Goal: Task Accomplishment & Management: Manage account settings

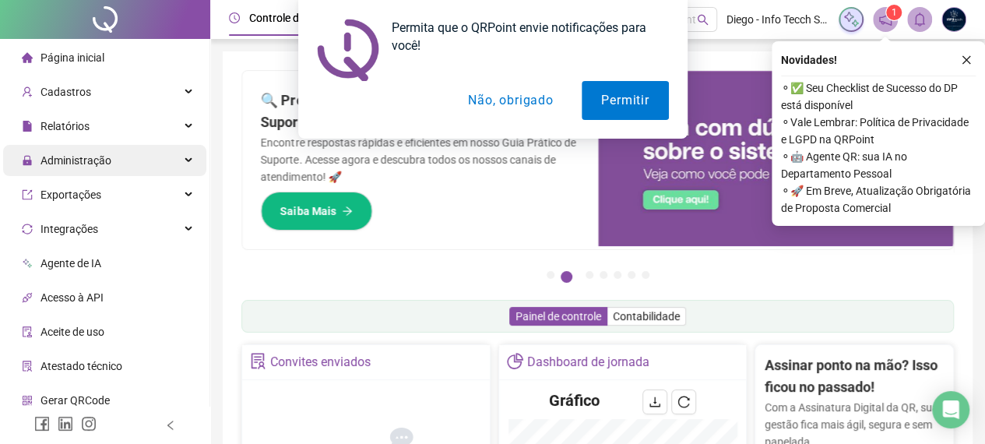
click at [123, 161] on div "Administração" at bounding box center [104, 160] width 203 height 31
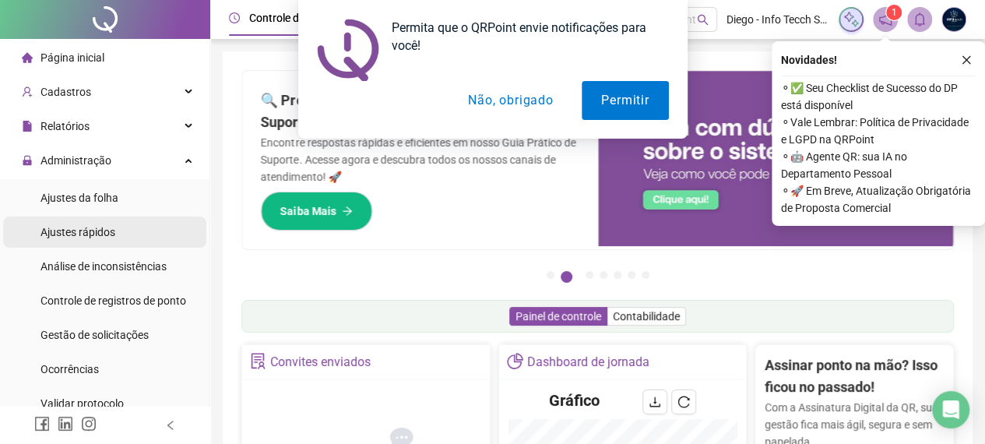
click at [143, 231] on li "Ajustes rápidos" at bounding box center [104, 231] width 203 height 31
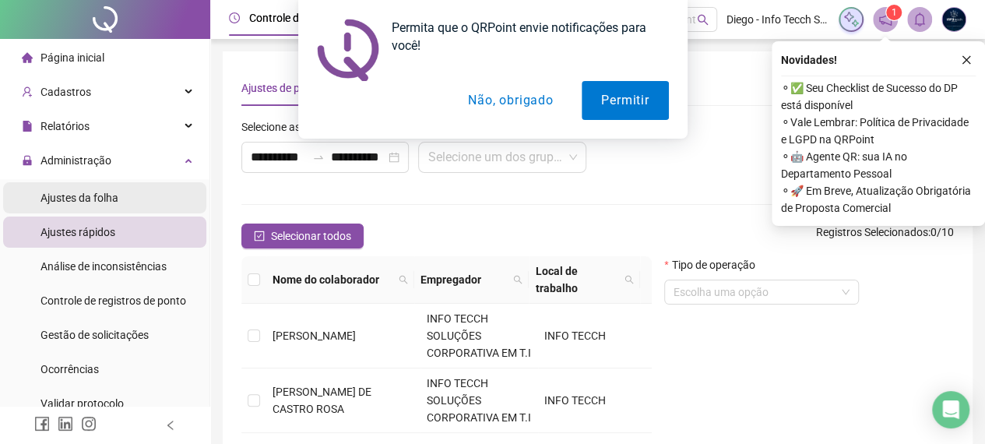
click at [135, 186] on li "Ajustes da folha" at bounding box center [104, 197] width 203 height 31
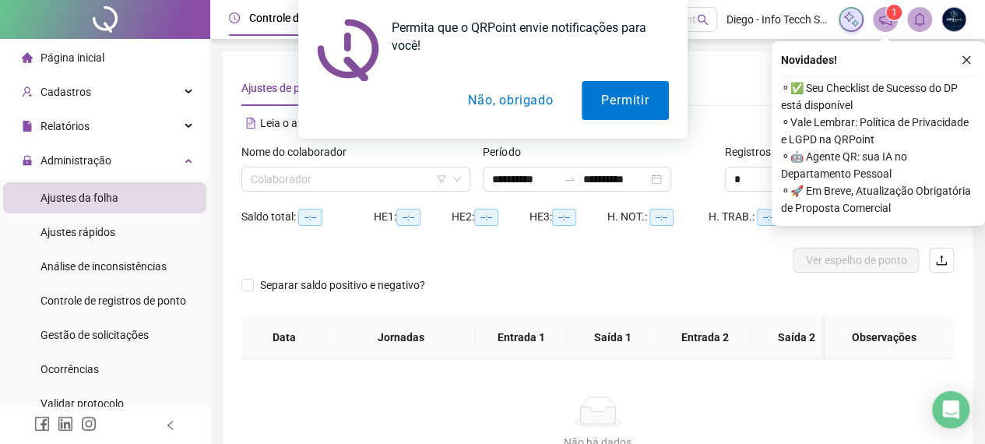
type input "**********"
click at [283, 181] on input "search" at bounding box center [349, 178] width 196 height 23
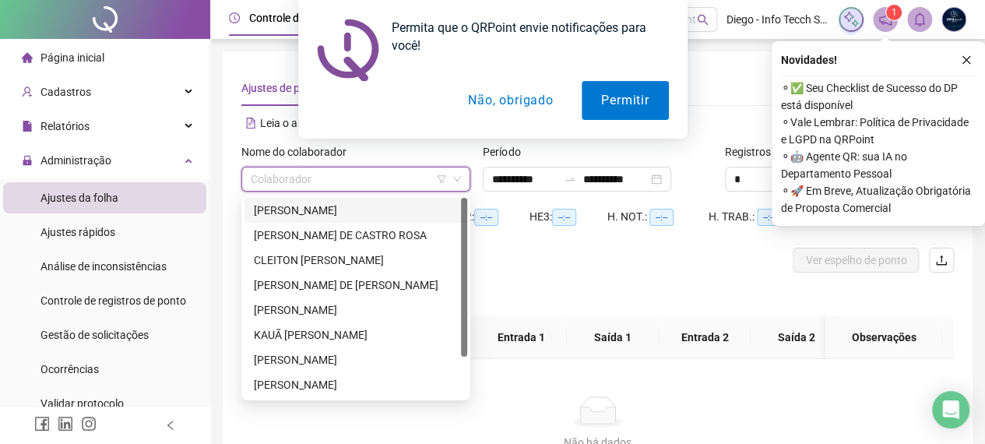
click at [289, 211] on div "[PERSON_NAME]" at bounding box center [356, 210] width 204 height 17
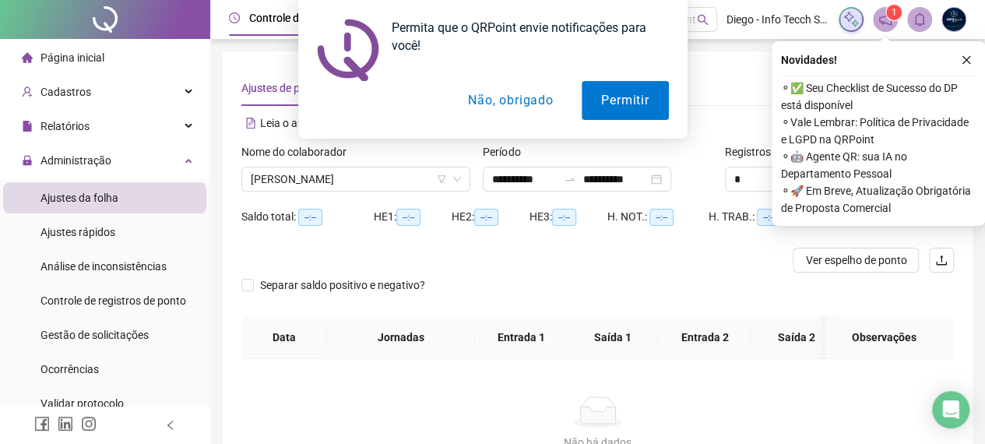
click at [967, 52] on div "Permita que o QRPoint envie notificações para você! Permitir Não, obrigado" at bounding box center [492, 69] width 985 height 139
click at [671, 184] on div "**********" at bounding box center [577, 179] width 188 height 25
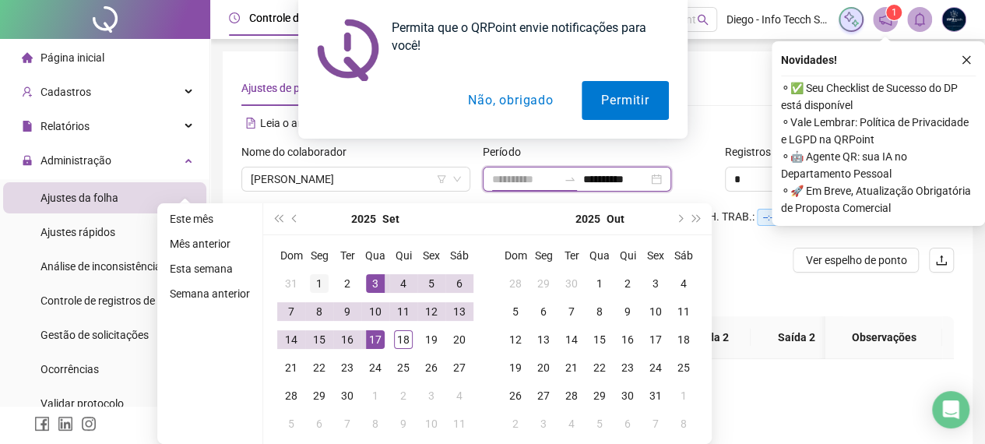
type input "**********"
click at [310, 278] on div "1" at bounding box center [319, 283] width 19 height 19
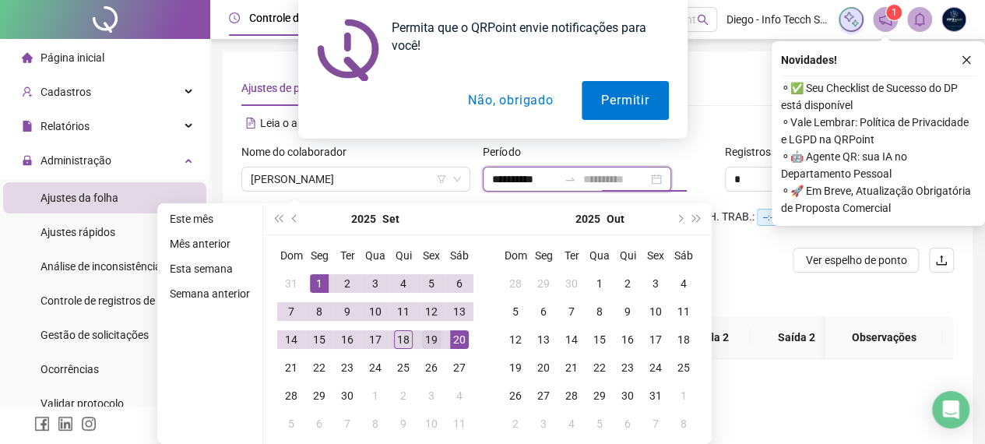
type input "**********"
click at [436, 343] on div "19" at bounding box center [431, 339] width 19 height 19
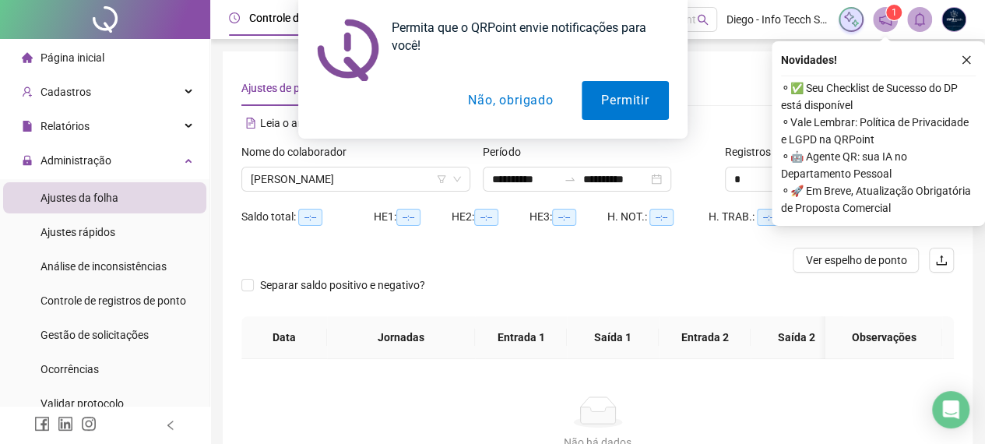
click at [965, 49] on div "Permita que o QRPoint envie notificações para você! Permitir Não, obrigado" at bounding box center [492, 69] width 985 height 139
click at [965, 55] on div "Permita que o QRPoint envie notificações para você! Permitir Não, obrigado" at bounding box center [492, 69] width 985 height 139
click at [960, 63] on div "Permita que o QRPoint envie notificações para você! Permitir Não, obrigado" at bounding box center [492, 69] width 985 height 139
drag, startPoint x: 533, startPoint y: 102, endPoint x: 587, endPoint y: 93, distance: 54.5
click at [533, 102] on button "Não, obrigado" at bounding box center [510, 100] width 124 height 39
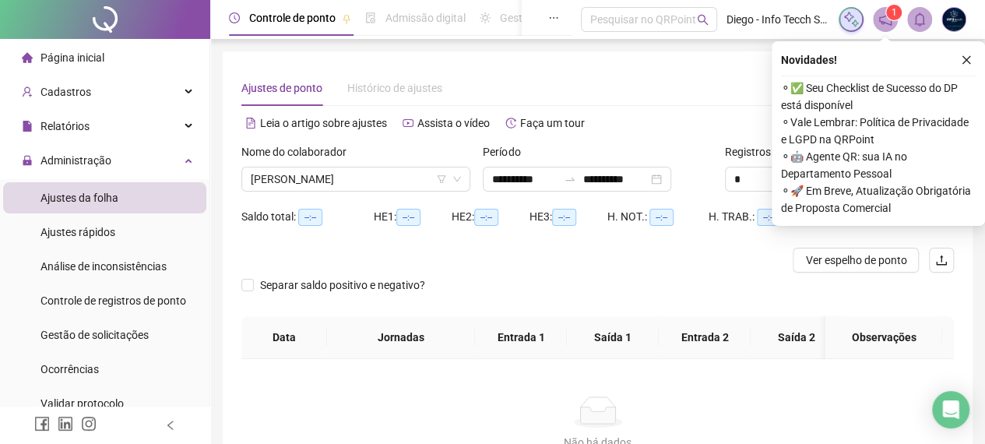
click at [964, 62] on icon "close" at bounding box center [966, 60] width 9 height 9
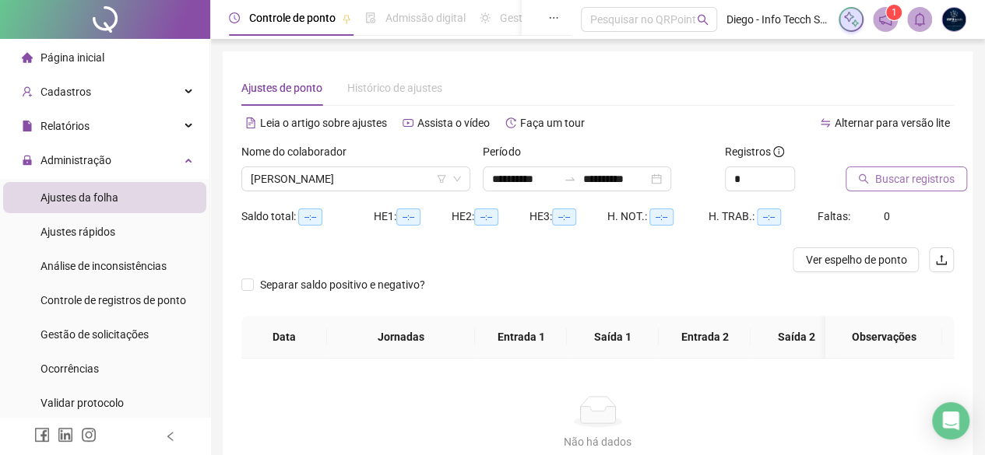
click at [879, 180] on span "Buscar registros" at bounding box center [914, 178] width 79 height 17
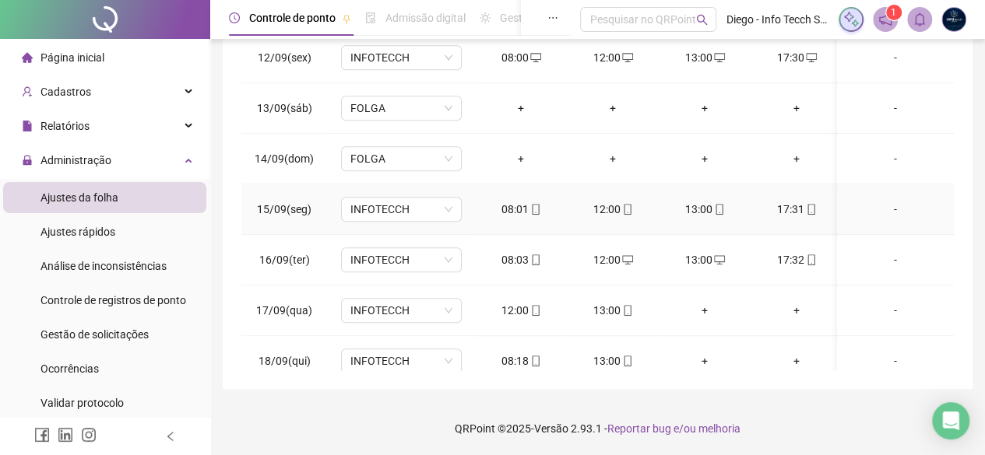
scroll to position [585, 0]
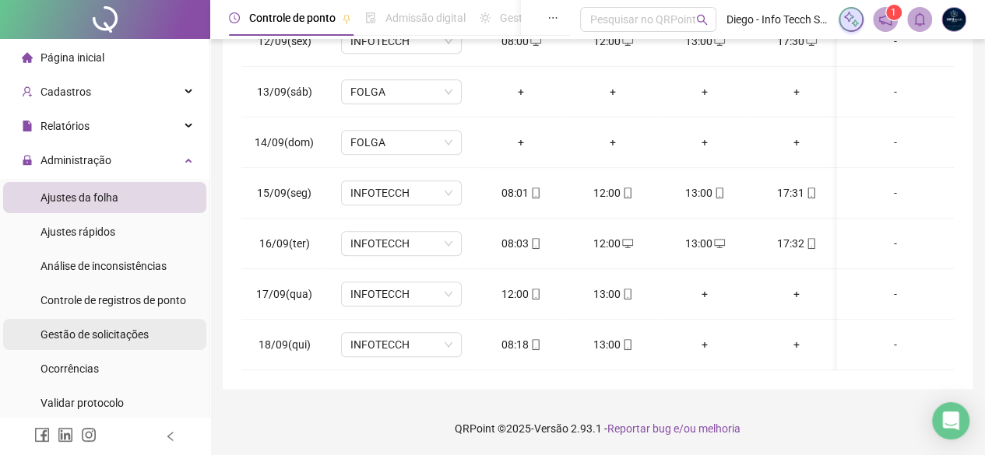
click at [117, 329] on span "Gestão de solicitações" at bounding box center [94, 335] width 108 height 12
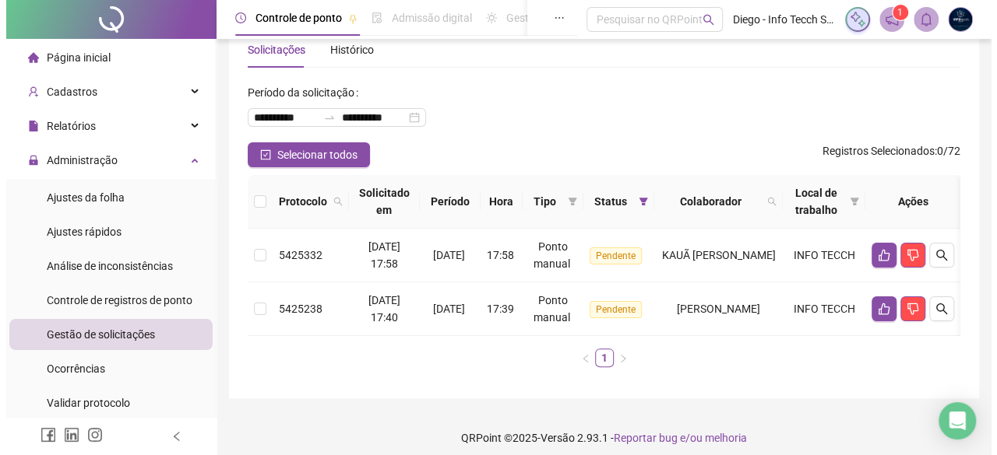
scroll to position [59, 0]
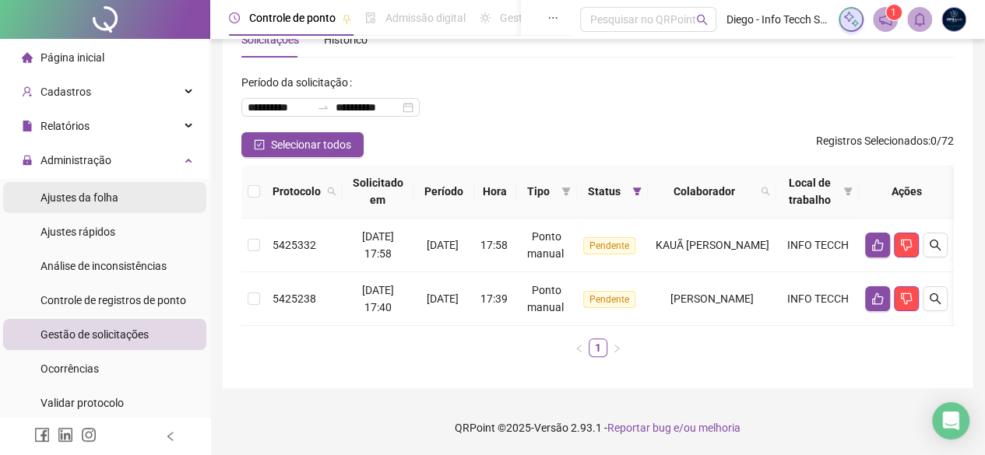
click at [146, 191] on li "Ajustes da folha" at bounding box center [104, 197] width 203 height 31
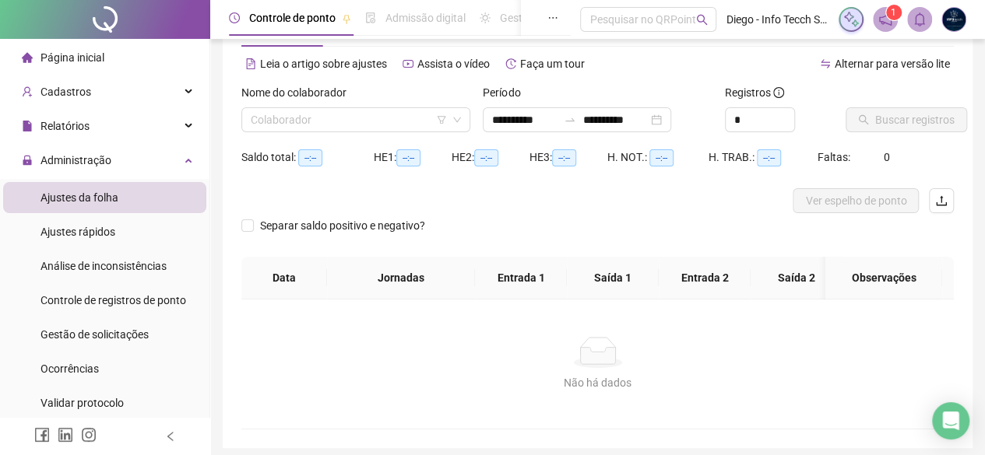
type input "**********"
click at [354, 125] on input "search" at bounding box center [349, 119] width 196 height 23
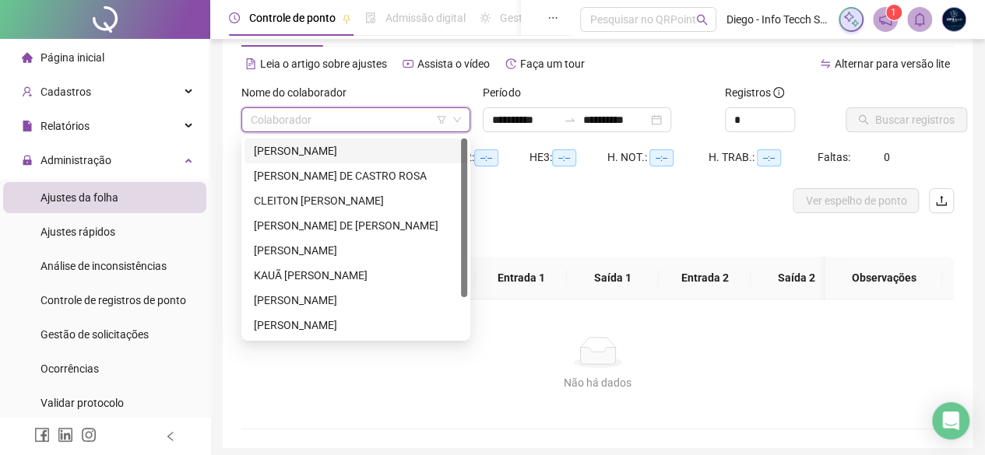
click at [402, 114] on input "search" at bounding box center [349, 119] width 196 height 23
click at [390, 151] on div "[PERSON_NAME]" at bounding box center [356, 150] width 204 height 17
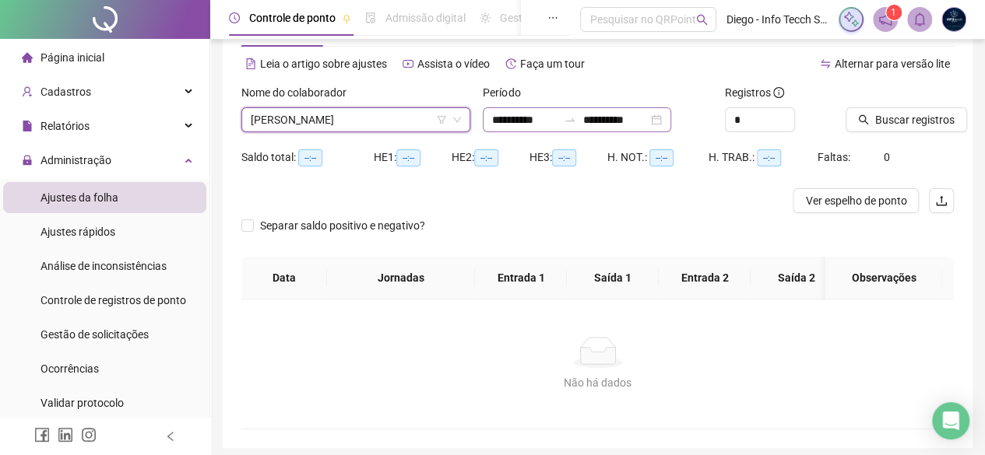
click at [671, 114] on div "**********" at bounding box center [577, 119] width 188 height 25
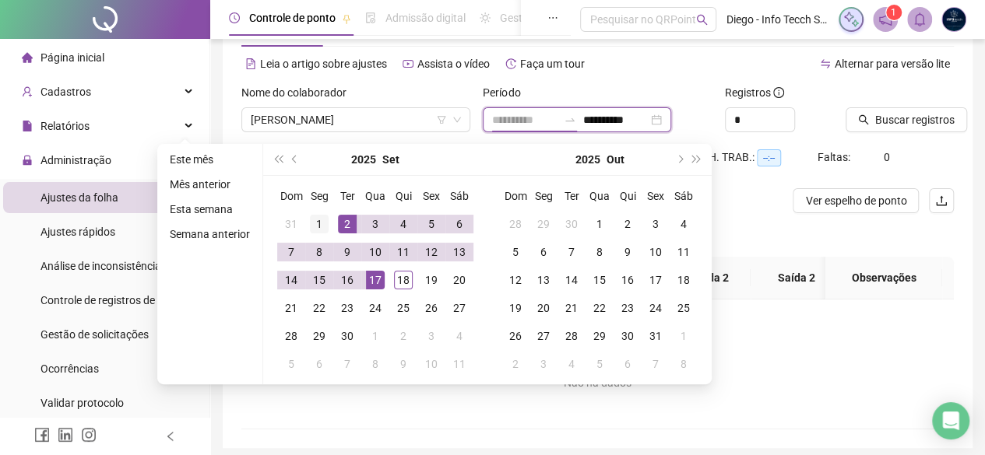
type input "**********"
click at [325, 228] on div "1" at bounding box center [319, 224] width 19 height 19
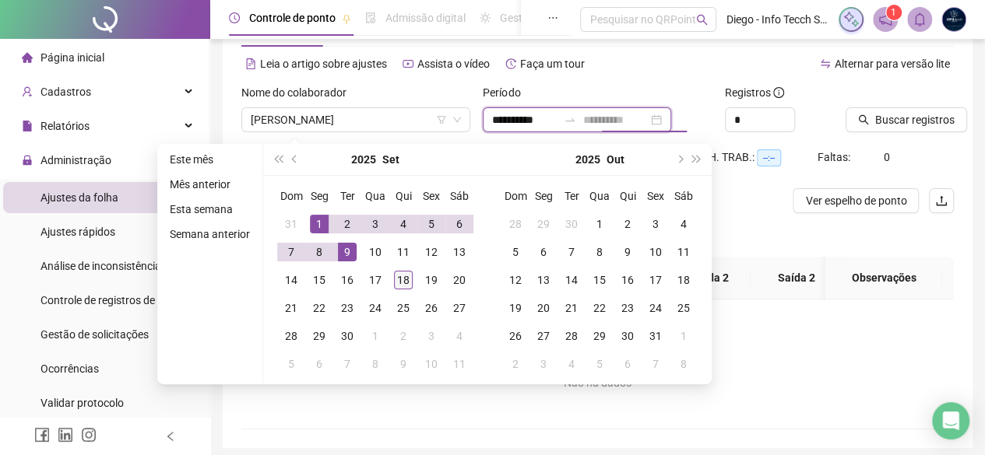
type input "**********"
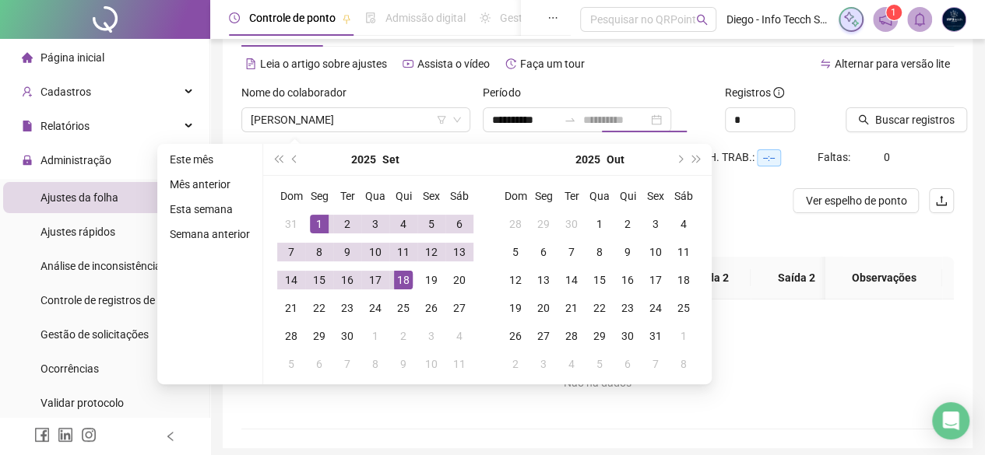
click at [402, 279] on div "18" at bounding box center [403, 280] width 19 height 19
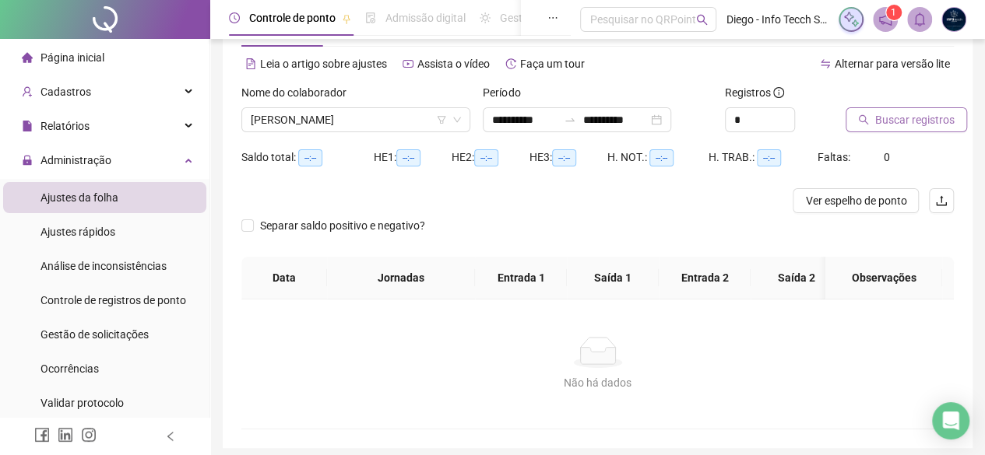
click at [886, 122] on span "Buscar registros" at bounding box center [914, 119] width 79 height 17
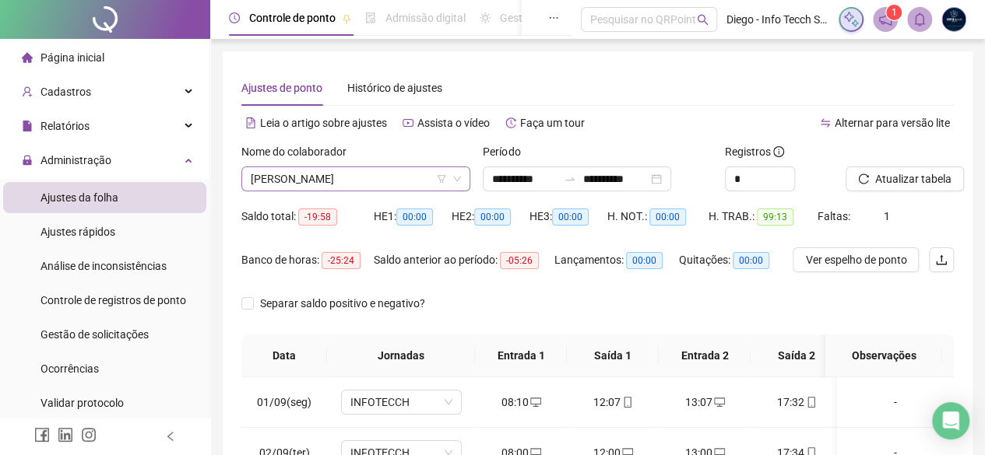
click at [321, 175] on span "[PERSON_NAME]" at bounding box center [356, 178] width 210 height 23
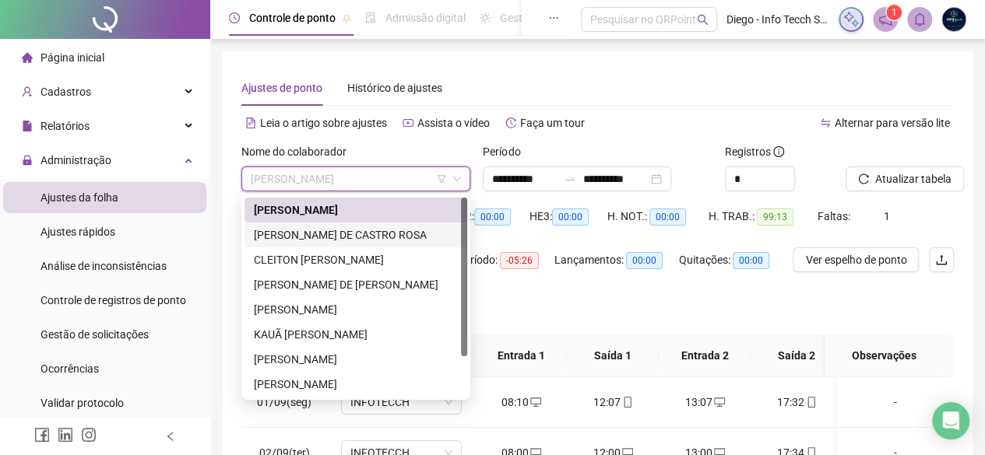
click at [322, 234] on div "[PERSON_NAME] DE CASTRO ROSA" at bounding box center [356, 235] width 204 height 17
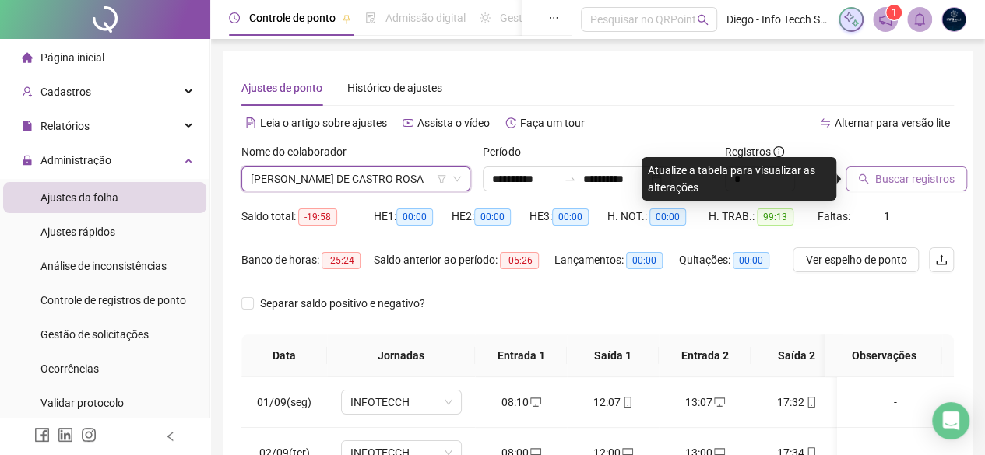
click at [916, 178] on span "Buscar registros" at bounding box center [914, 178] width 79 height 17
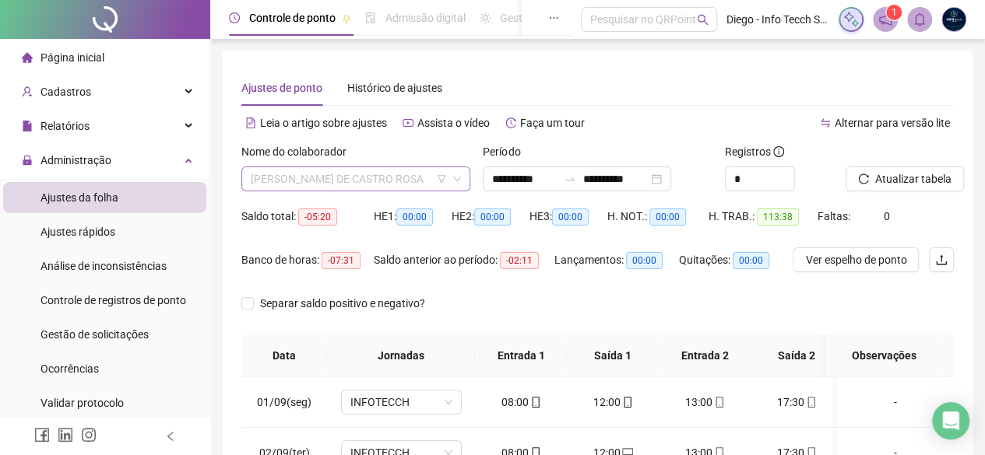
click at [350, 181] on span "[PERSON_NAME] DE CASTRO ROSA" at bounding box center [356, 178] width 210 height 23
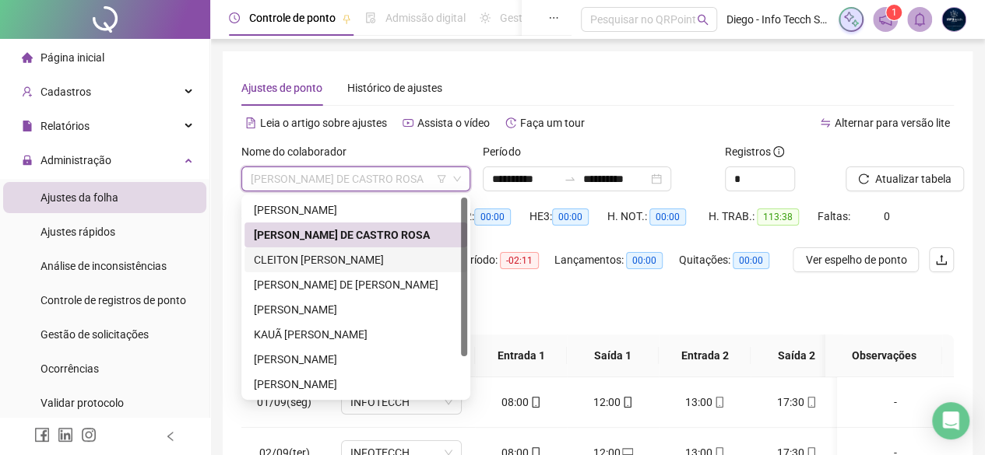
click at [357, 248] on div "CLEITON [PERSON_NAME]" at bounding box center [355, 260] width 223 height 25
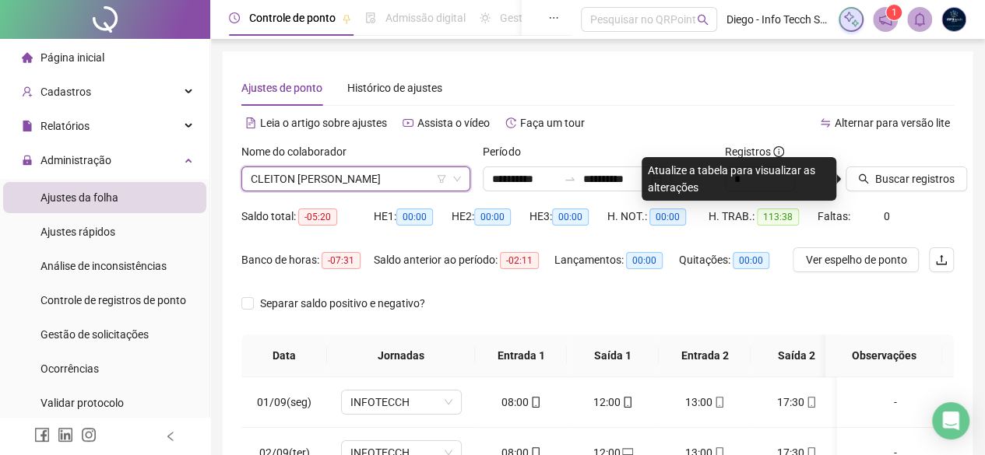
click at [906, 164] on div at bounding box center [879, 154] width 69 height 23
click at [890, 181] on span "Buscar registros" at bounding box center [914, 178] width 79 height 17
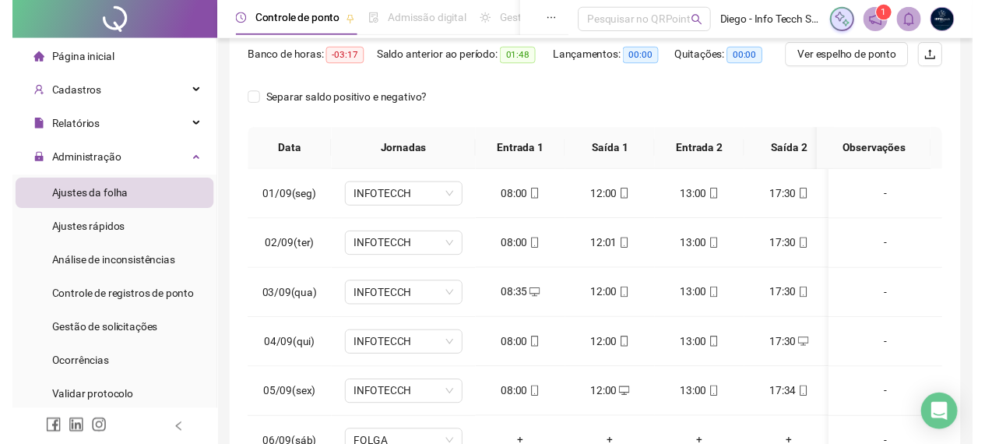
scroll to position [28, 0]
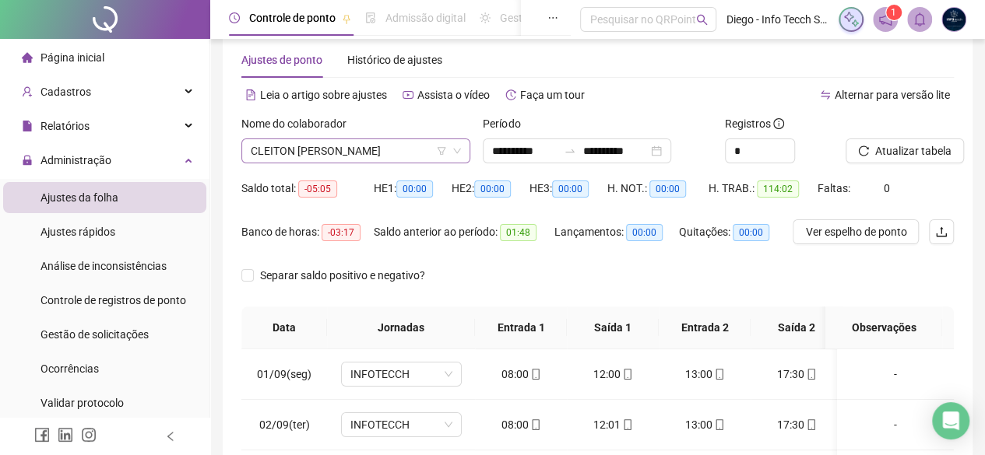
click at [385, 146] on span "CLEITON [PERSON_NAME]" at bounding box center [356, 150] width 210 height 23
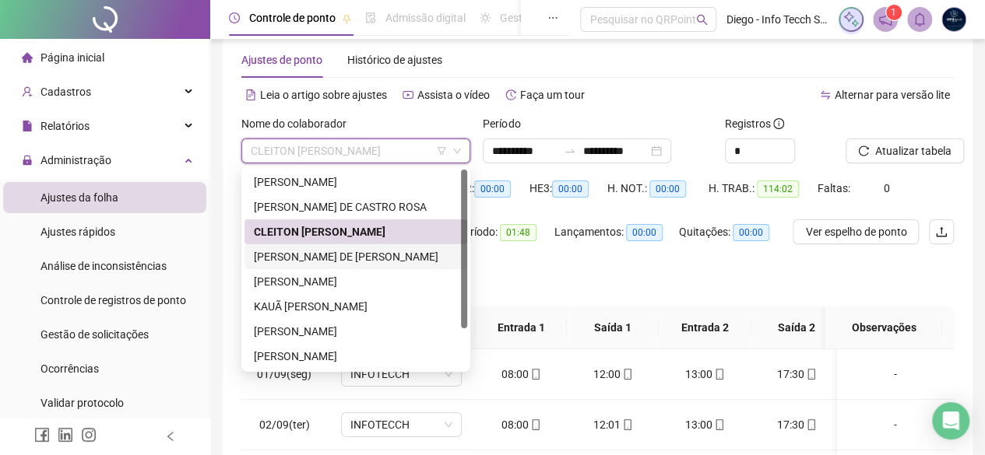
click at [367, 260] on div "[PERSON_NAME] DE [PERSON_NAME]" at bounding box center [356, 256] width 204 height 17
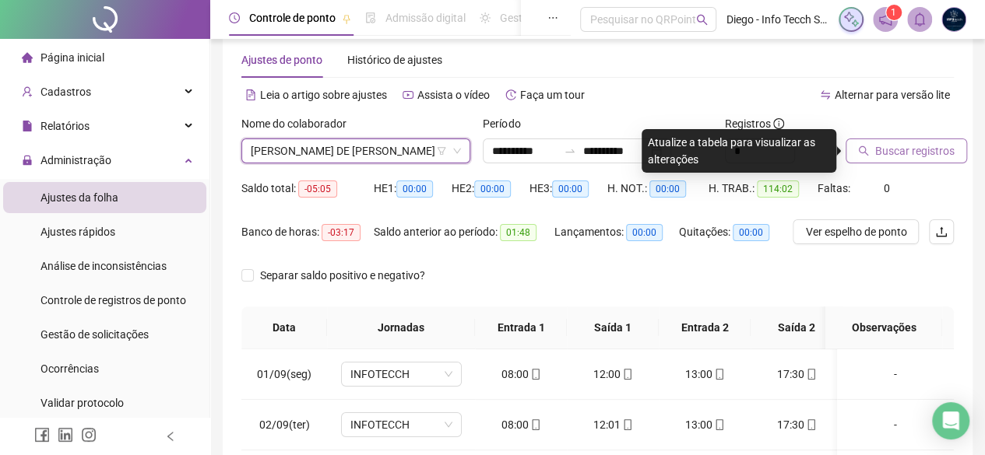
click at [902, 156] on span "Buscar registros" at bounding box center [914, 150] width 79 height 17
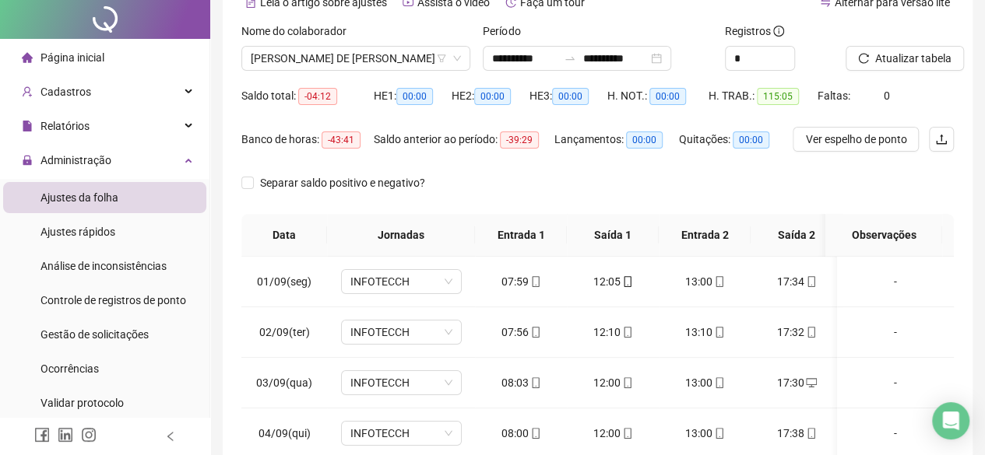
scroll to position [0, 0]
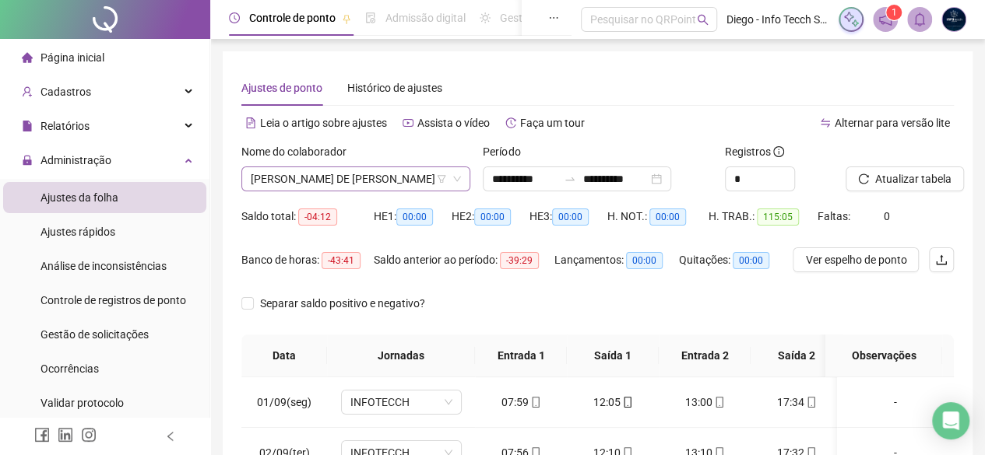
click at [329, 177] on span "[PERSON_NAME] DE [PERSON_NAME]" at bounding box center [356, 178] width 210 height 23
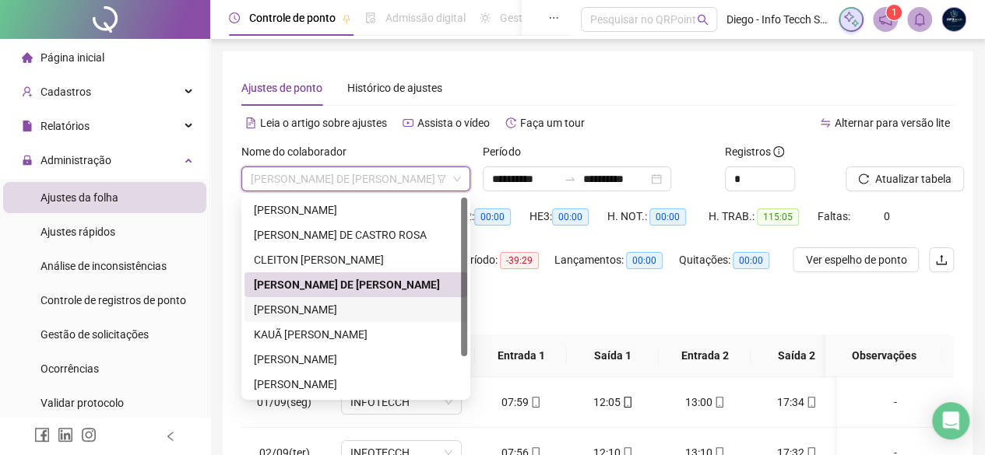
click at [337, 311] on div "[PERSON_NAME]" at bounding box center [356, 309] width 204 height 17
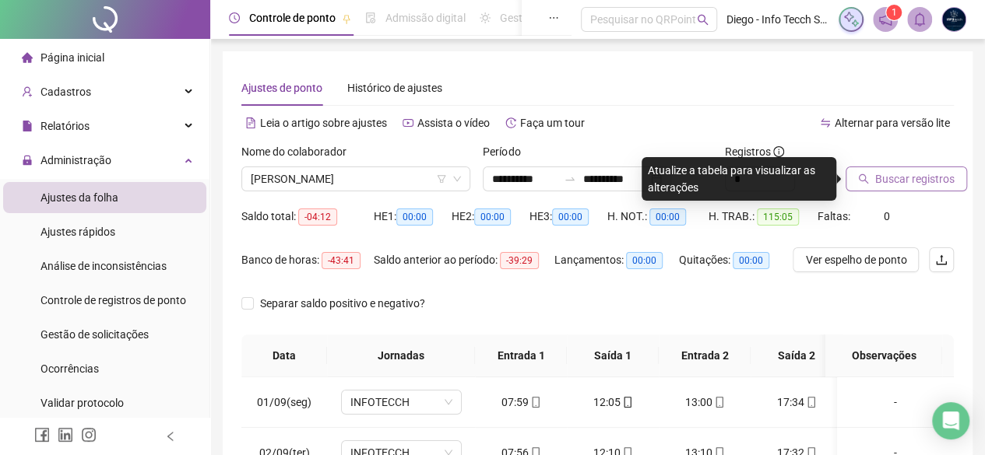
click at [883, 174] on span "Buscar registros" at bounding box center [914, 178] width 79 height 17
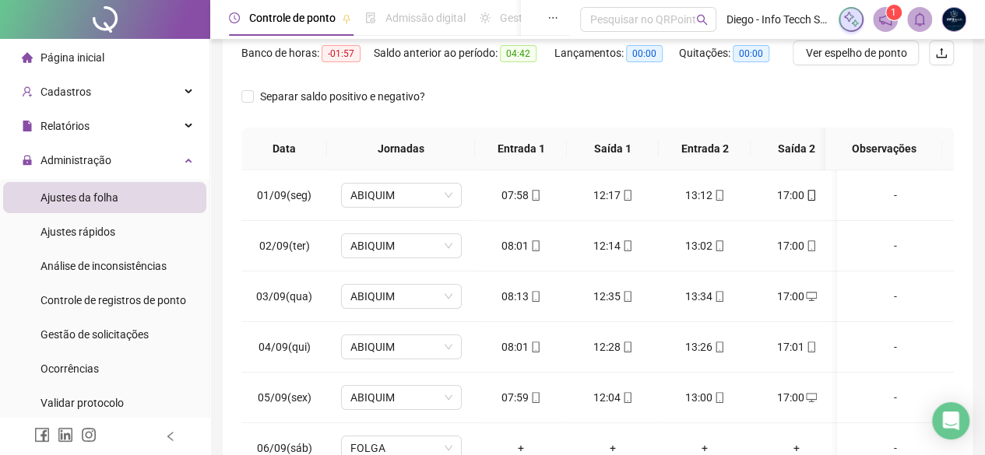
scroll to position [106, 0]
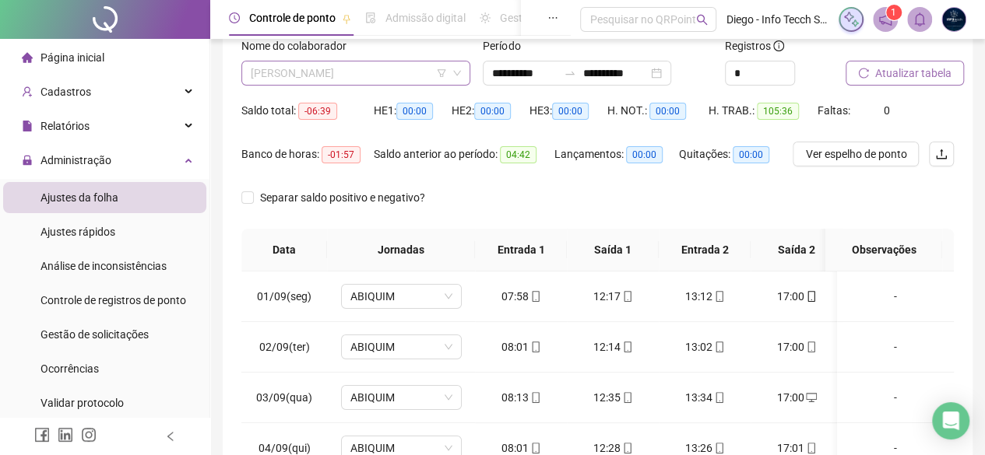
click at [367, 79] on span "[PERSON_NAME]" at bounding box center [356, 73] width 210 height 23
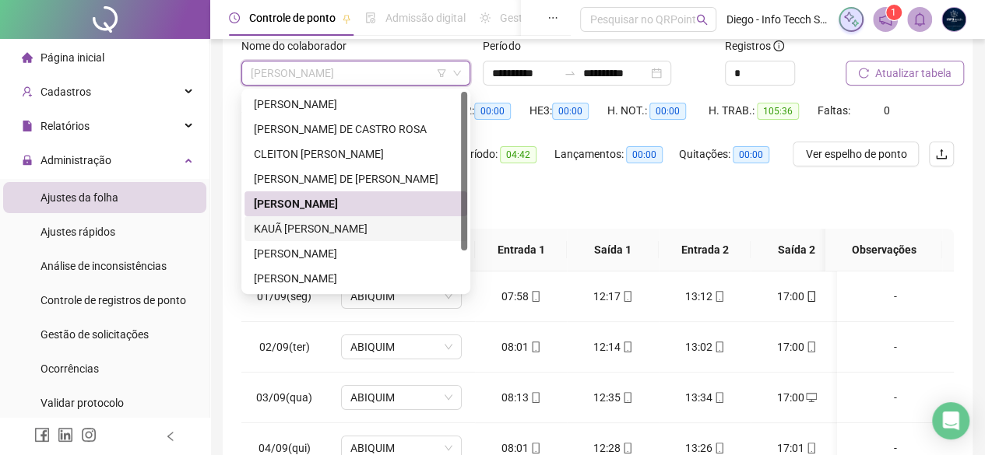
click at [377, 223] on div "KAUÃ [PERSON_NAME]" at bounding box center [356, 228] width 204 height 17
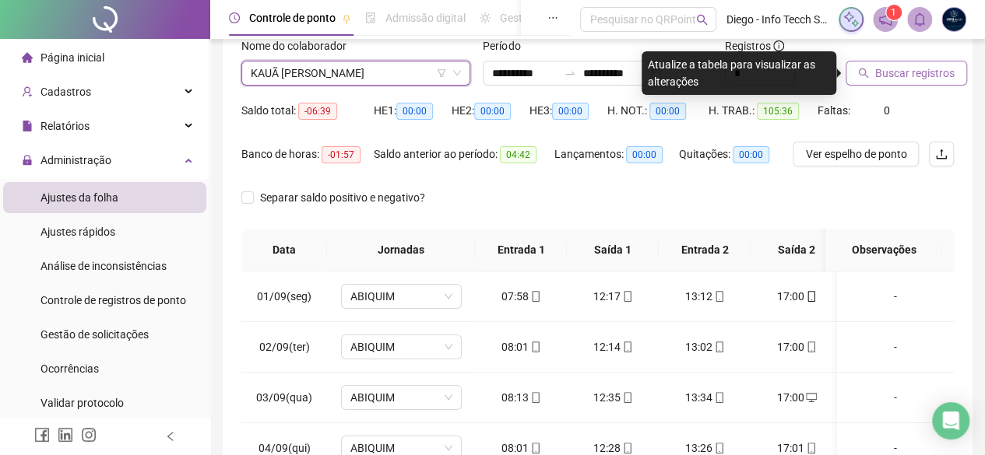
click at [902, 63] on button "Buscar registros" at bounding box center [905, 73] width 121 height 25
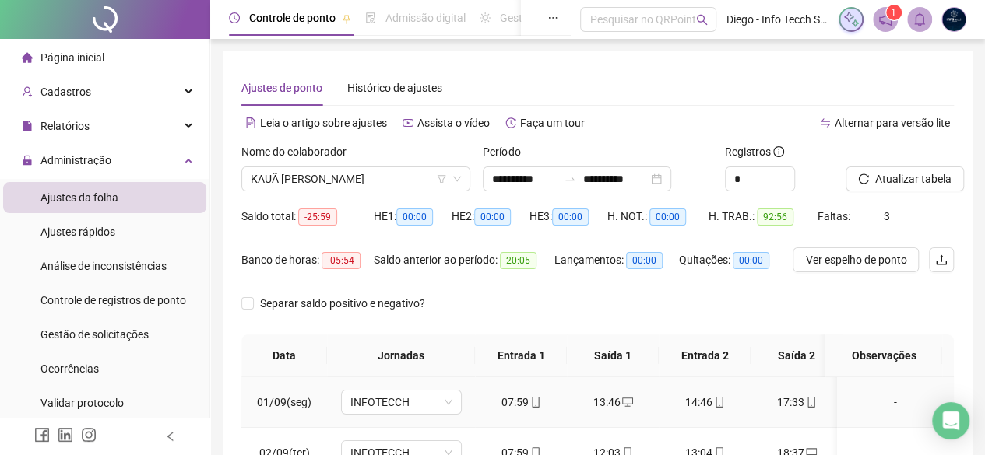
scroll to position [0, 0]
click at [342, 174] on span "KAUÃ [PERSON_NAME]" at bounding box center [356, 178] width 210 height 23
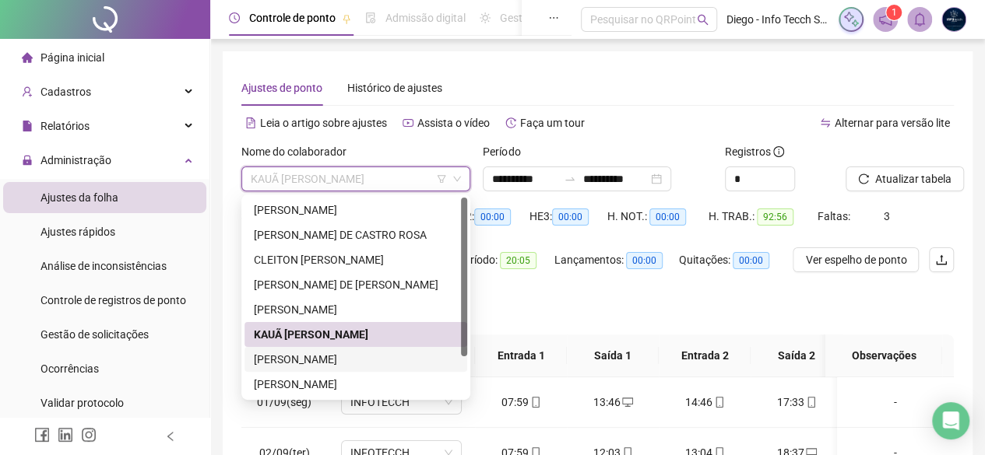
click at [374, 355] on div "[PERSON_NAME]" at bounding box center [356, 359] width 204 height 17
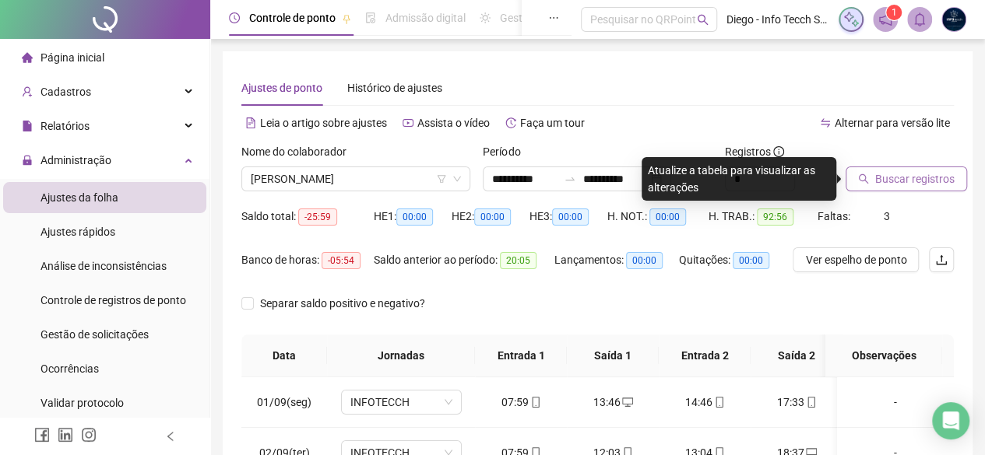
click at [872, 175] on button "Buscar registros" at bounding box center [905, 179] width 121 height 25
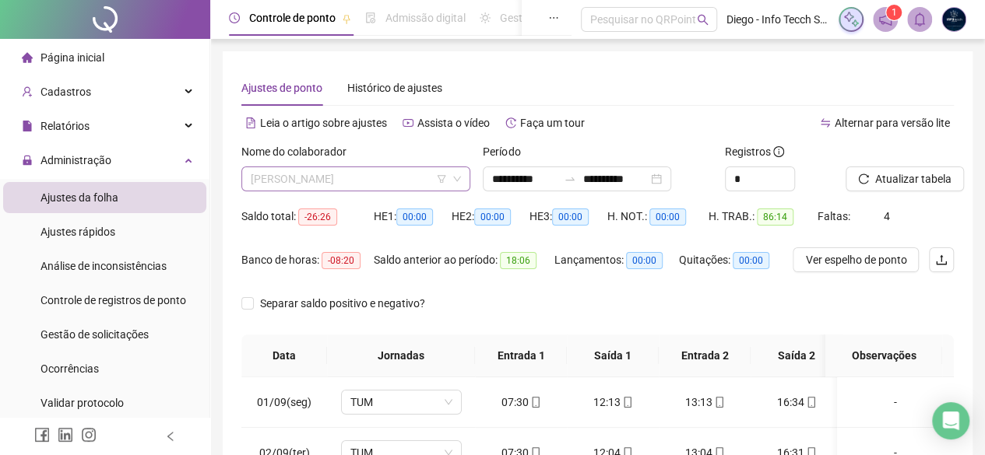
click at [388, 185] on span "[PERSON_NAME]" at bounding box center [356, 178] width 210 height 23
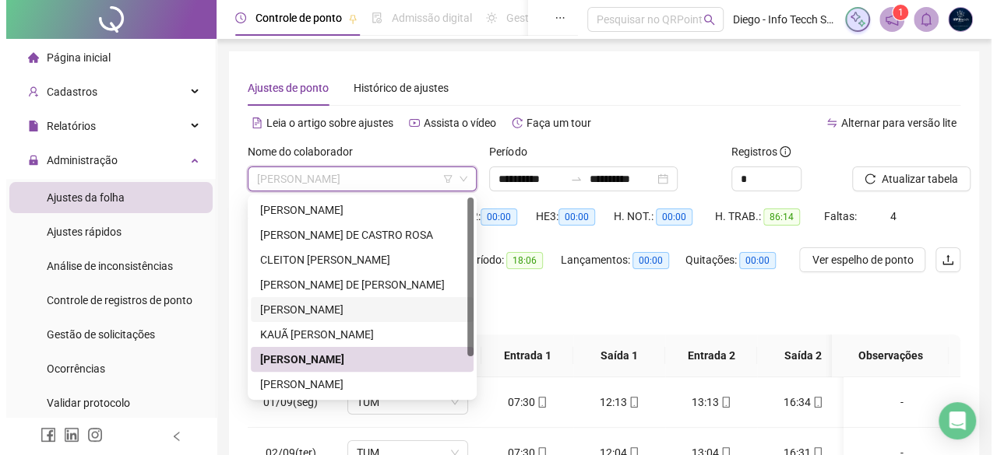
scroll to position [50, 0]
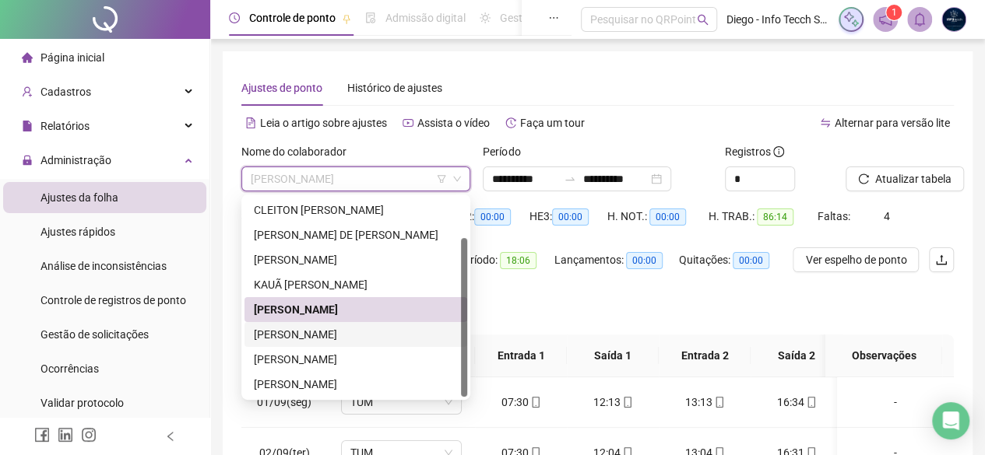
drag, startPoint x: 383, startPoint y: 332, endPoint x: 369, endPoint y: 339, distance: 15.3
click at [381, 332] on div "[PERSON_NAME]" at bounding box center [356, 334] width 204 height 17
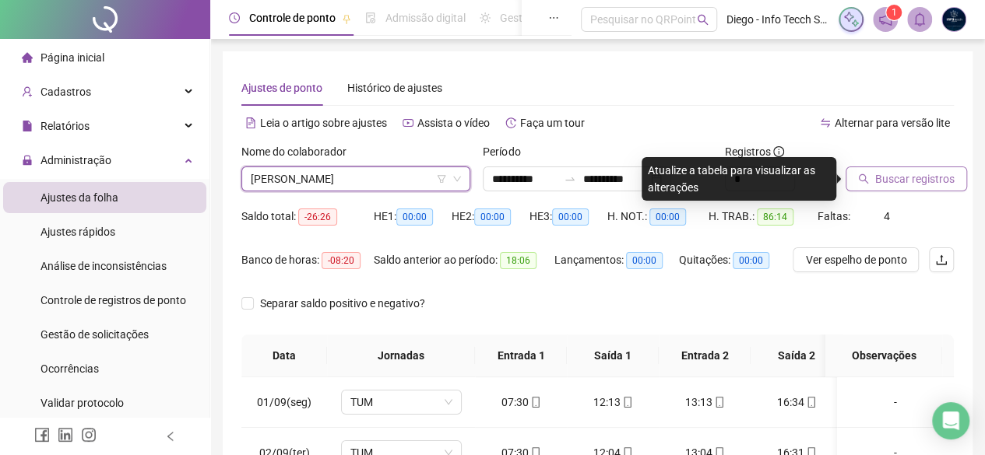
click at [922, 180] on span "Buscar registros" at bounding box center [914, 178] width 79 height 17
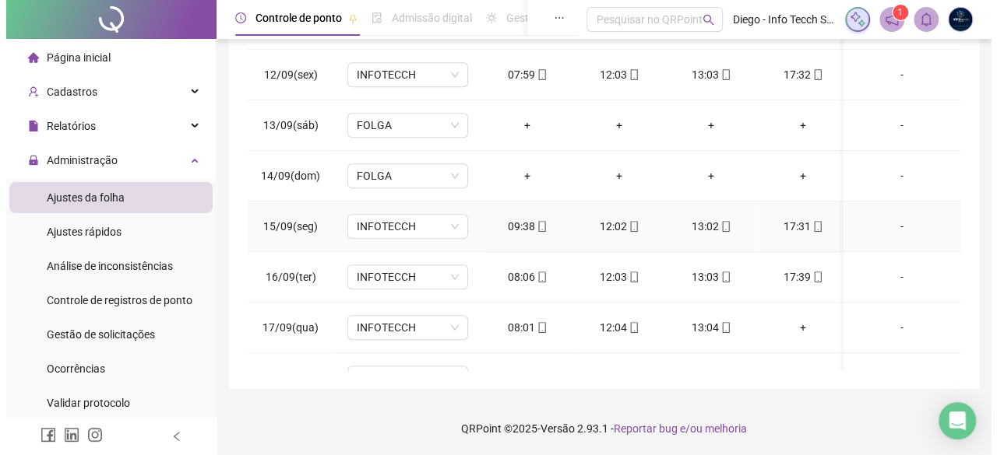
scroll to position [585, 0]
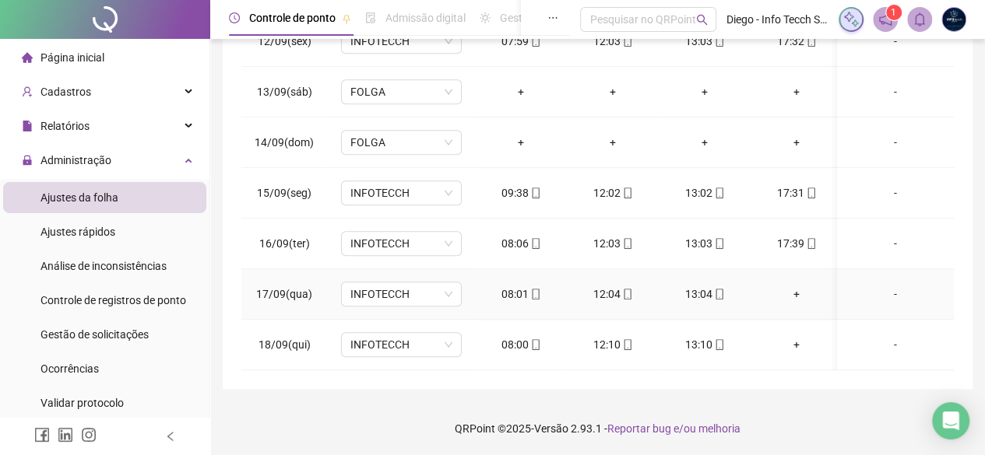
click at [793, 286] on div "+" at bounding box center [796, 294] width 67 height 17
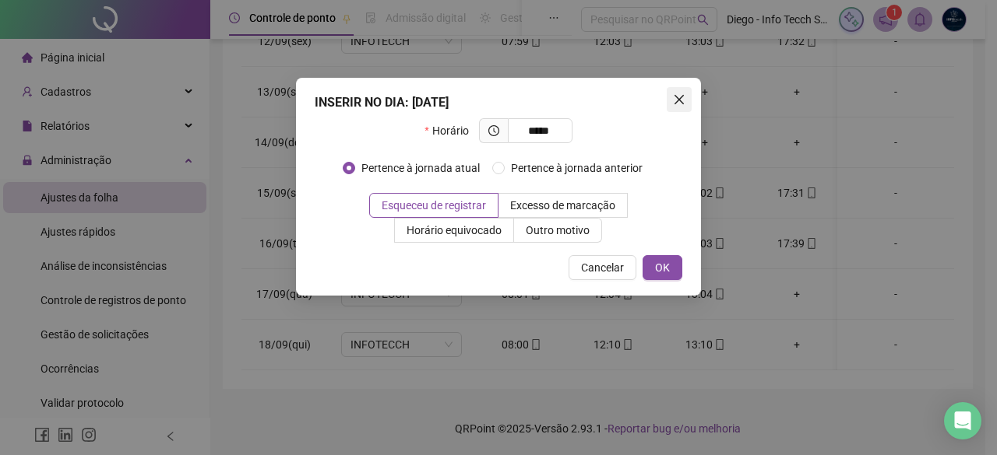
type input "*****"
click at [685, 104] on span "Close" at bounding box center [678, 99] width 25 height 12
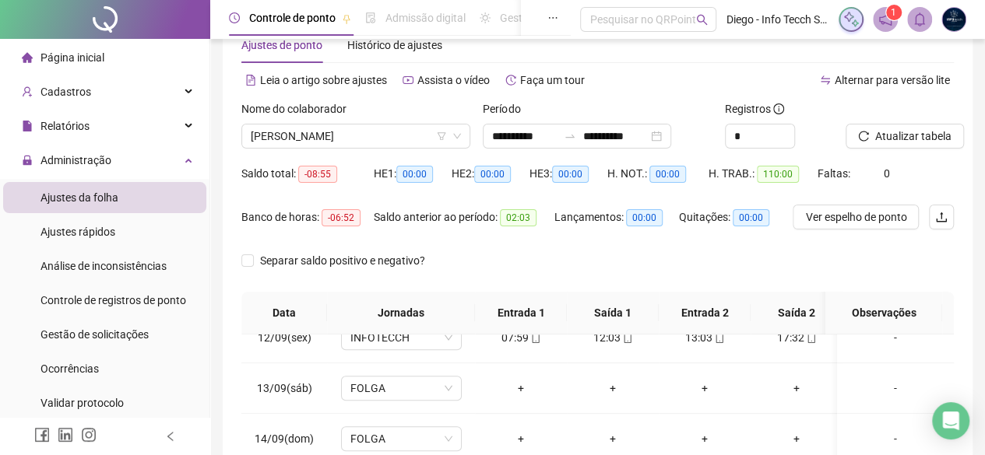
scroll to position [0, 0]
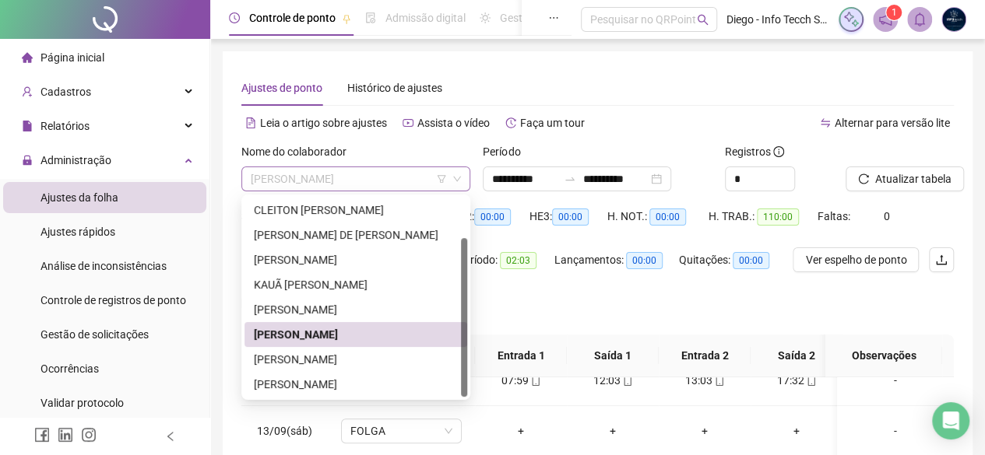
click at [392, 170] on span "[PERSON_NAME]" at bounding box center [356, 178] width 210 height 23
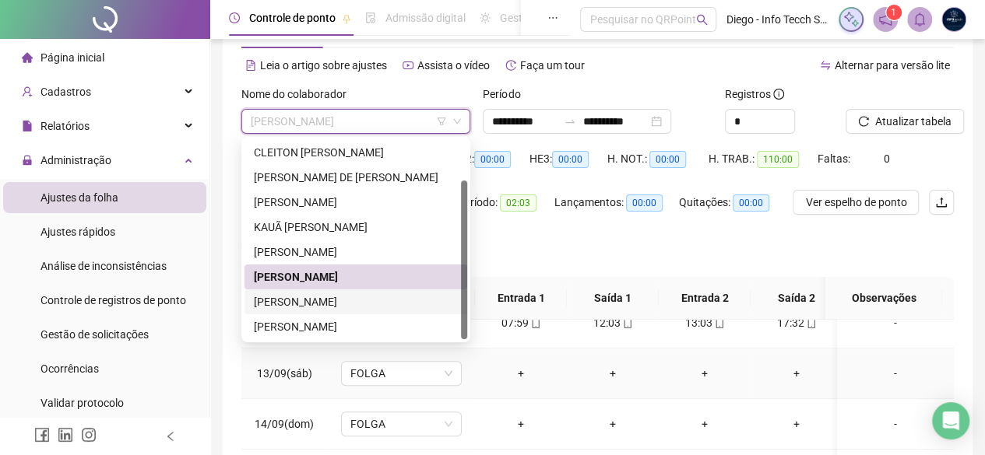
scroll to position [78, 0]
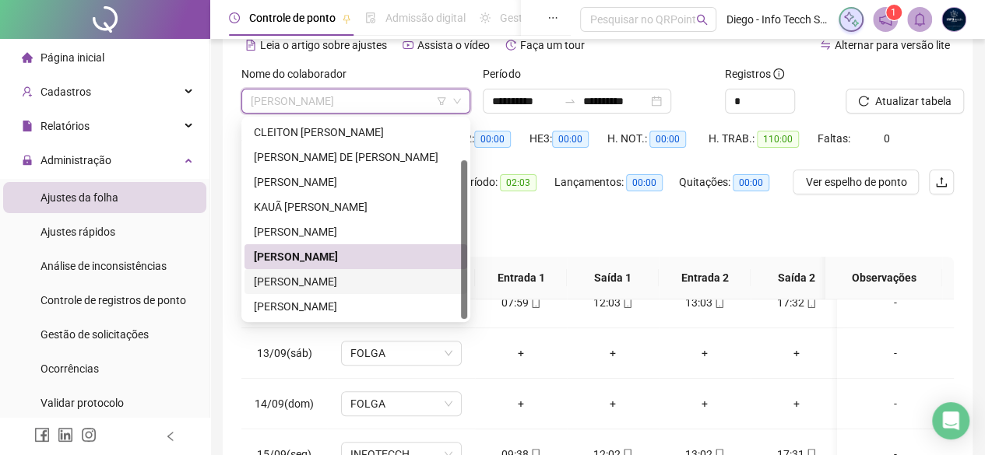
click at [386, 279] on div "[PERSON_NAME]" at bounding box center [356, 281] width 204 height 17
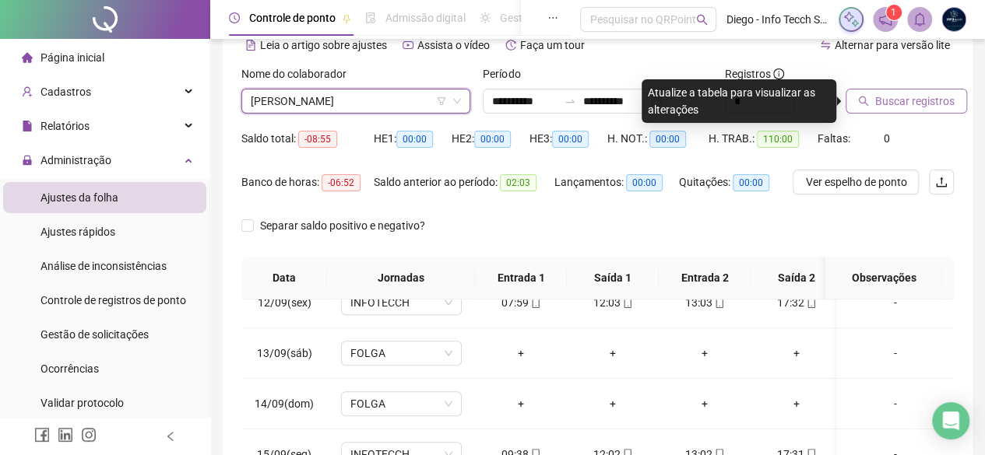
click at [916, 99] on span "Buscar registros" at bounding box center [914, 101] width 79 height 17
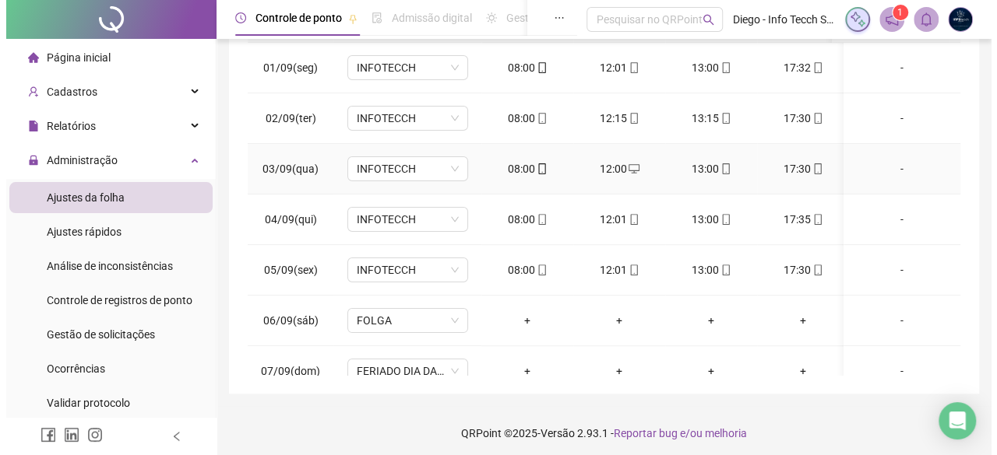
scroll to position [0, 0]
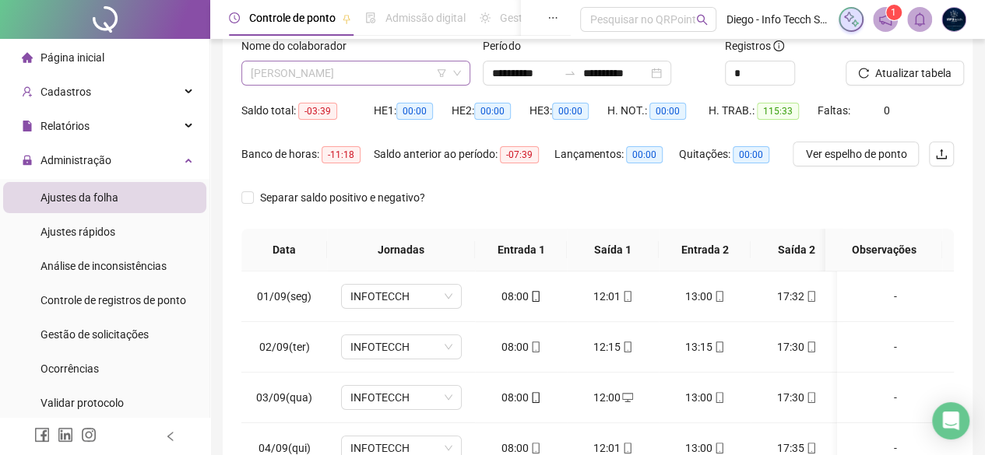
click at [335, 69] on span "[PERSON_NAME]" at bounding box center [356, 73] width 210 height 23
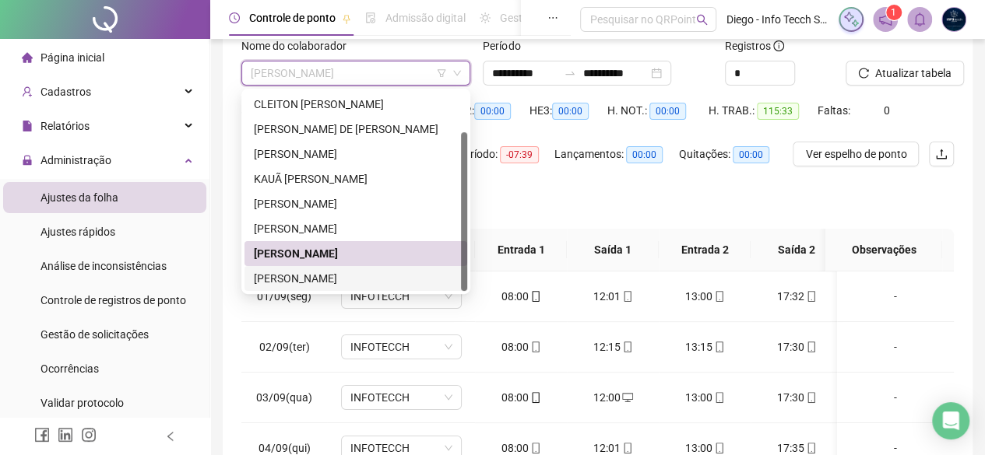
click at [343, 273] on div "[PERSON_NAME]" at bounding box center [356, 278] width 204 height 17
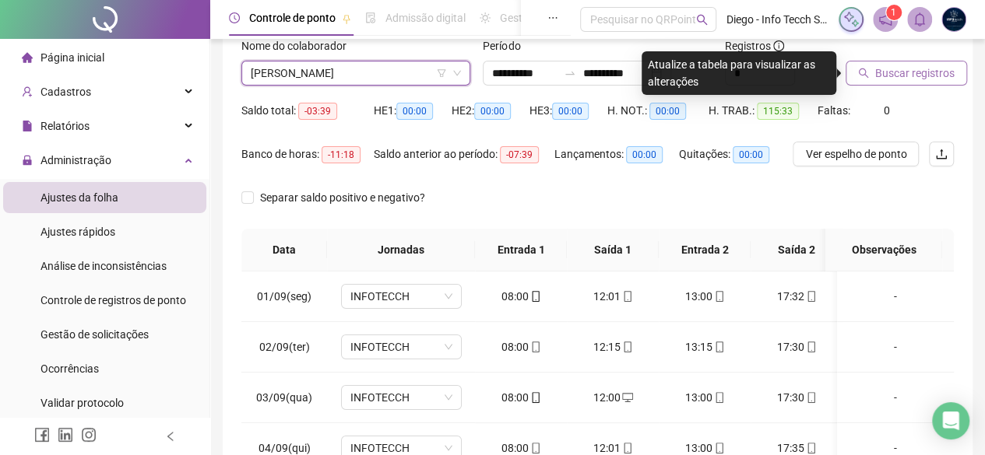
click at [877, 65] on span "Buscar registros" at bounding box center [914, 73] width 79 height 17
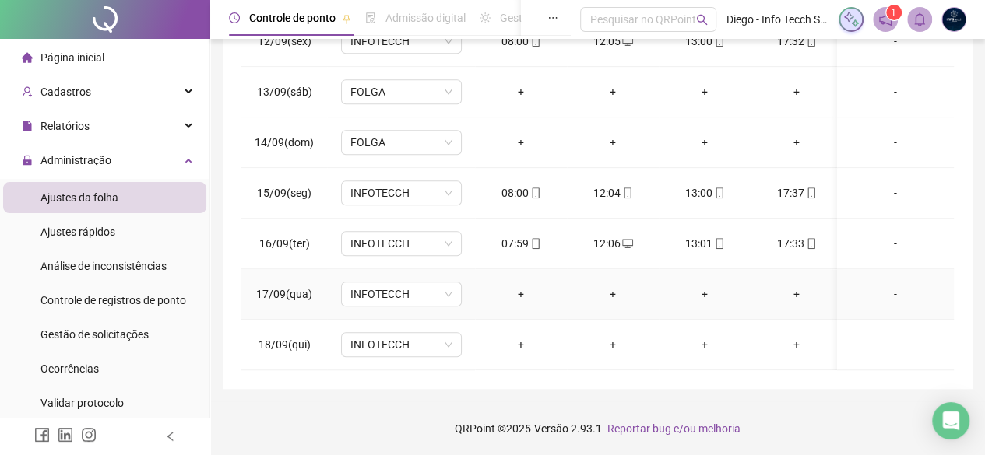
click at [518, 286] on div "+" at bounding box center [520, 294] width 67 height 17
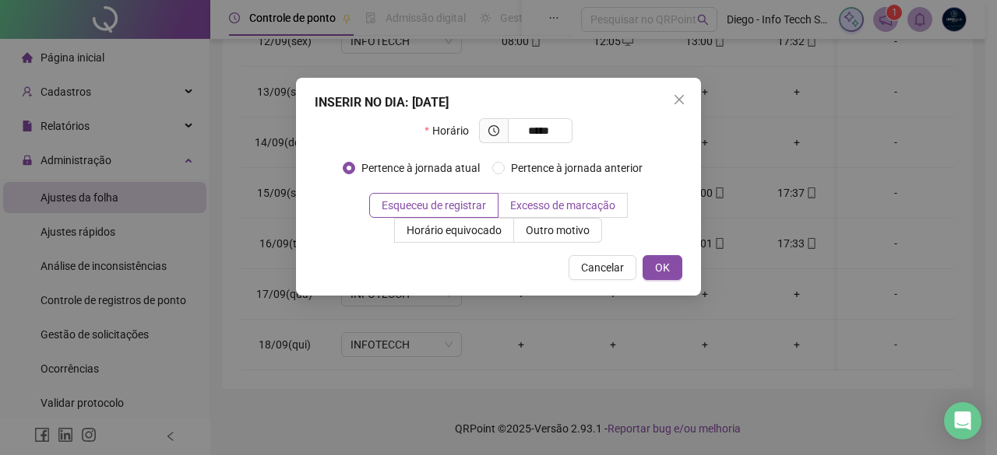
type input "*****"
drag, startPoint x: 559, startPoint y: 216, endPoint x: 547, endPoint y: 231, distance: 19.9
click at [558, 217] on div "Esqueceu de registrar Excesso de marcação Horário equivocado Outro motivo" at bounding box center [498, 218] width 367 height 50
click at [547, 231] on span "Outro motivo" at bounding box center [557, 230] width 64 height 12
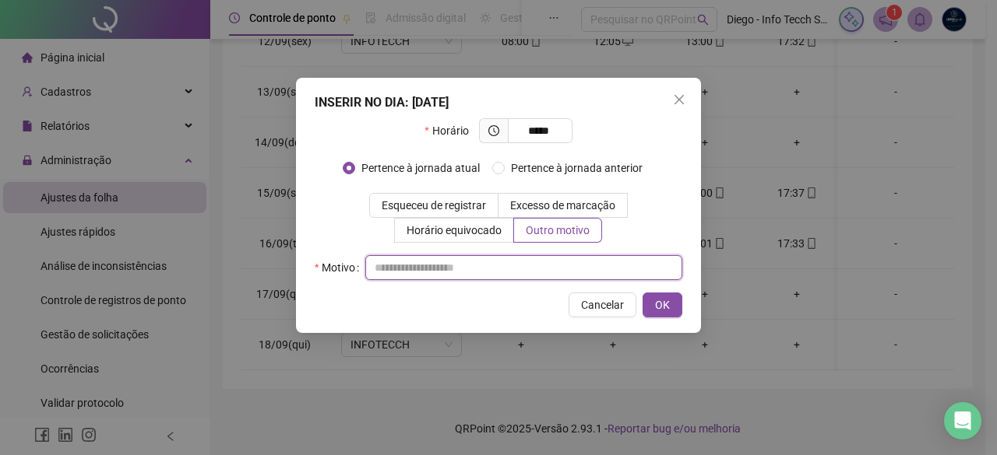
click at [518, 268] on input "text" at bounding box center [523, 267] width 317 height 25
type input "*"
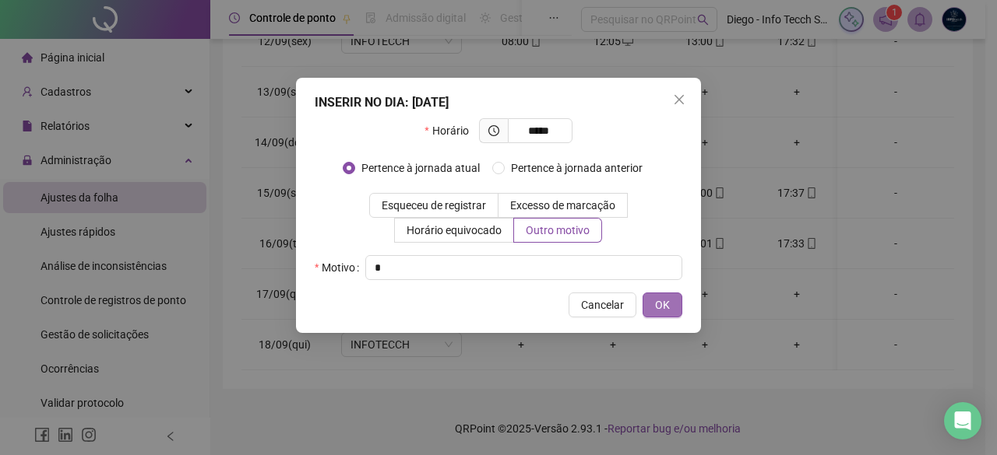
click at [666, 309] on span "OK" at bounding box center [662, 305] width 15 height 17
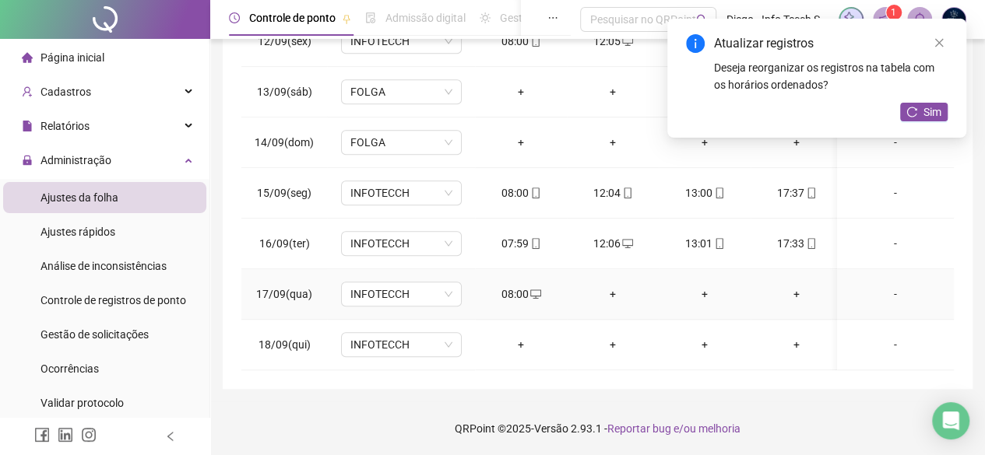
click at [609, 289] on div "+" at bounding box center [612, 294] width 67 height 17
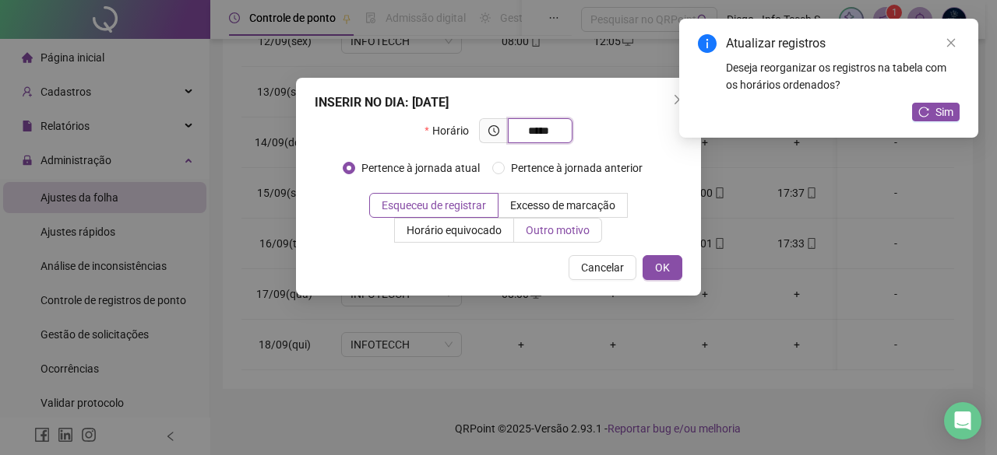
type input "*****"
click at [581, 230] on span "Outro motivo" at bounding box center [557, 230] width 64 height 12
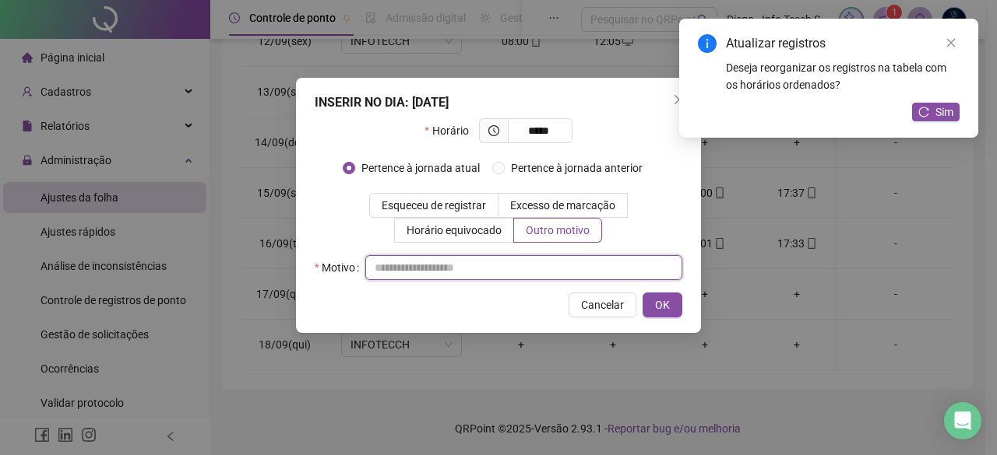
click at [565, 259] on input "text" at bounding box center [523, 267] width 317 height 25
type input "*"
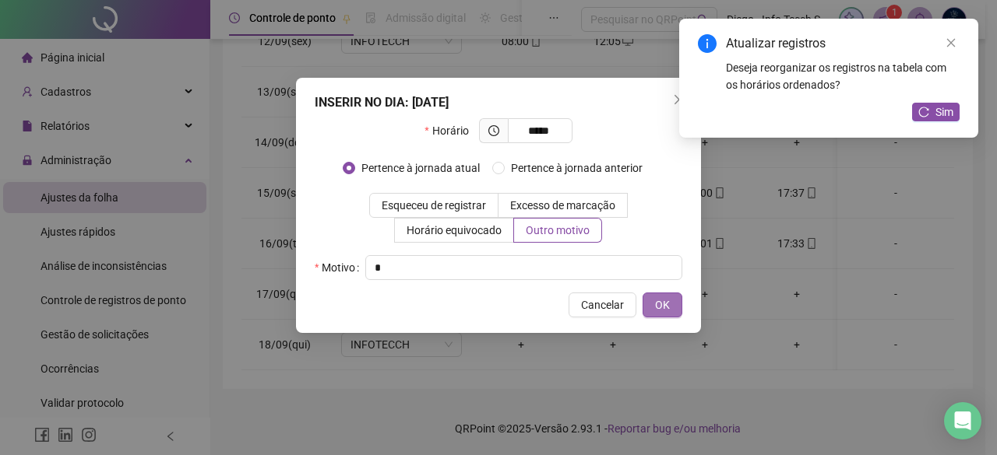
click at [659, 303] on span "OK" at bounding box center [662, 305] width 15 height 17
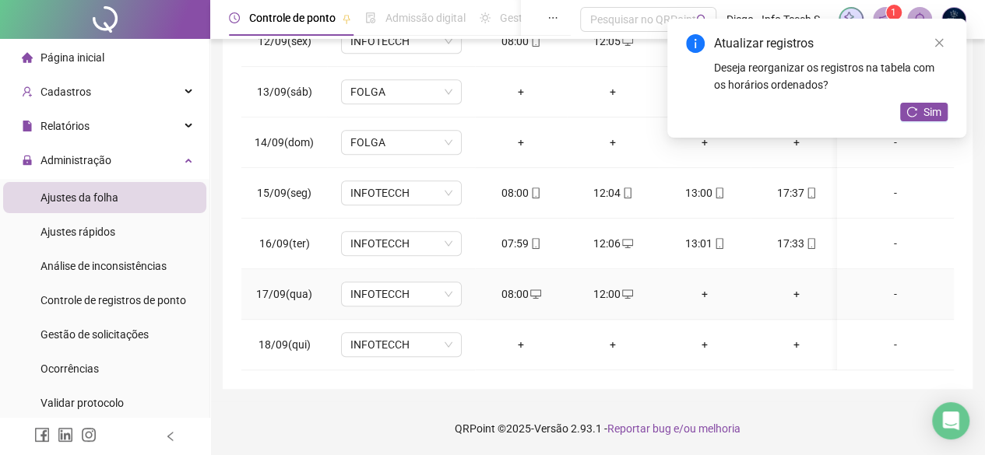
click at [705, 286] on div "+" at bounding box center [704, 294] width 67 height 17
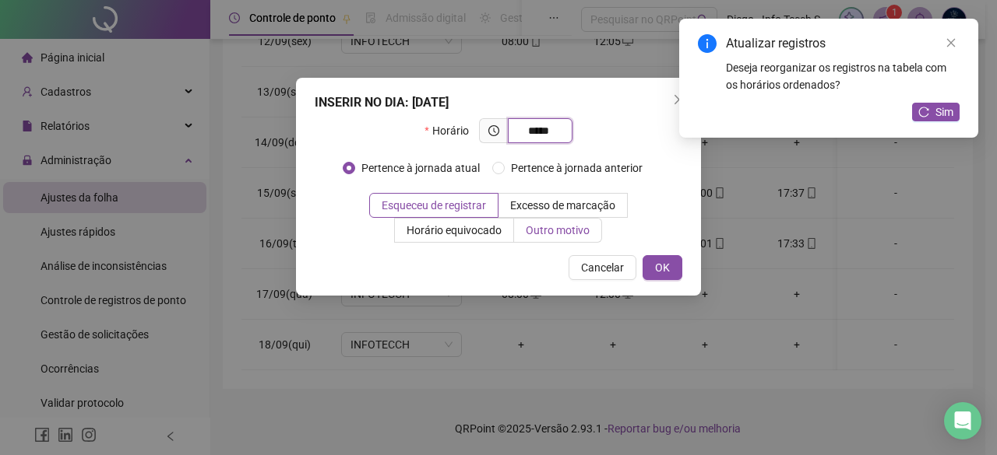
type input "*****"
click at [574, 226] on span "Outro motivo" at bounding box center [557, 230] width 64 height 12
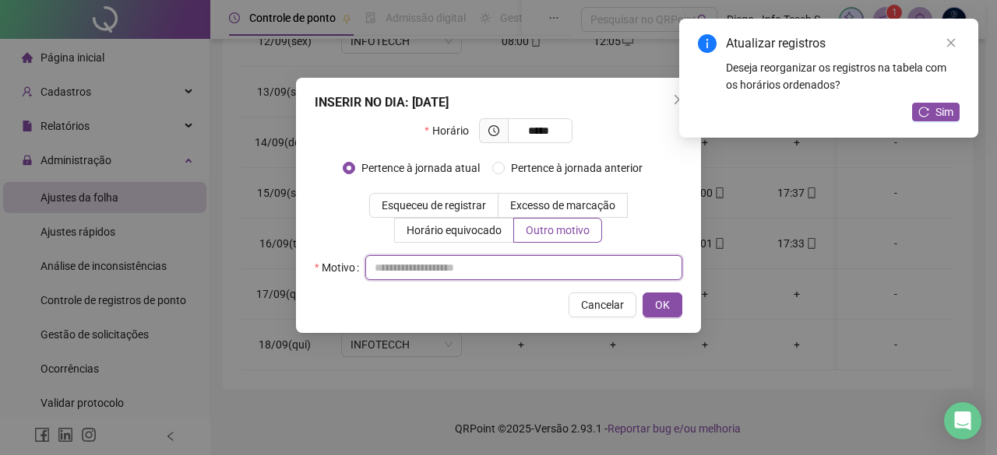
click at [560, 260] on input "text" at bounding box center [523, 267] width 317 height 25
type input "*"
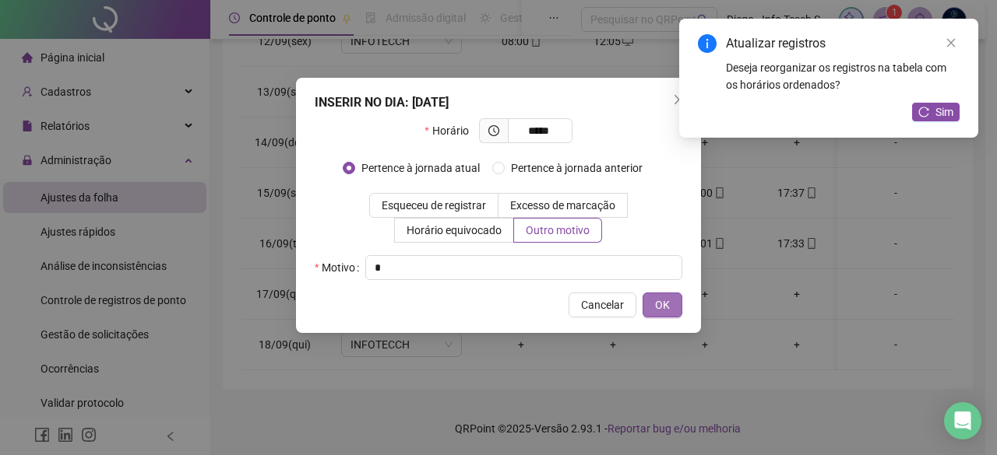
click at [664, 301] on span "OK" at bounding box center [662, 305] width 15 height 17
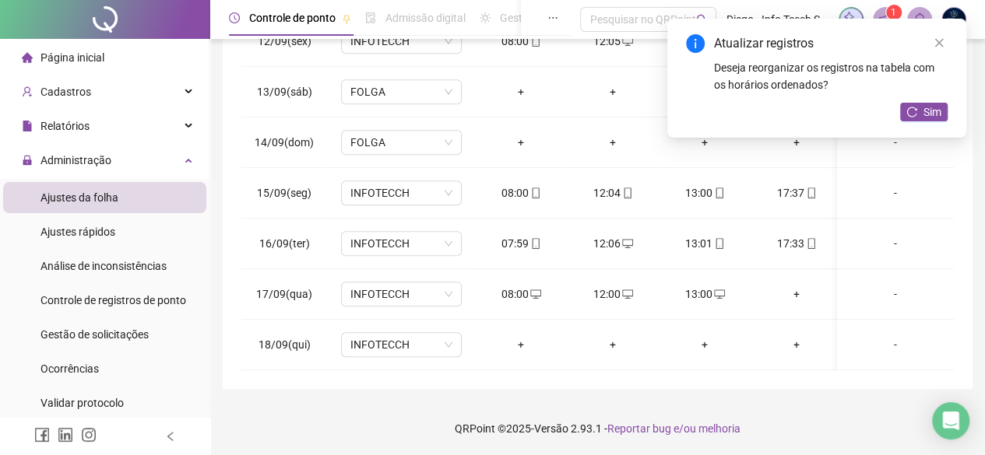
click at [786, 286] on div "+" at bounding box center [796, 294] width 67 height 17
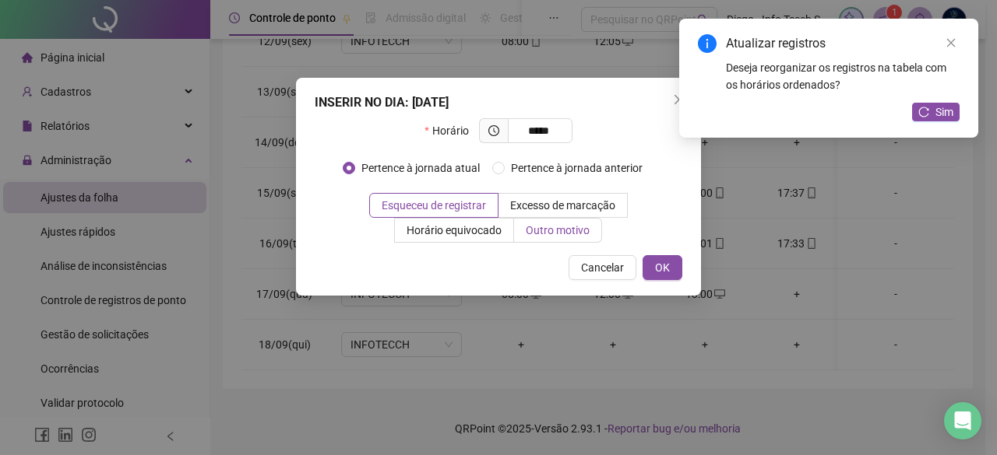
type input "*****"
click at [573, 230] on span "Outro motivo" at bounding box center [557, 230] width 64 height 12
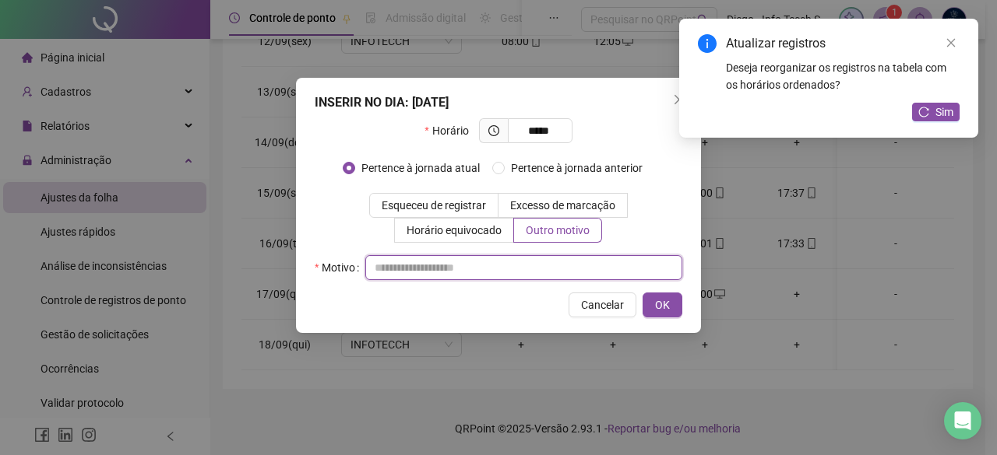
click at [518, 258] on input "text" at bounding box center [523, 267] width 317 height 25
type input "**********"
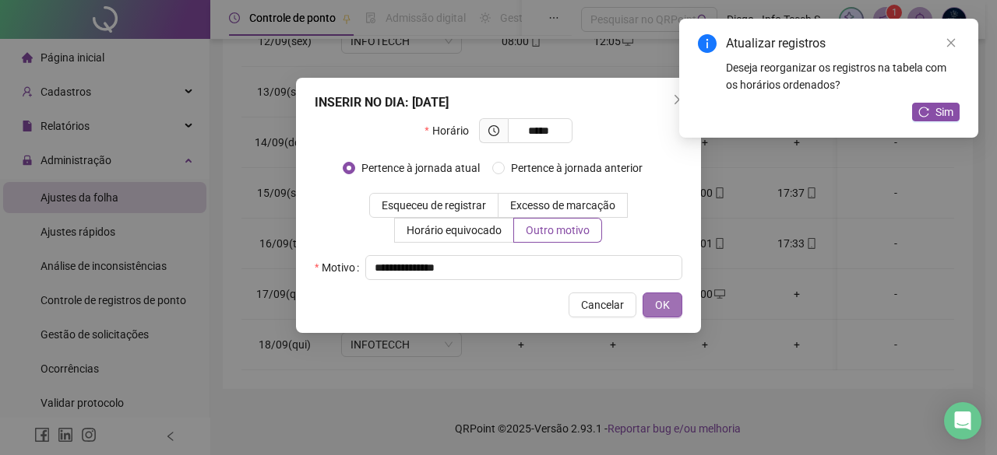
click at [663, 308] on span "OK" at bounding box center [662, 305] width 15 height 17
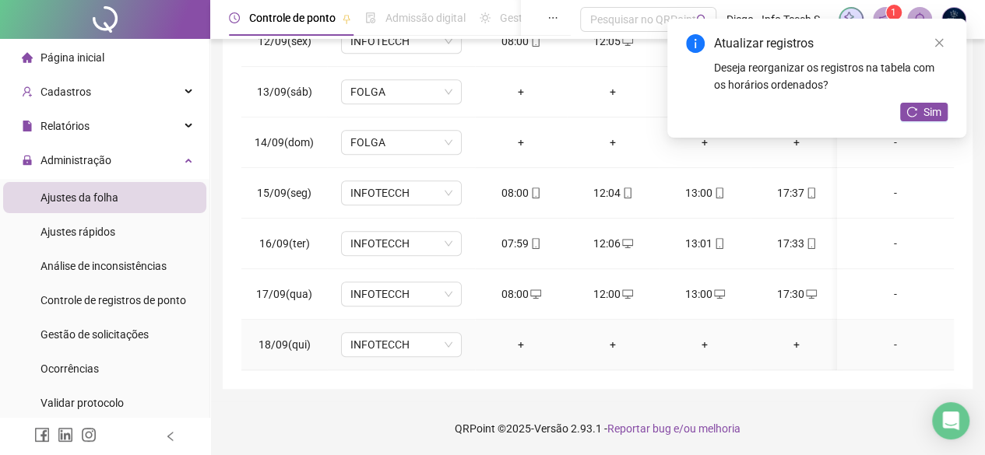
click at [533, 336] on div "+" at bounding box center [520, 344] width 67 height 17
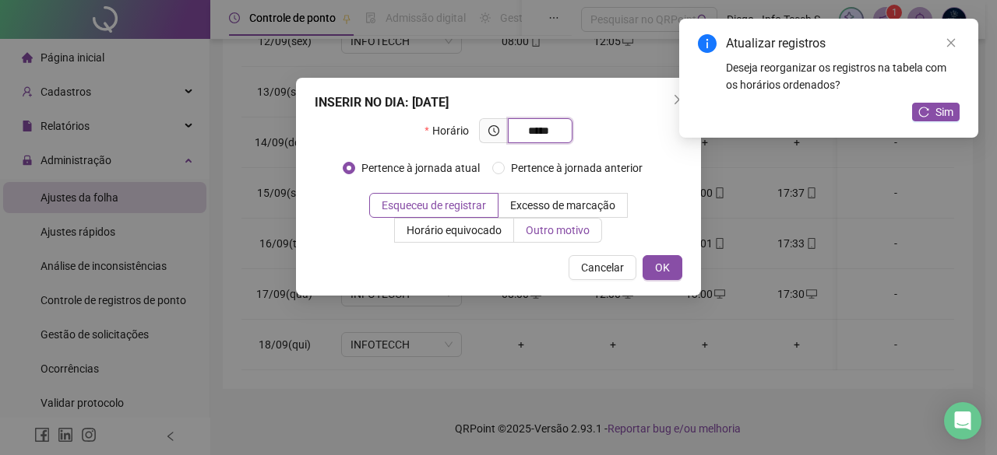
type input "*****"
click at [547, 228] on span "Outro motivo" at bounding box center [557, 230] width 64 height 12
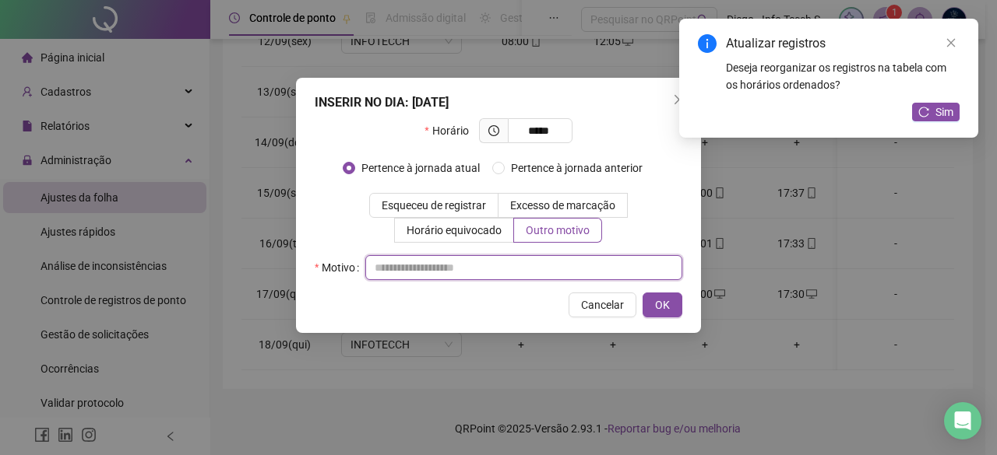
click at [493, 256] on input "text" at bounding box center [523, 267] width 317 height 25
type input "*"
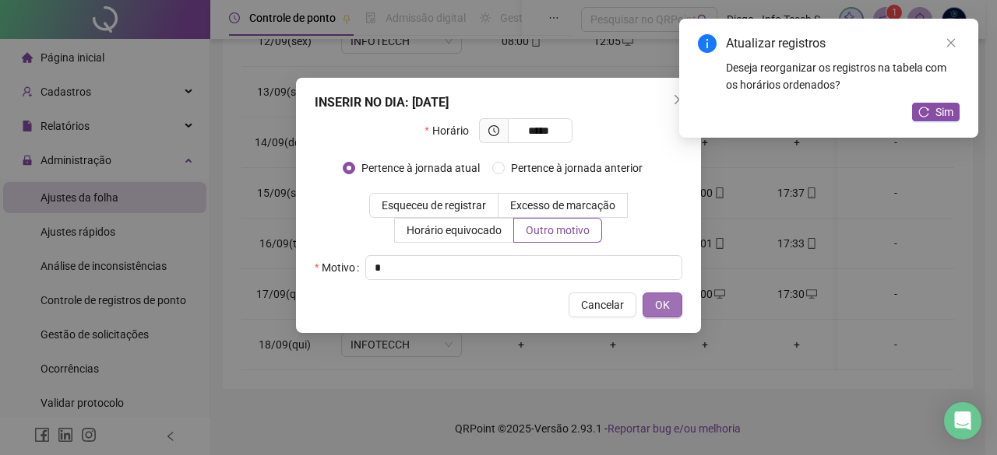
click at [657, 303] on span "OK" at bounding box center [662, 305] width 15 height 17
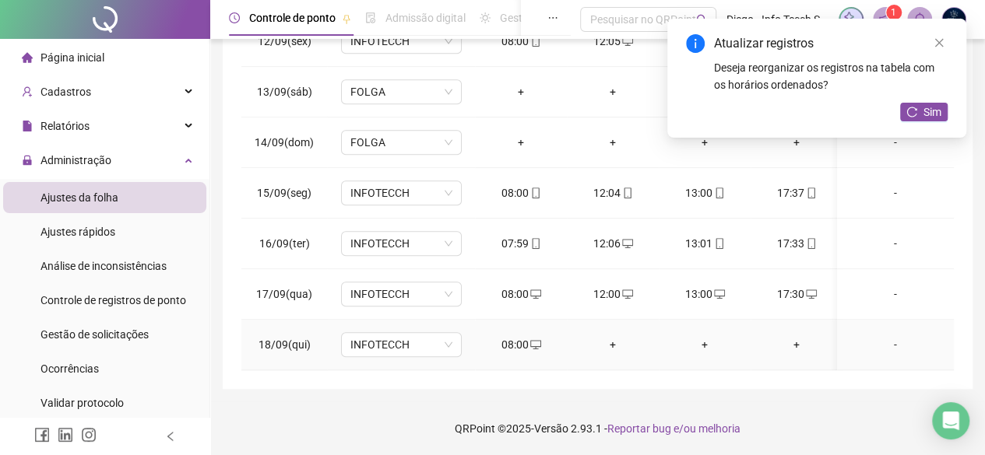
click at [611, 336] on div "+" at bounding box center [612, 344] width 67 height 17
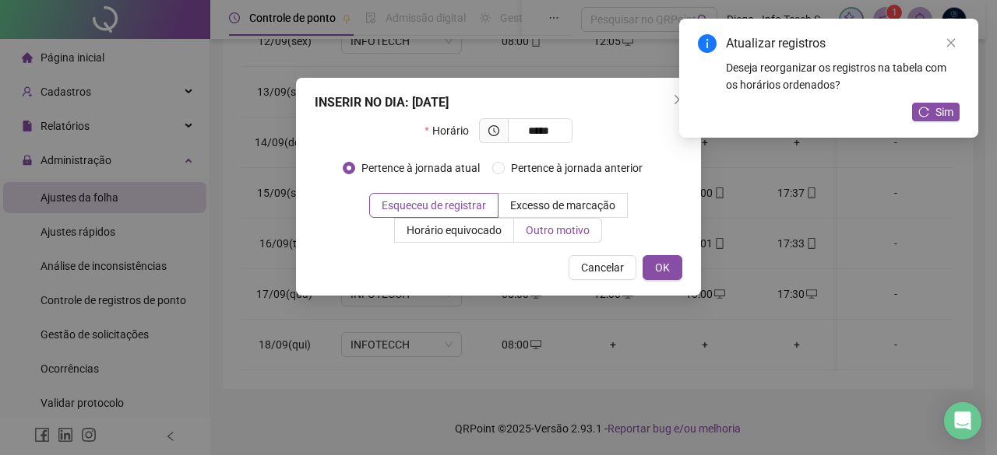
type input "*****"
click at [576, 230] on span "Outro motivo" at bounding box center [557, 230] width 64 height 12
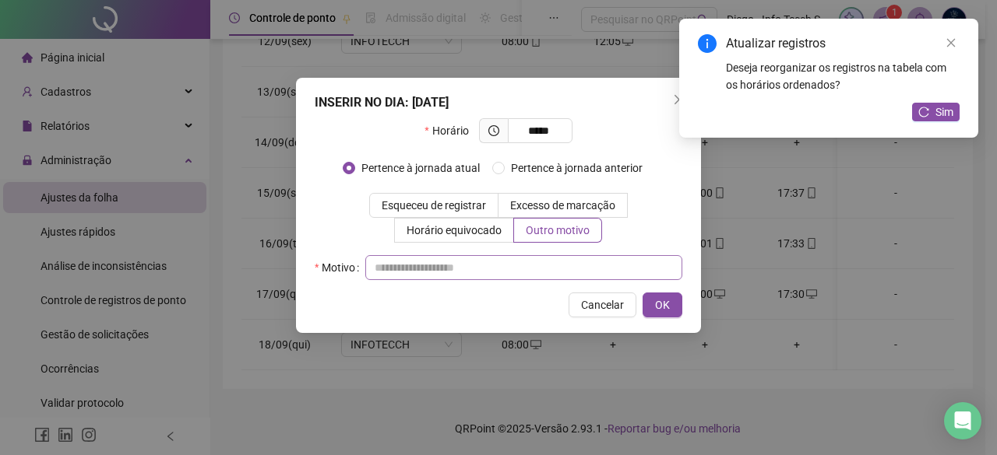
drag, startPoint x: 555, startPoint y: 255, endPoint x: 548, endPoint y: 262, distance: 10.5
click at [555, 255] on div "Motivo" at bounding box center [498, 267] width 367 height 25
click at [548, 262] on input "text" at bounding box center [523, 267] width 317 height 25
type input "*"
click at [668, 304] on span "OK" at bounding box center [662, 305] width 15 height 17
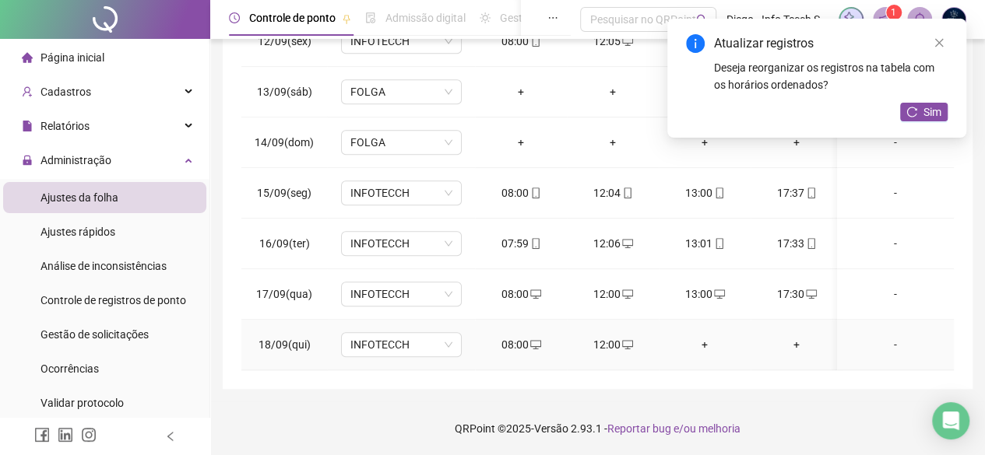
click at [701, 336] on div "+" at bounding box center [704, 344] width 67 height 17
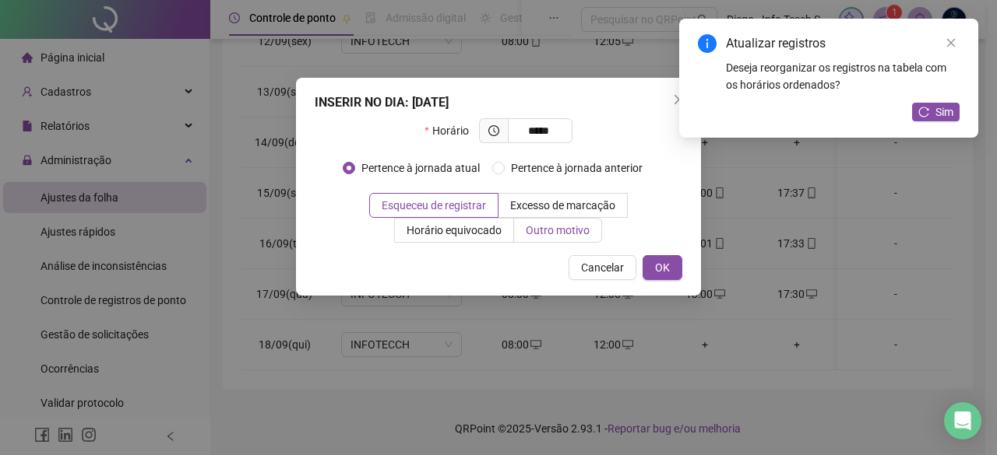
type input "*****"
click at [569, 225] on span "Outro motivo" at bounding box center [557, 230] width 64 height 12
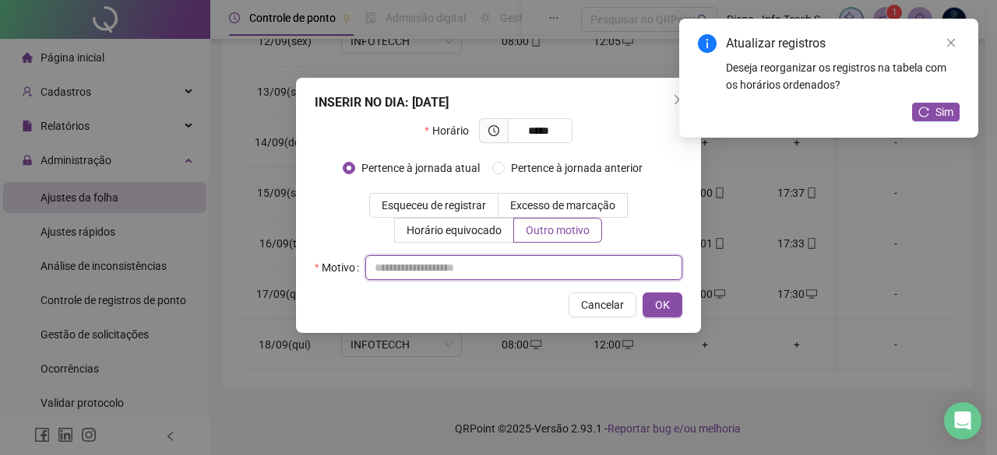
click at [557, 265] on input "text" at bounding box center [523, 267] width 317 height 25
type input "*"
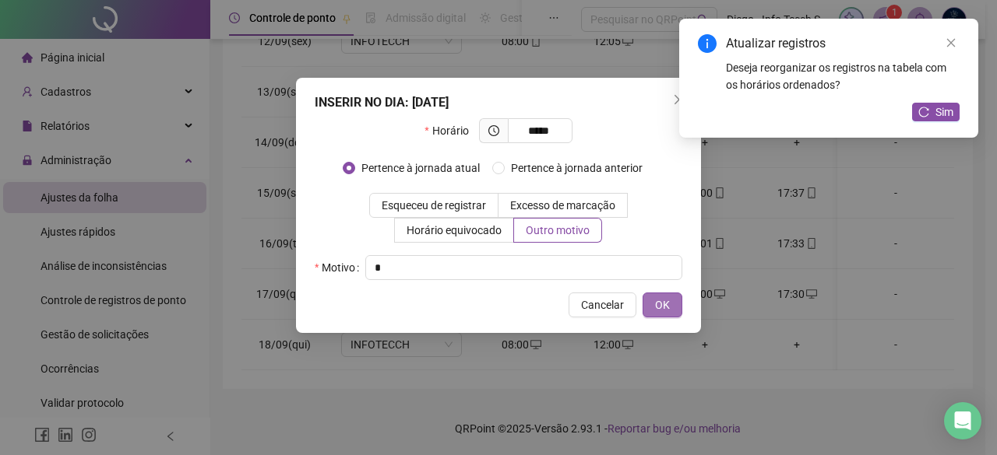
click at [660, 310] on span "OK" at bounding box center [662, 305] width 15 height 17
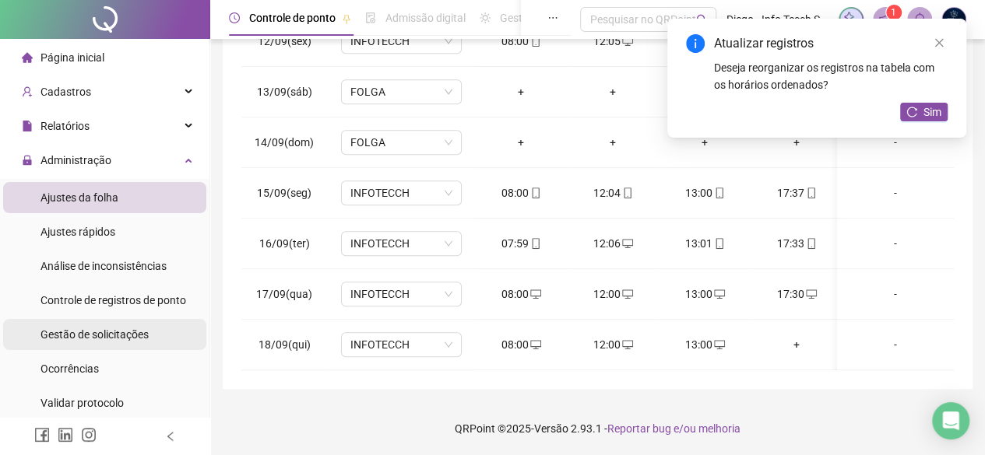
click at [112, 326] on div "Gestão de solicitações" at bounding box center [94, 334] width 108 height 31
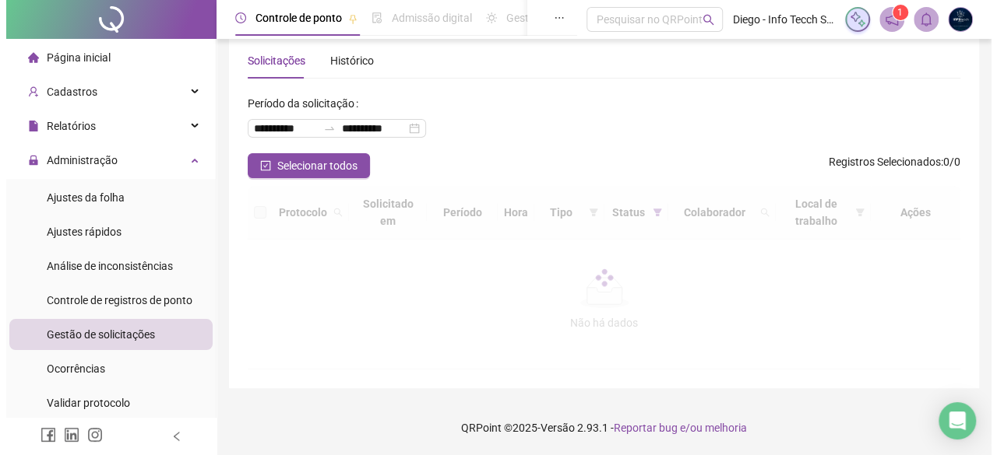
scroll to position [59, 0]
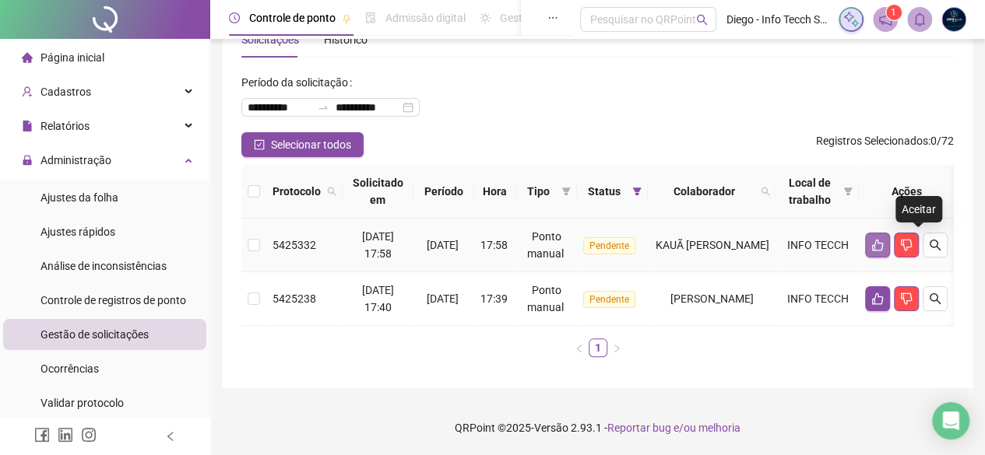
click at [890, 241] on button "button" at bounding box center [877, 245] width 25 height 25
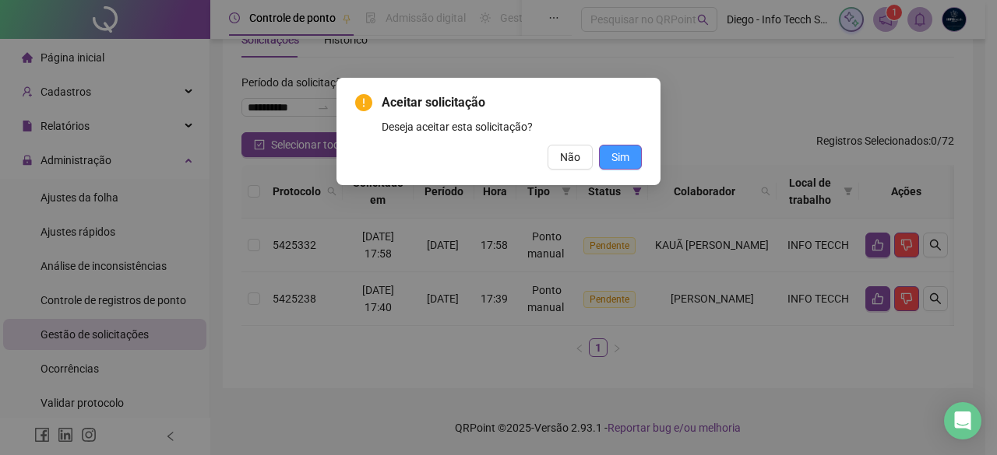
click at [627, 166] on button "Sim" at bounding box center [620, 157] width 43 height 25
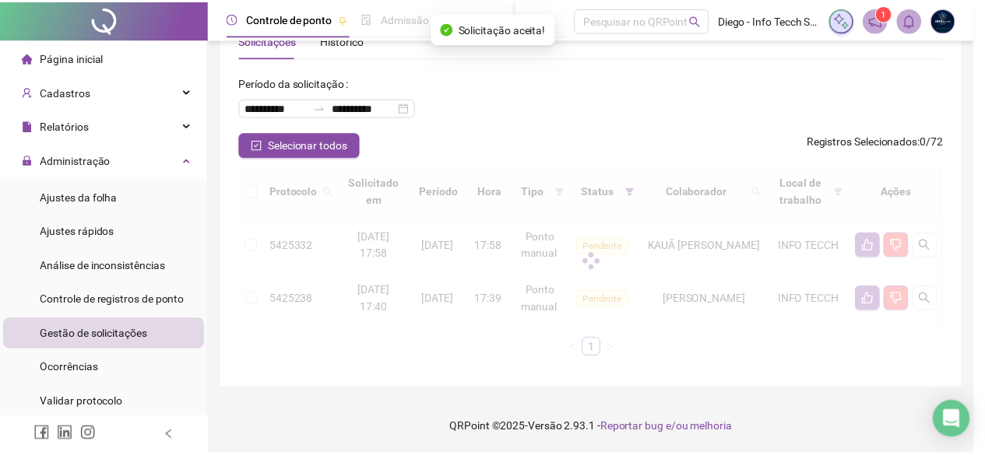
scroll to position [5, 0]
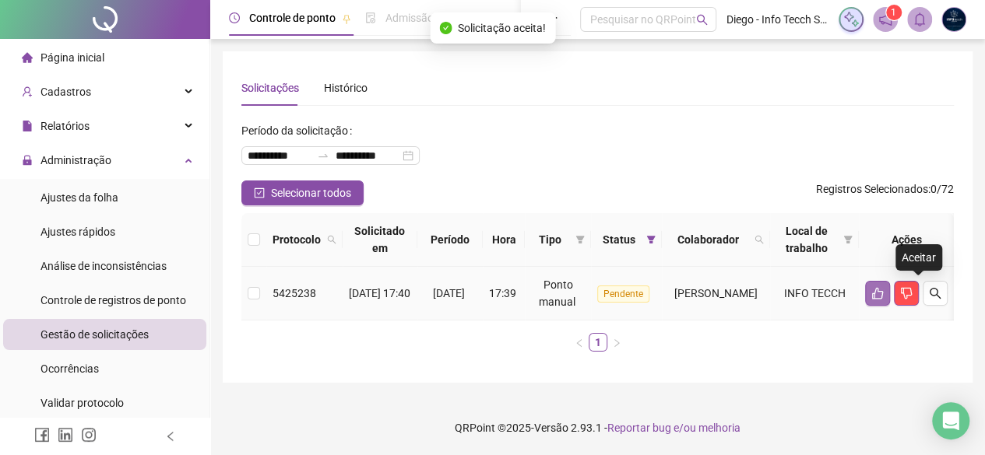
click at [884, 292] on icon "like" at bounding box center [877, 293] width 12 height 12
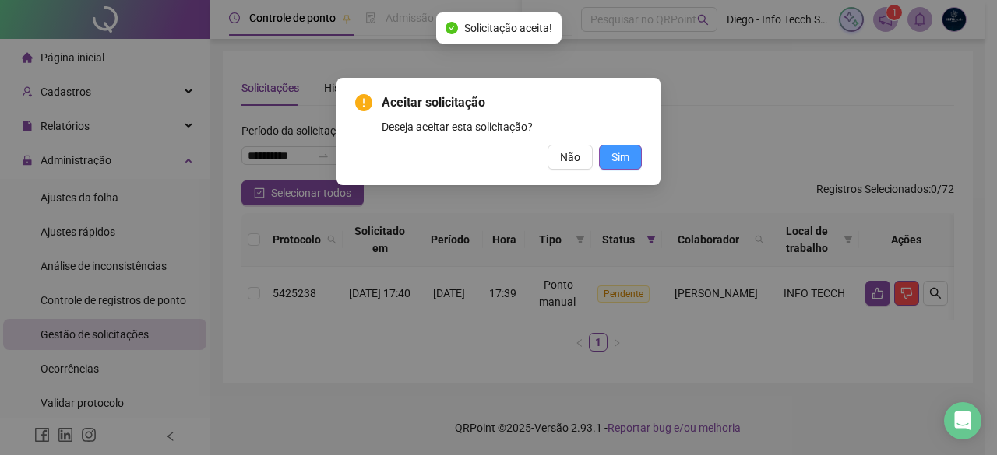
click at [618, 161] on span "Sim" at bounding box center [620, 157] width 18 height 17
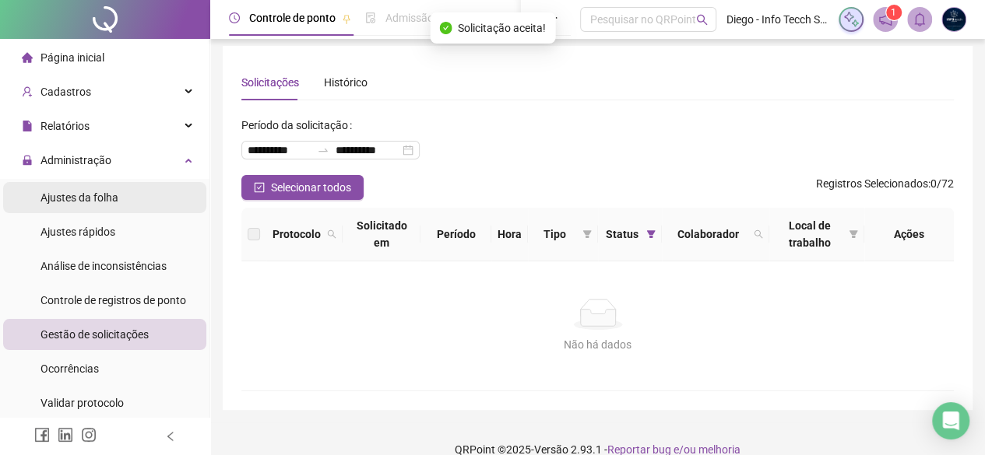
click at [97, 203] on span "Ajustes da folha" at bounding box center [79, 198] width 78 height 12
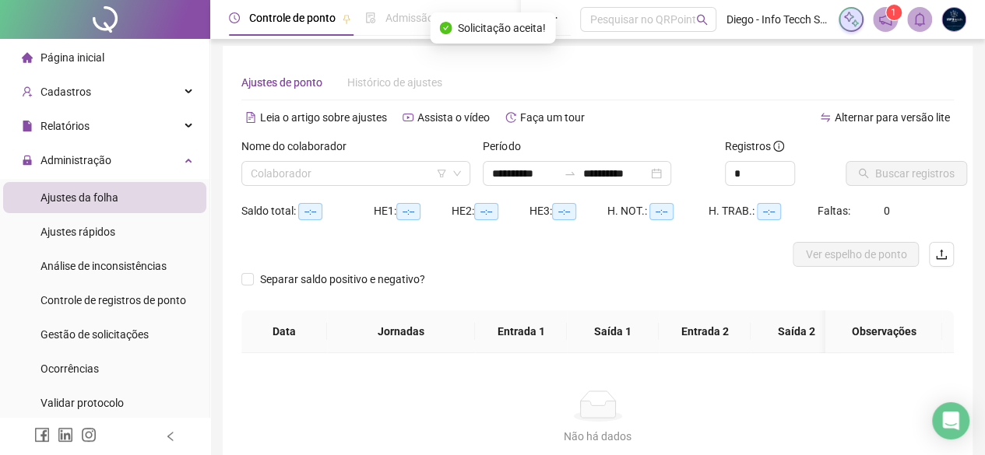
type input "**********"
click at [284, 171] on input "search" at bounding box center [349, 173] width 196 height 23
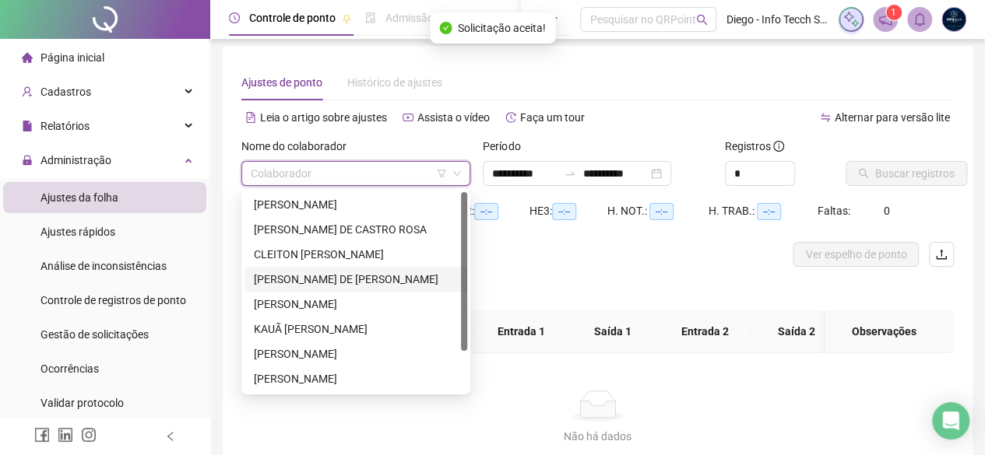
click at [308, 276] on div "[PERSON_NAME] DE [PERSON_NAME]" at bounding box center [356, 279] width 204 height 17
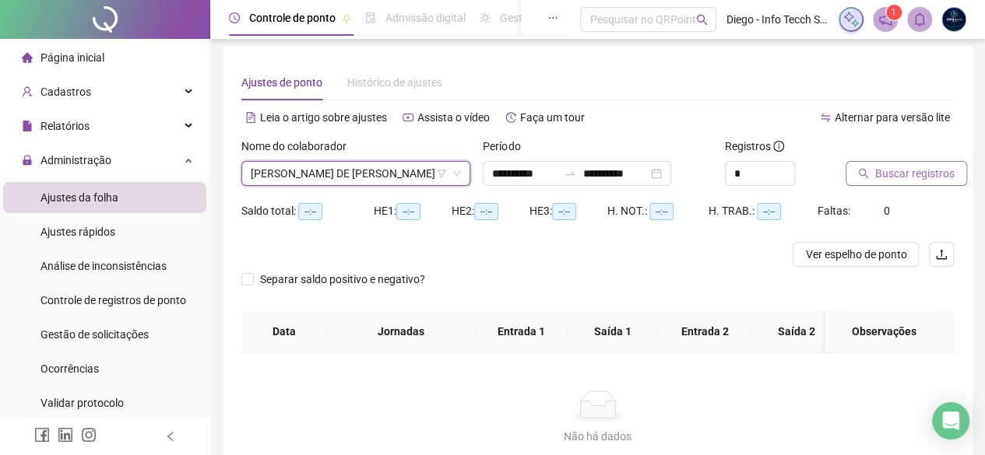
click at [895, 174] on span "Buscar registros" at bounding box center [914, 173] width 79 height 17
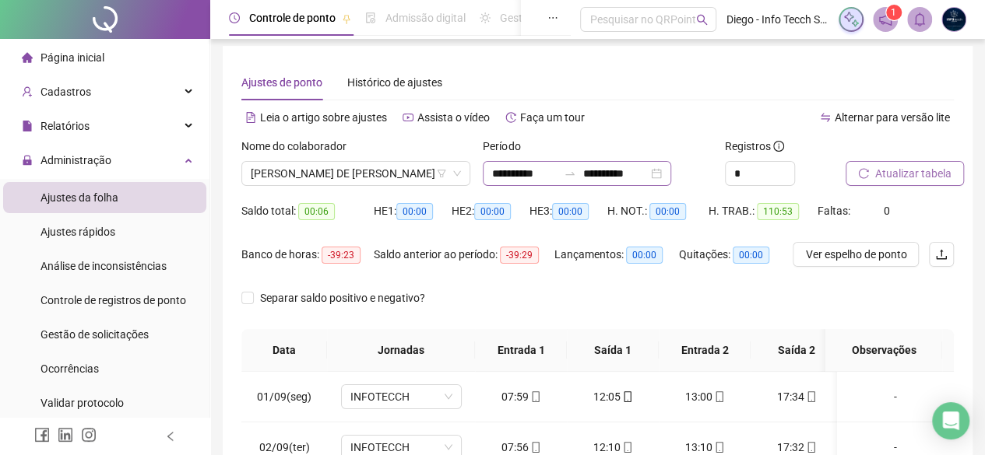
click at [671, 178] on div "**********" at bounding box center [577, 173] width 188 height 25
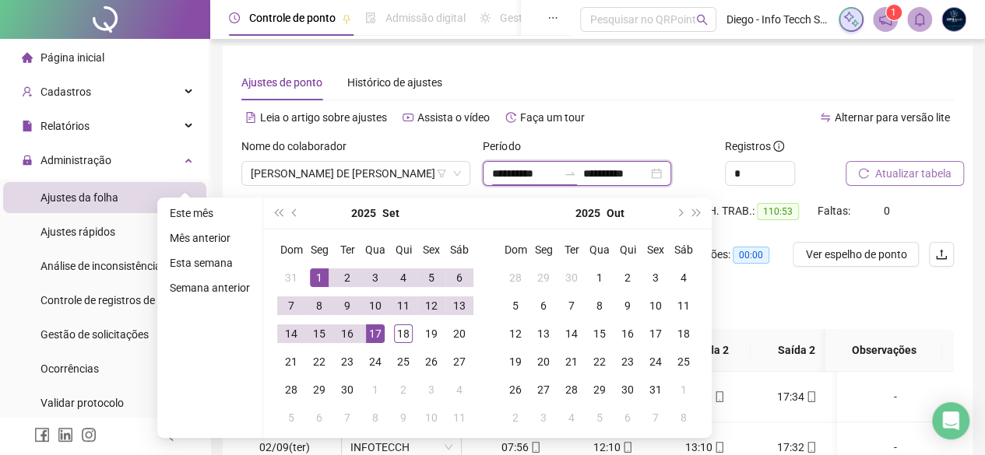
type input "**********"
click at [318, 281] on div "1" at bounding box center [319, 278] width 19 height 19
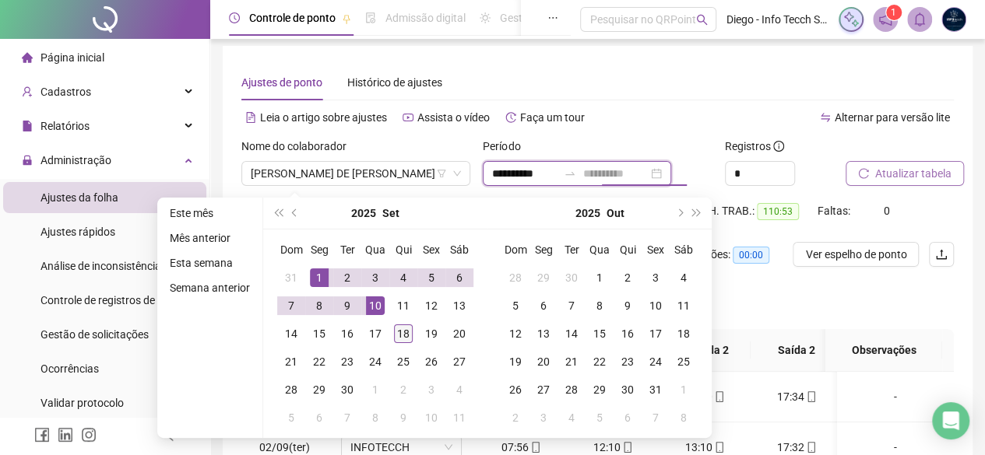
type input "**********"
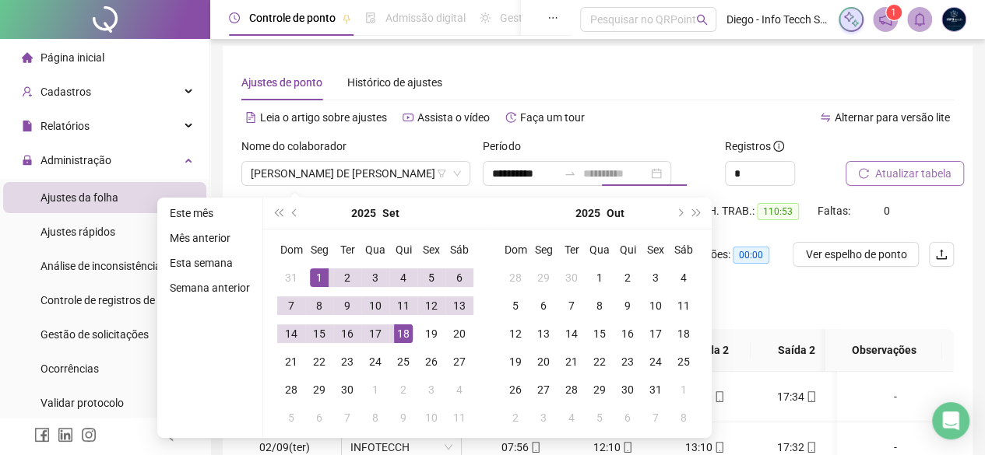
click at [410, 329] on div "18" at bounding box center [403, 334] width 19 height 19
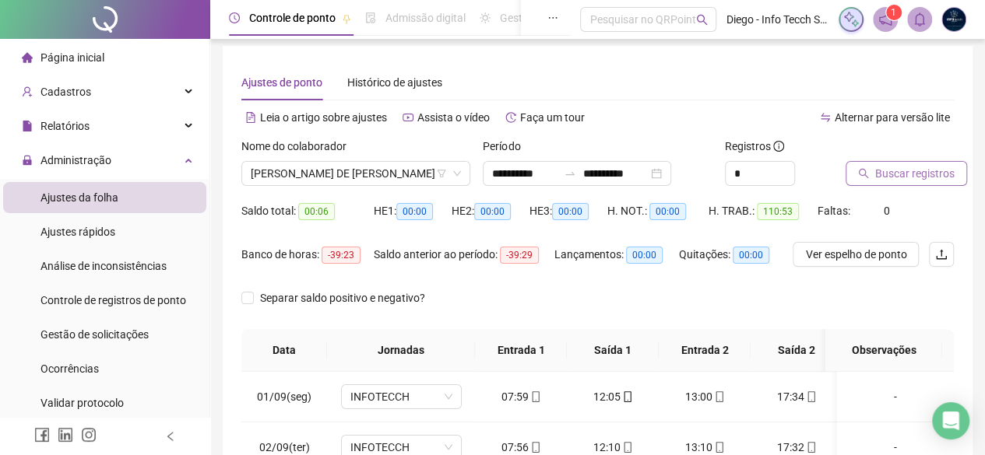
click at [894, 174] on span "Buscar registros" at bounding box center [914, 173] width 79 height 17
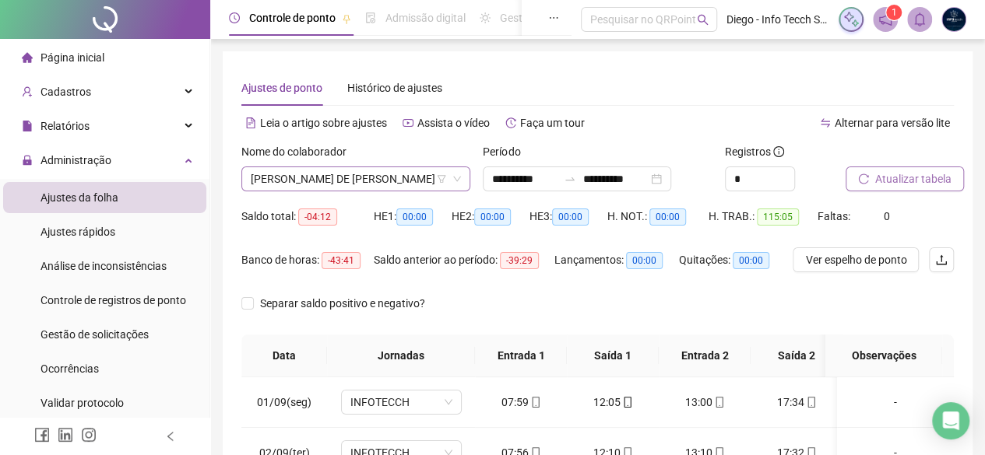
click at [364, 180] on span "[PERSON_NAME] DE [PERSON_NAME]" at bounding box center [356, 178] width 210 height 23
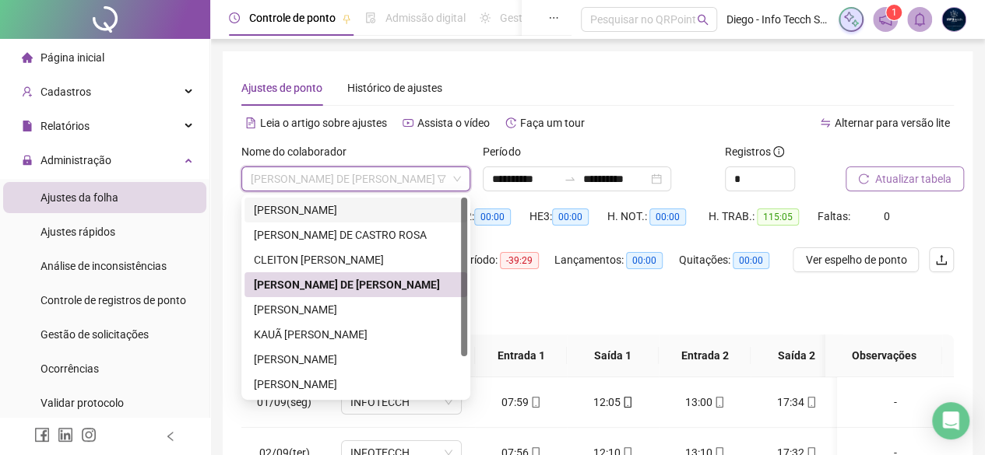
click at [355, 209] on div "[PERSON_NAME]" at bounding box center [356, 210] width 204 height 17
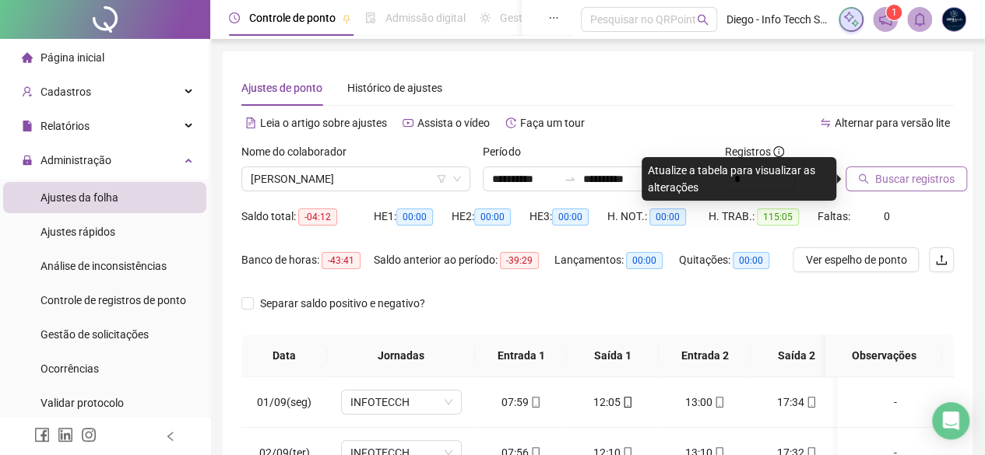
drag, startPoint x: 846, startPoint y: 193, endPoint x: 866, endPoint y: 189, distance: 19.8
click at [856, 193] on div "Buscar registros" at bounding box center [899, 173] width 121 height 61
click at [867, 187] on button "Buscar registros" at bounding box center [905, 179] width 121 height 25
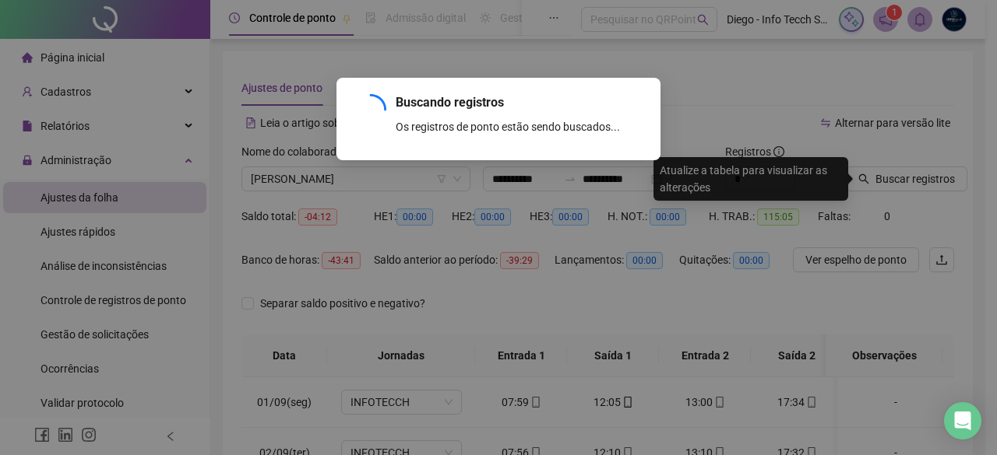
click at [887, 177] on div "Buscando registros Os registros de ponto estão sendo buscados... OK" at bounding box center [498, 227] width 997 height 455
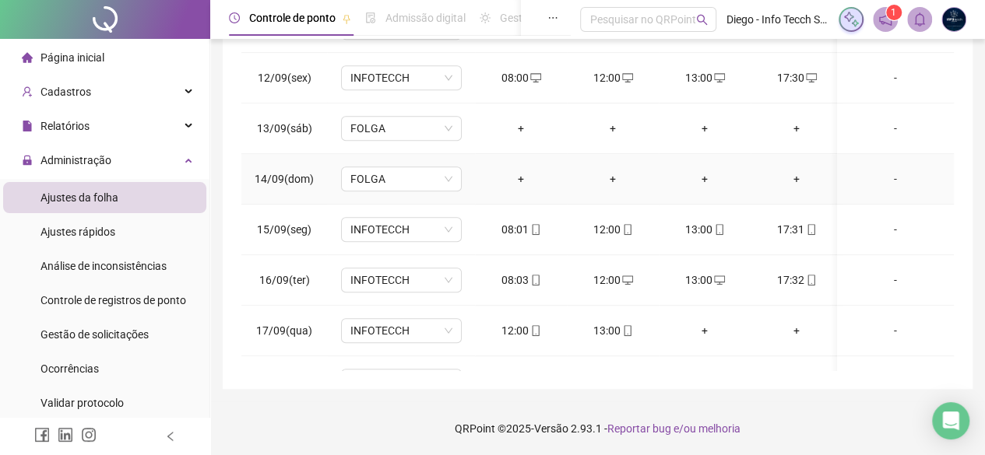
scroll to position [585, 0]
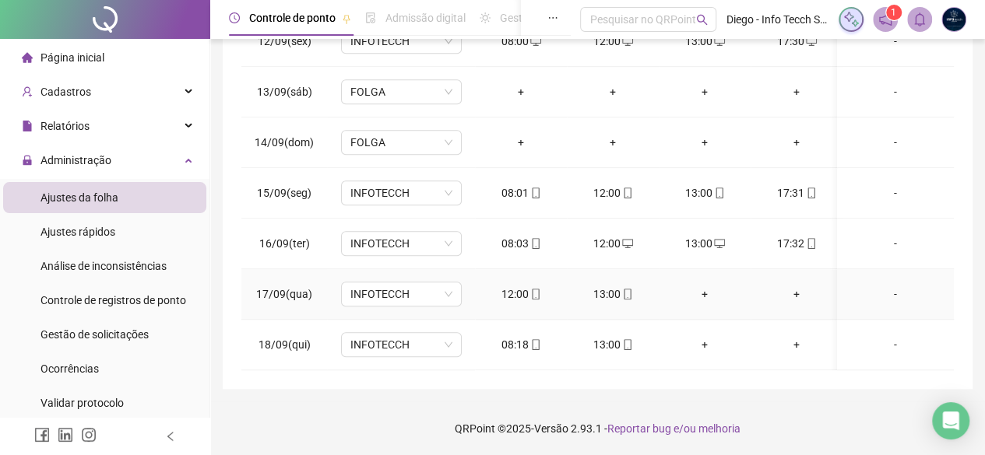
click at [523, 286] on div "12:00" at bounding box center [520, 294] width 67 height 17
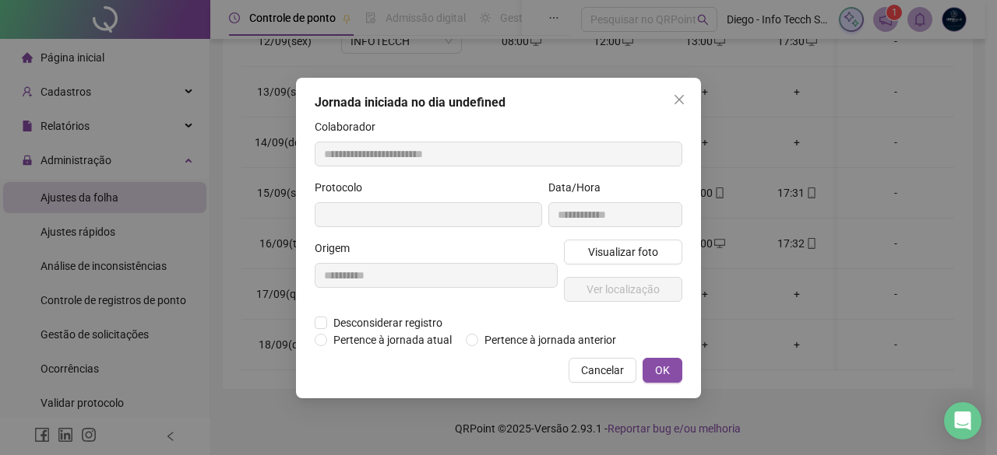
type input "**********"
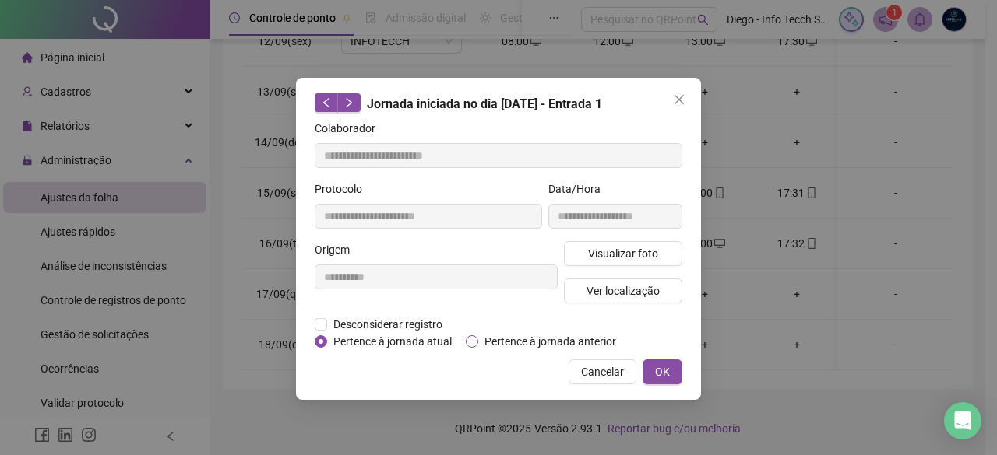
click at [545, 340] on span "Pertence à jornada anterior" at bounding box center [550, 341] width 144 height 17
click at [364, 322] on span "Desconsiderar registro" at bounding box center [387, 324] width 121 height 17
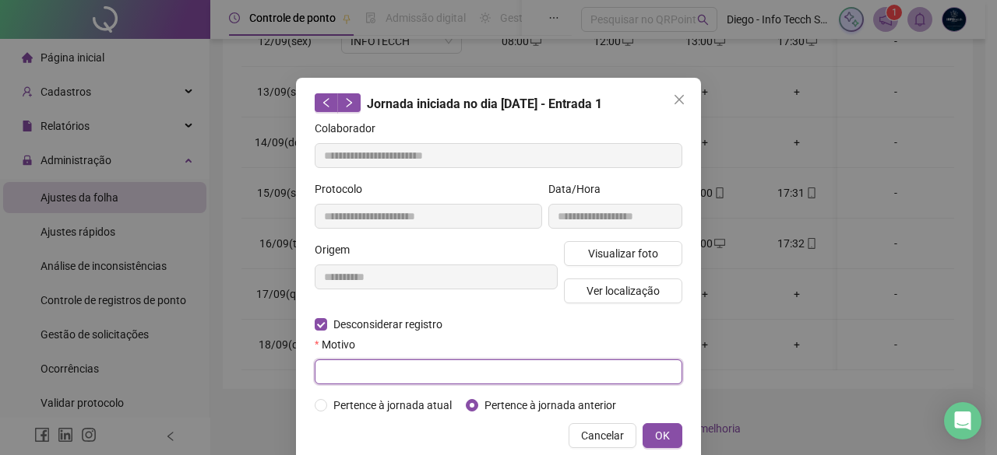
click at [360, 370] on input "text" at bounding box center [498, 372] width 367 height 25
type input "*"
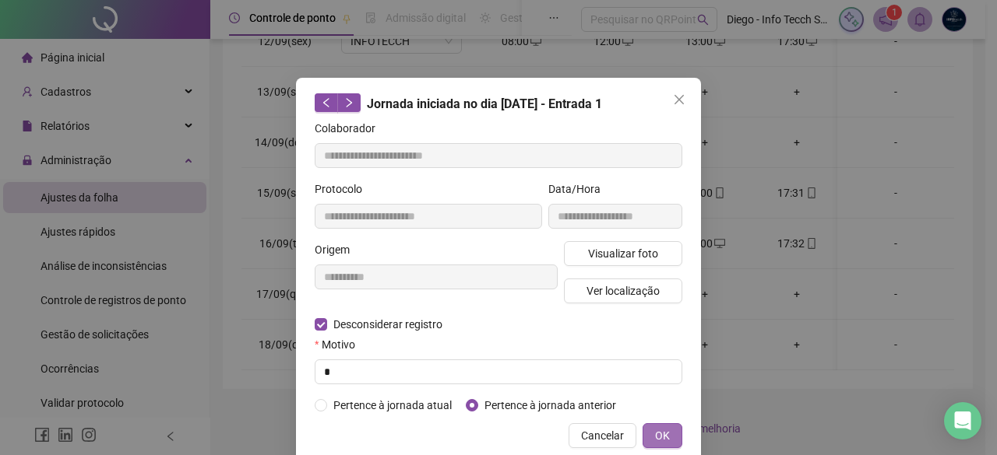
click at [663, 432] on button "OK" at bounding box center [662, 436] width 40 height 25
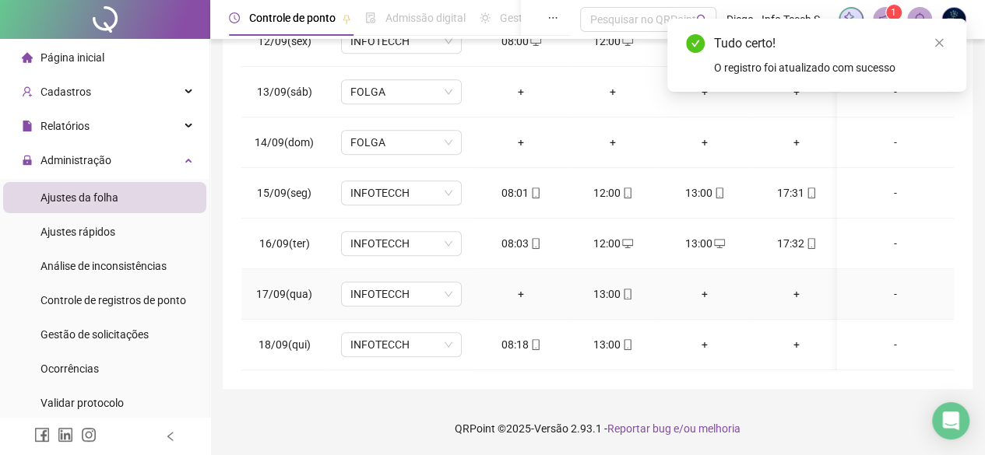
click at [603, 289] on div "13:00" at bounding box center [612, 294] width 67 height 17
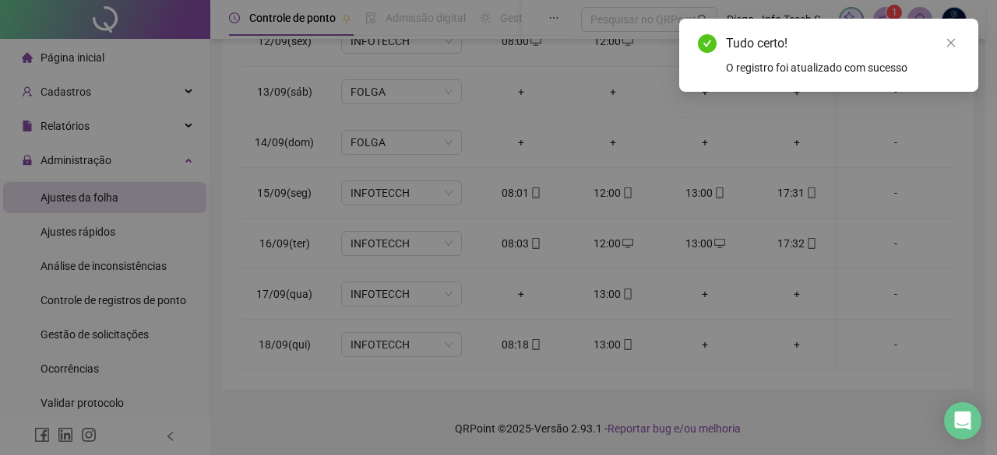
type input "**********"
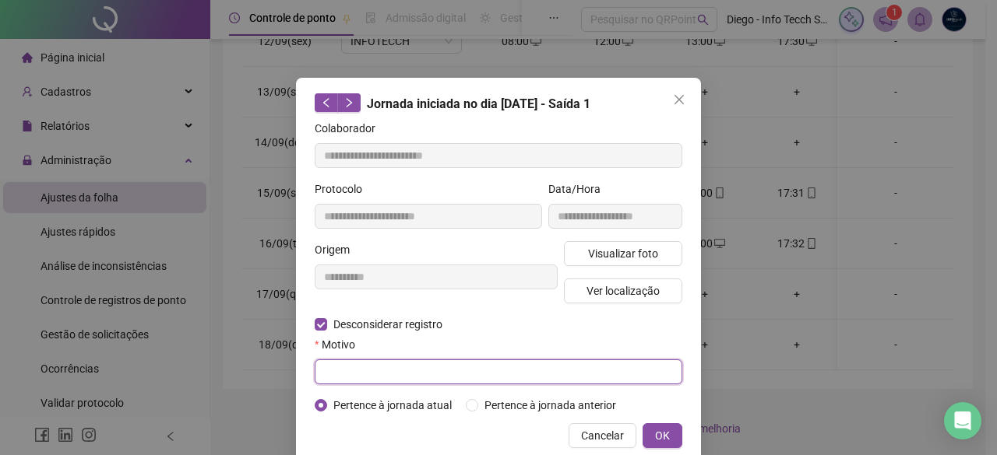
click at [409, 369] on input "text" at bounding box center [498, 372] width 367 height 25
type input "*"
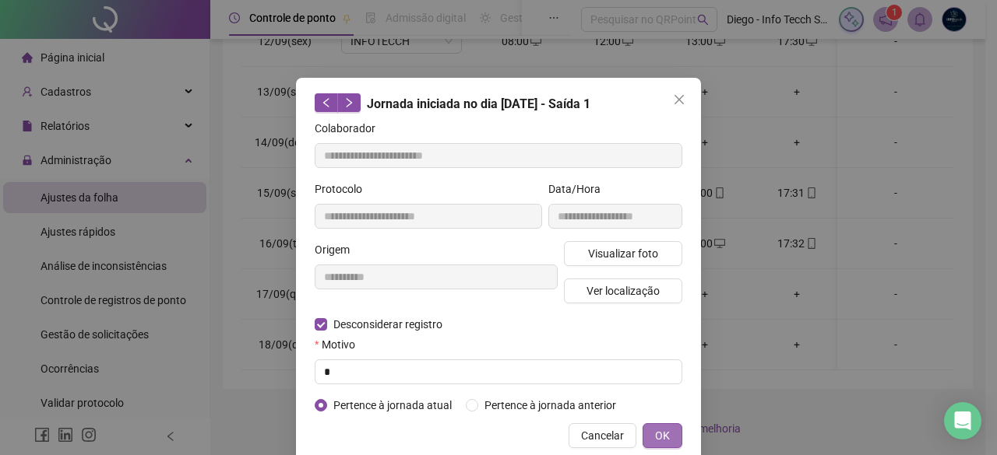
click at [660, 443] on span "OK" at bounding box center [662, 435] width 15 height 17
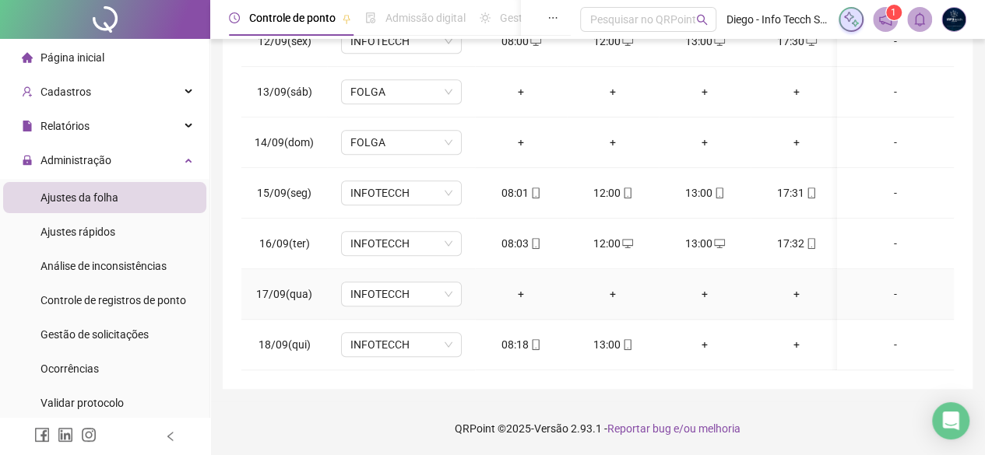
click at [493, 286] on div "+" at bounding box center [520, 294] width 67 height 17
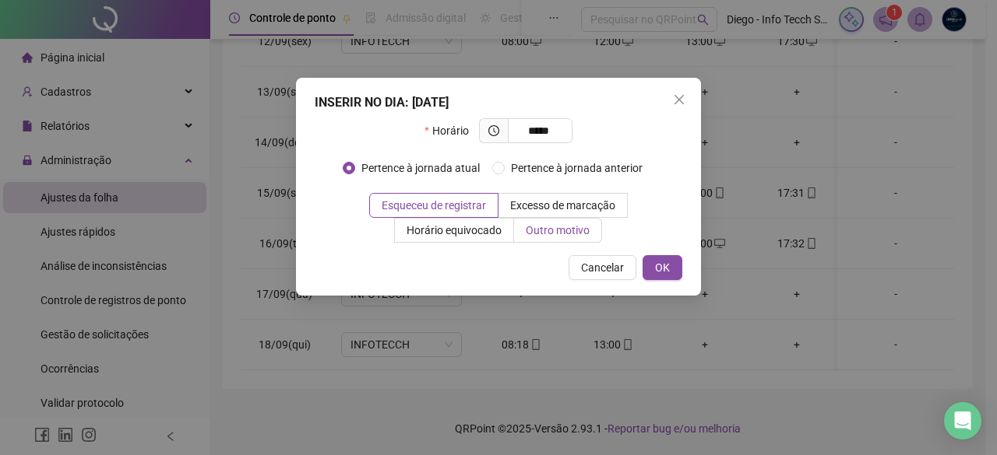
type input "*****"
click at [538, 218] on label "Outro motivo" at bounding box center [558, 230] width 88 height 25
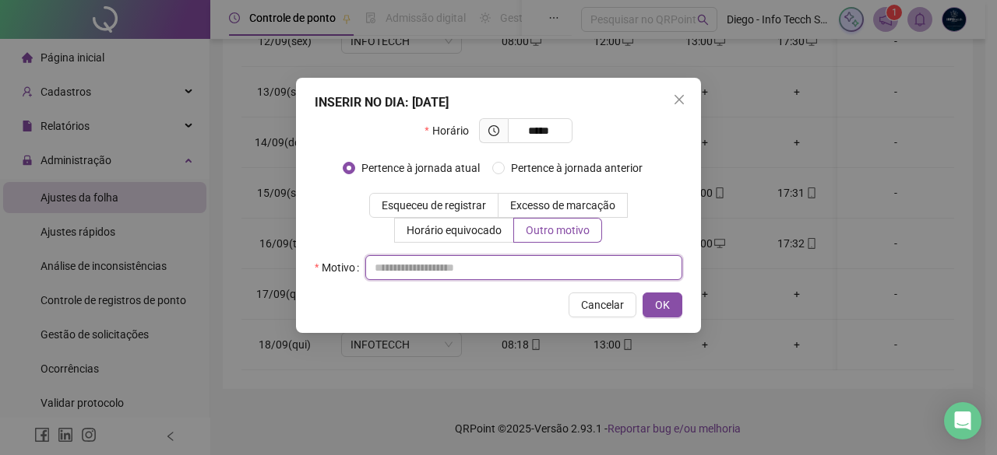
click at [513, 271] on input "text" at bounding box center [523, 267] width 317 height 25
type input "*"
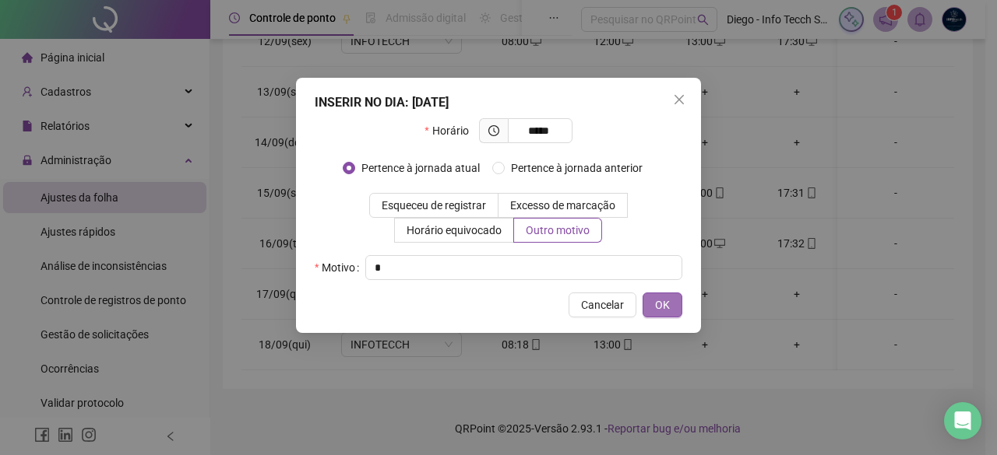
click at [664, 306] on span "OK" at bounding box center [662, 305] width 15 height 17
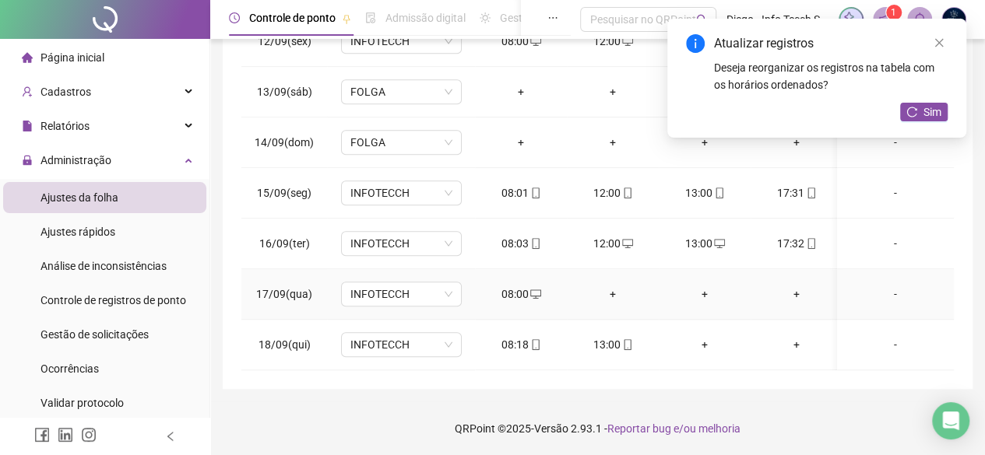
click at [604, 286] on div "+" at bounding box center [612, 294] width 67 height 17
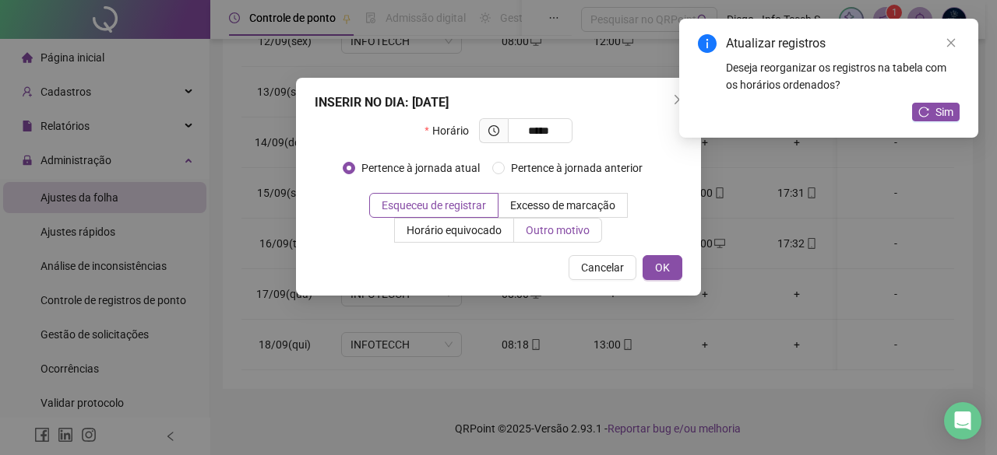
type input "*****"
click at [559, 241] on label "Outro motivo" at bounding box center [558, 230] width 88 height 25
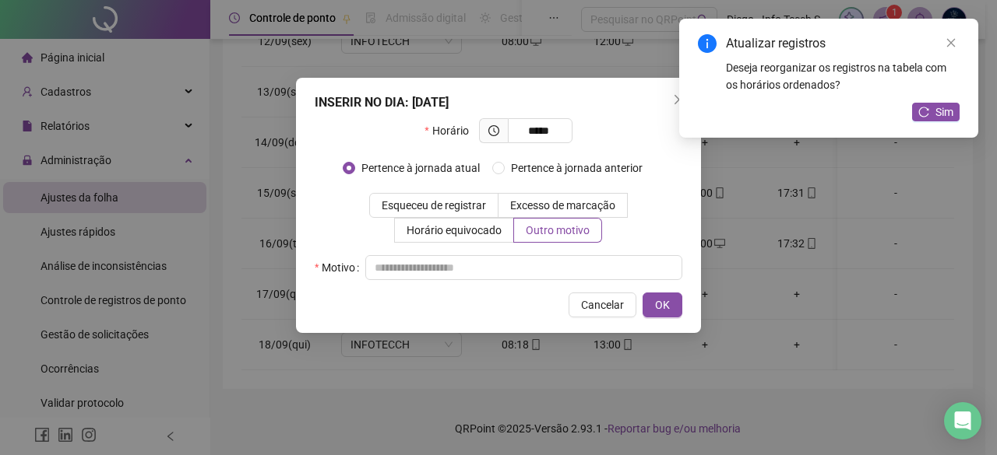
drag, startPoint x: 550, startPoint y: 248, endPoint x: 545, endPoint y: 258, distance: 10.8
click at [550, 250] on div "Horário ***** Pertence à jornada atual [GEOGRAPHIC_DATA] à jornada anterior Esq…" at bounding box center [498, 199] width 367 height 162
click at [545, 258] on input "text" at bounding box center [523, 267] width 317 height 25
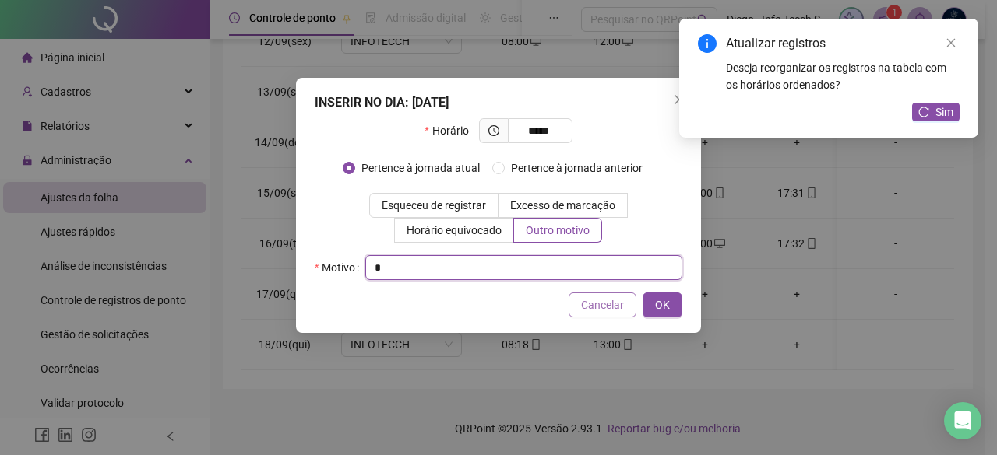
type input "*"
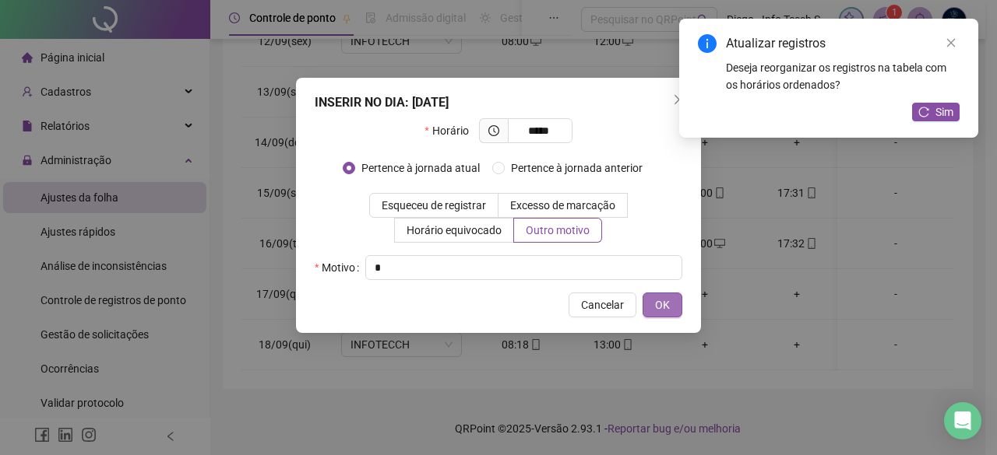
click at [671, 308] on button "OK" at bounding box center [662, 305] width 40 height 25
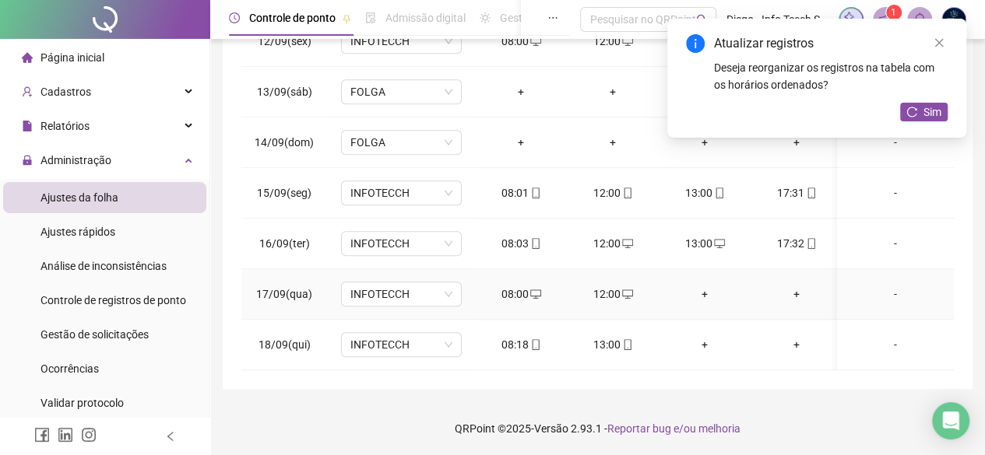
click at [701, 286] on div "+" at bounding box center [704, 294] width 67 height 17
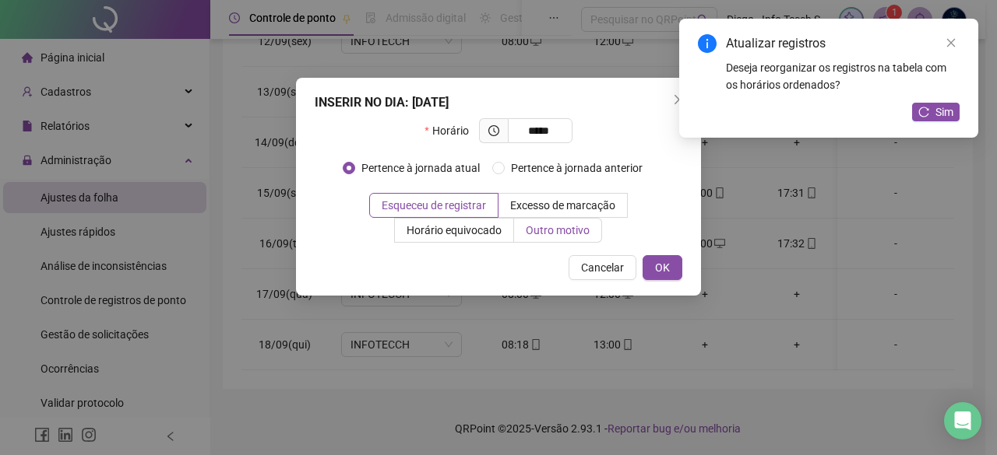
type input "*****"
click at [553, 233] on span "Outro motivo" at bounding box center [557, 230] width 64 height 12
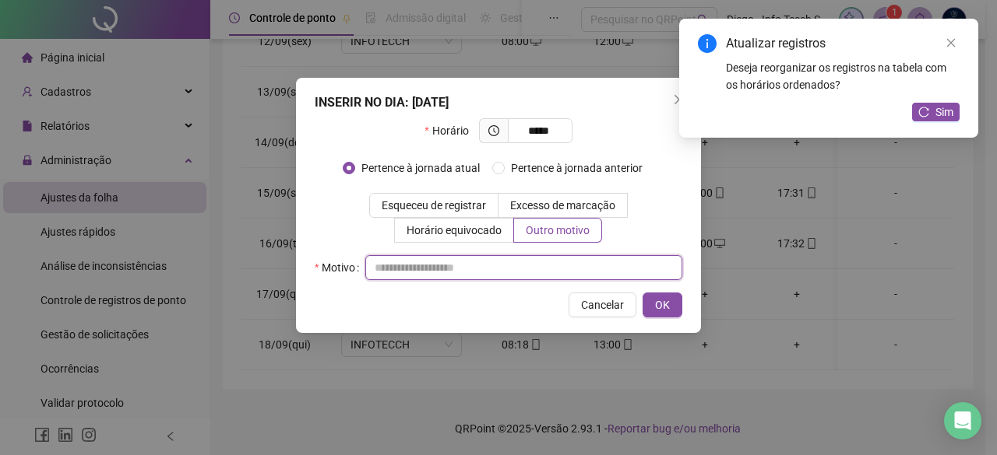
click at [541, 276] on input "text" at bounding box center [523, 267] width 317 height 25
type input "*"
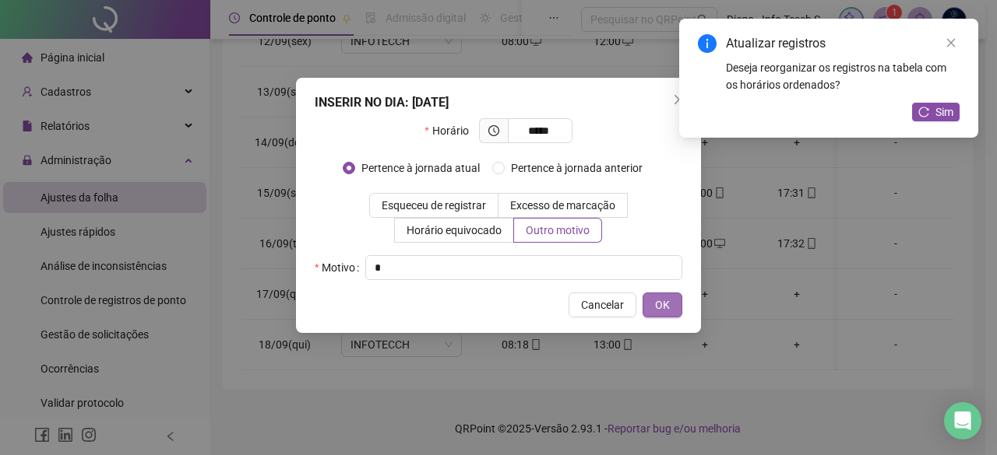
click at [664, 304] on span "OK" at bounding box center [662, 305] width 15 height 17
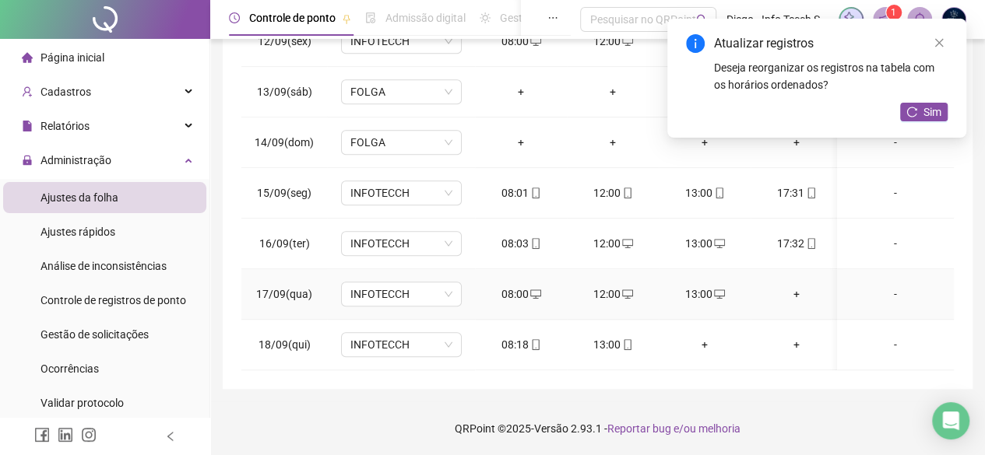
click at [783, 289] on div "+" at bounding box center [796, 294] width 67 height 17
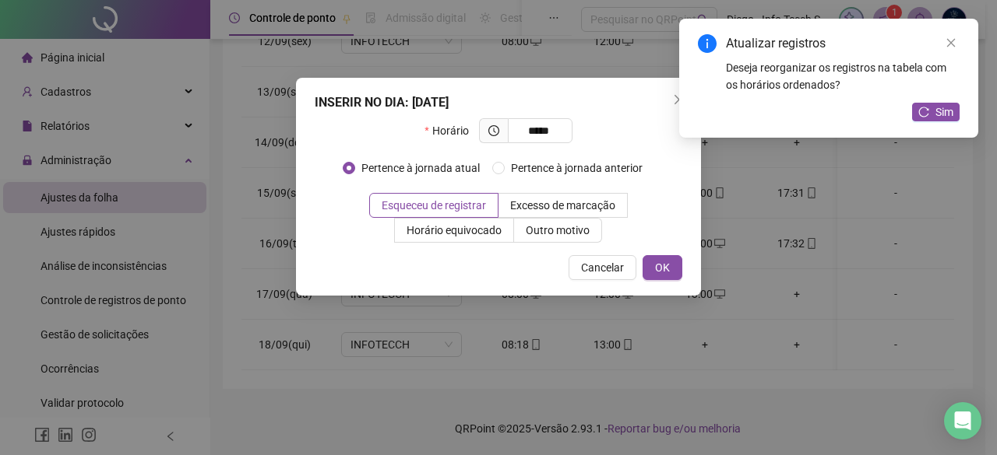
type input "*****"
click at [580, 244] on div "INSERIR NO DIA : [DATE] Horário ***** Pertence à jornada atual Pertence à jorna…" at bounding box center [498, 187] width 405 height 218
click at [575, 235] on span "Outro motivo" at bounding box center [557, 230] width 64 height 12
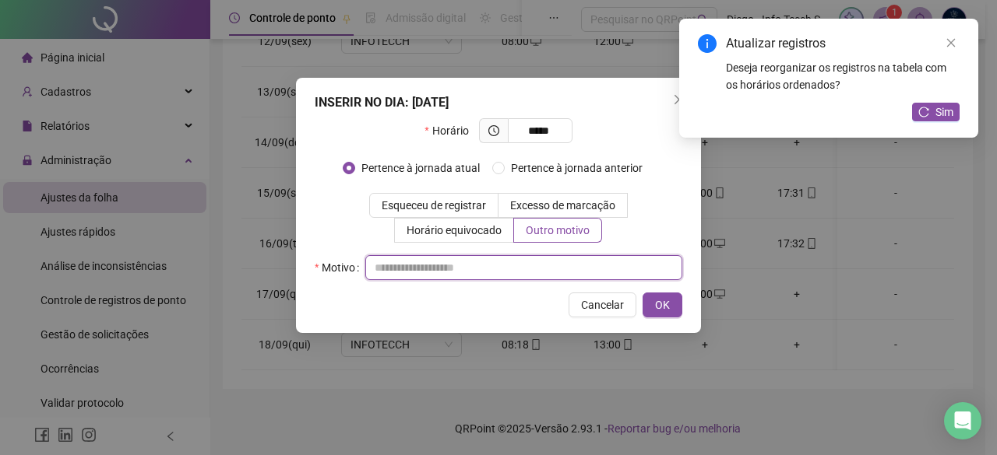
click at [571, 267] on input "text" at bounding box center [523, 267] width 317 height 25
type input "*"
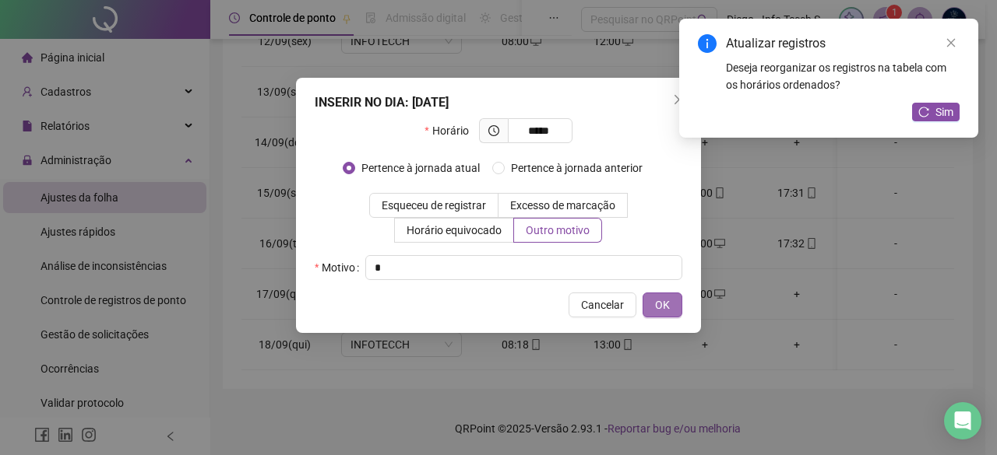
click at [663, 304] on span "OK" at bounding box center [662, 305] width 15 height 17
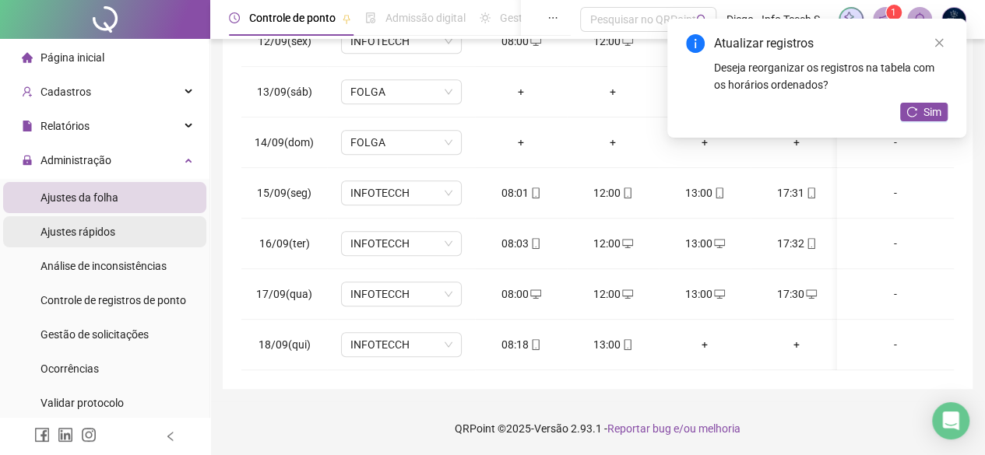
click at [120, 230] on li "Ajustes rápidos" at bounding box center [104, 231] width 203 height 31
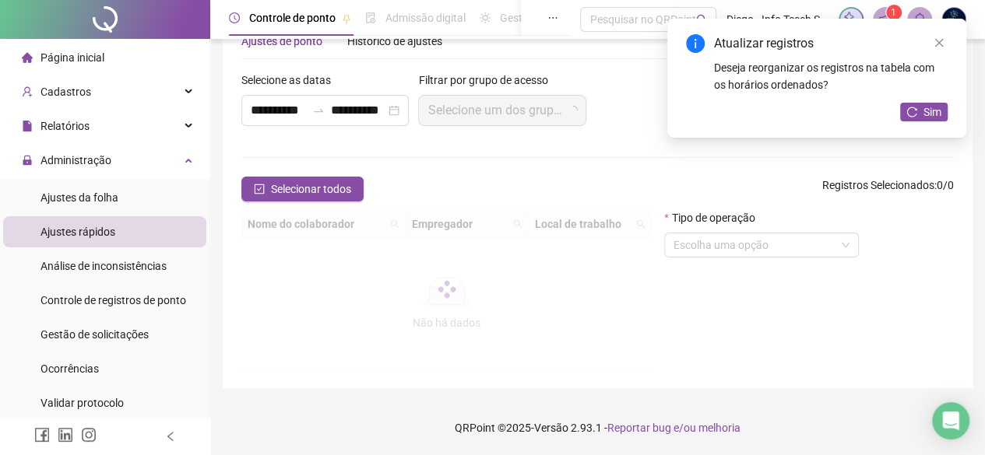
scroll to position [58, 0]
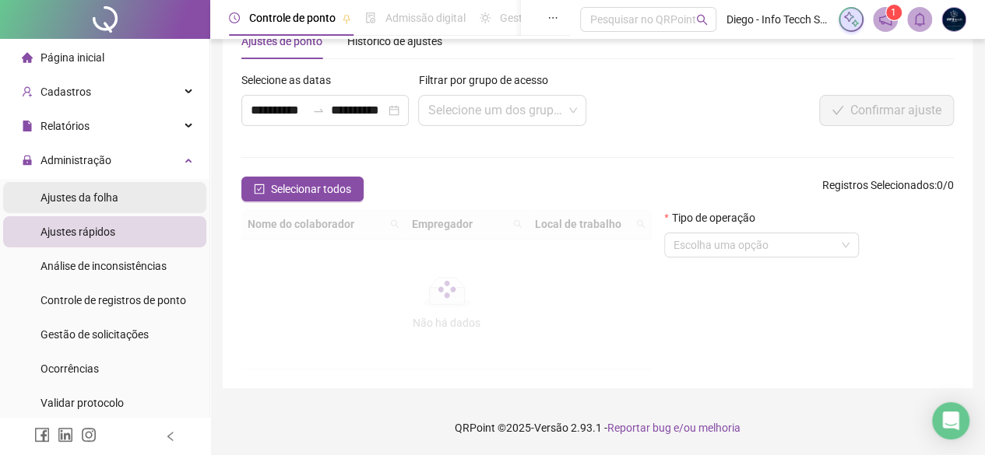
click at [120, 202] on li "Ajustes da folha" at bounding box center [104, 197] width 203 height 31
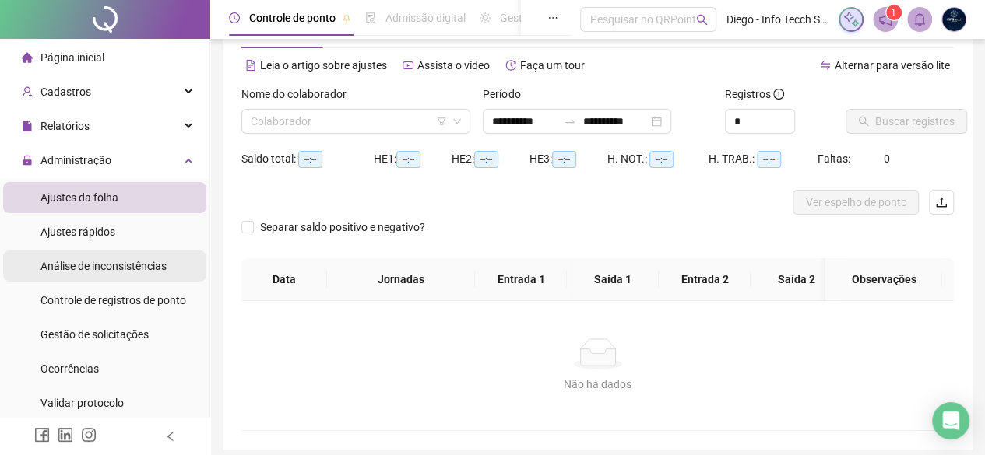
type input "**********"
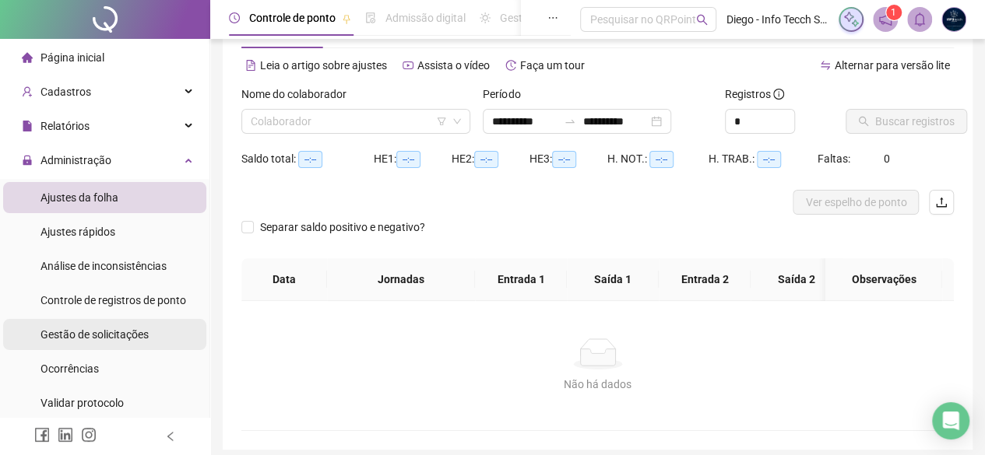
click at [140, 339] on span "Gestão de solicitações" at bounding box center [94, 335] width 108 height 12
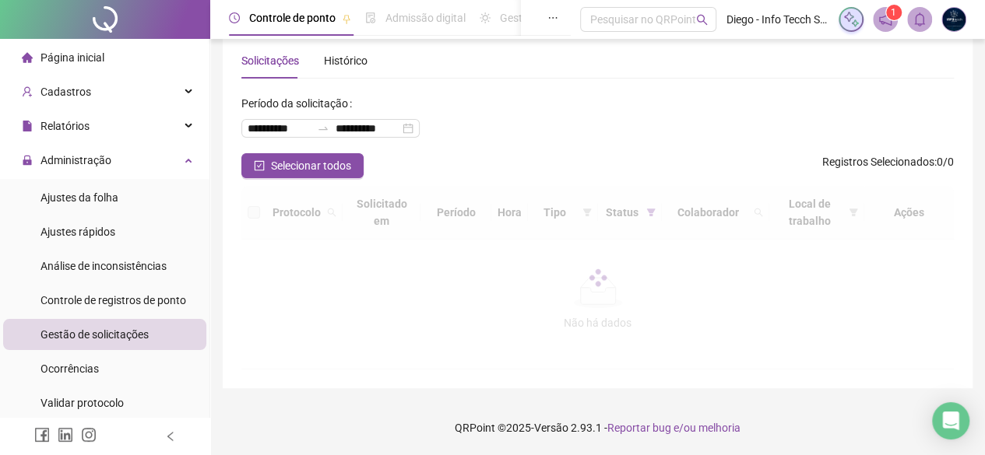
scroll to position [38, 0]
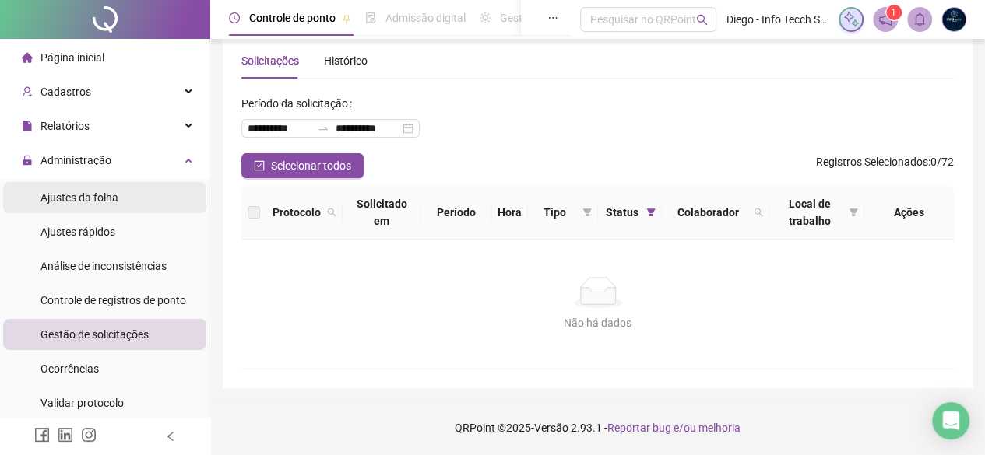
click at [146, 192] on li "Ajustes da folha" at bounding box center [104, 197] width 203 height 31
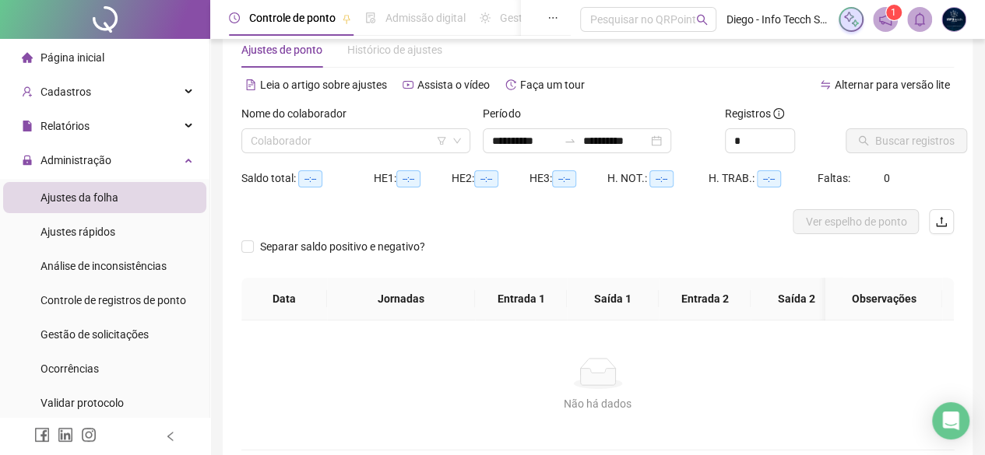
type input "**********"
click at [302, 142] on input "search" at bounding box center [349, 140] width 196 height 23
click at [416, 104] on div "Leia o artigo sobre ajustes Assista o vídeo Faça um tour" at bounding box center [419, 92] width 357 height 25
click at [439, 380] on div "Não há dados" at bounding box center [597, 373] width 675 height 31
click at [129, 330] on span "Gestão de solicitações" at bounding box center [94, 335] width 108 height 12
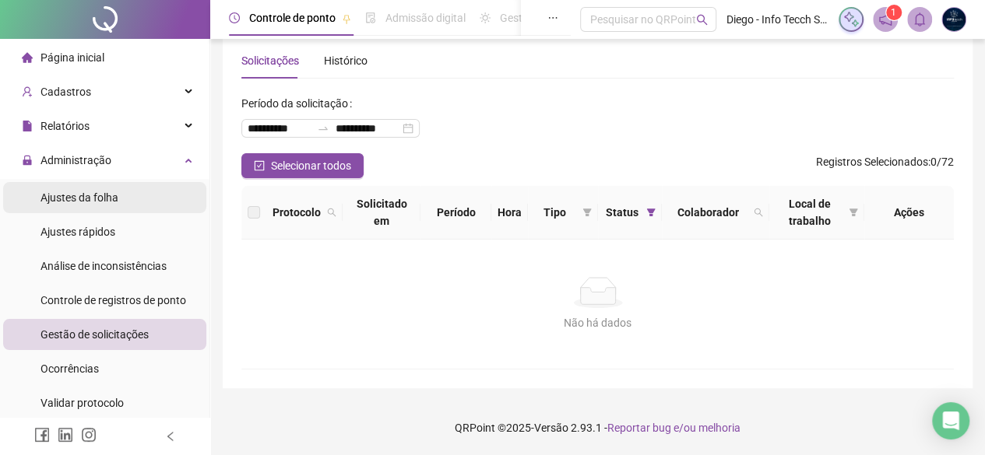
click at [124, 199] on li "Ajustes da folha" at bounding box center [104, 197] width 203 height 31
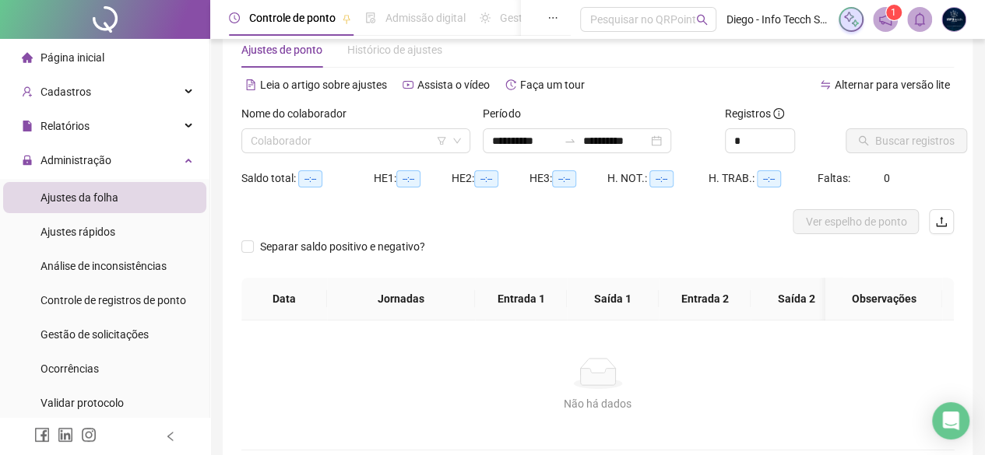
type input "**********"
click at [318, 156] on div "Nome do colaborador Colaborador" at bounding box center [355, 135] width 241 height 61
click at [325, 146] on input "search" at bounding box center [349, 140] width 196 height 23
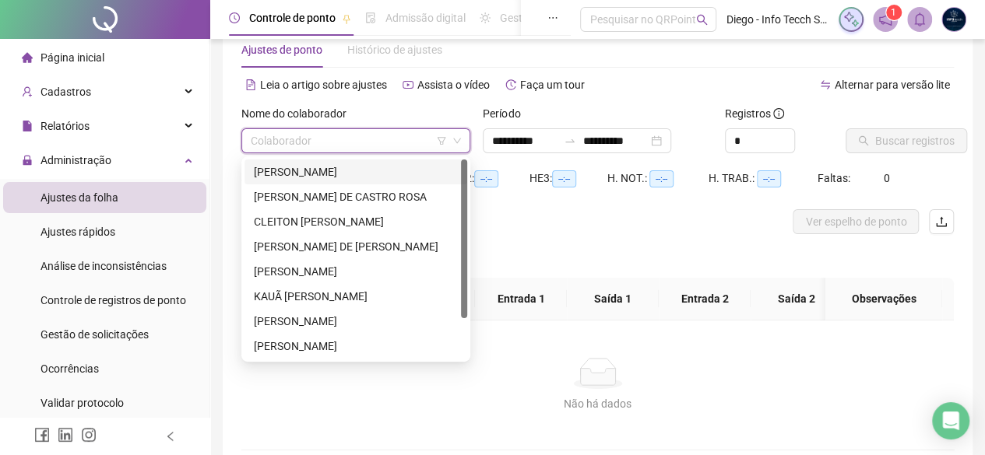
click at [336, 173] on div "[PERSON_NAME]" at bounding box center [356, 171] width 204 height 17
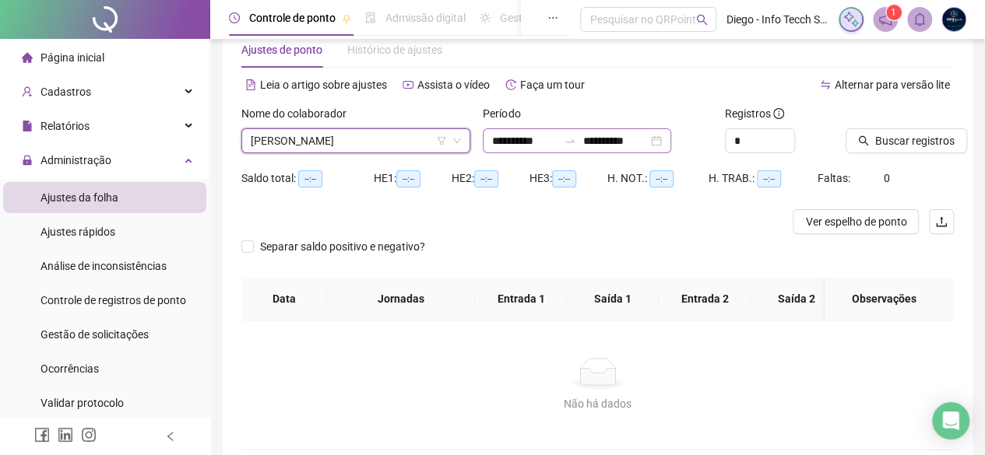
click at [671, 142] on div "**********" at bounding box center [577, 140] width 188 height 25
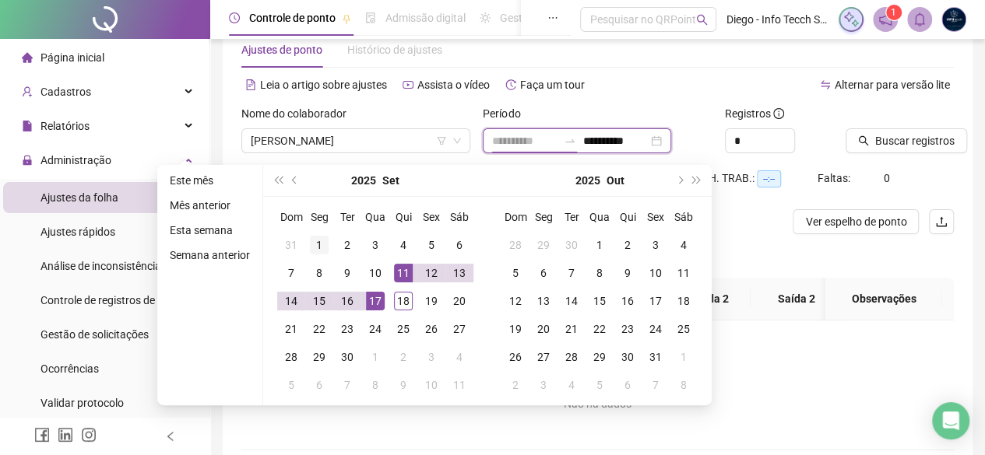
type input "**********"
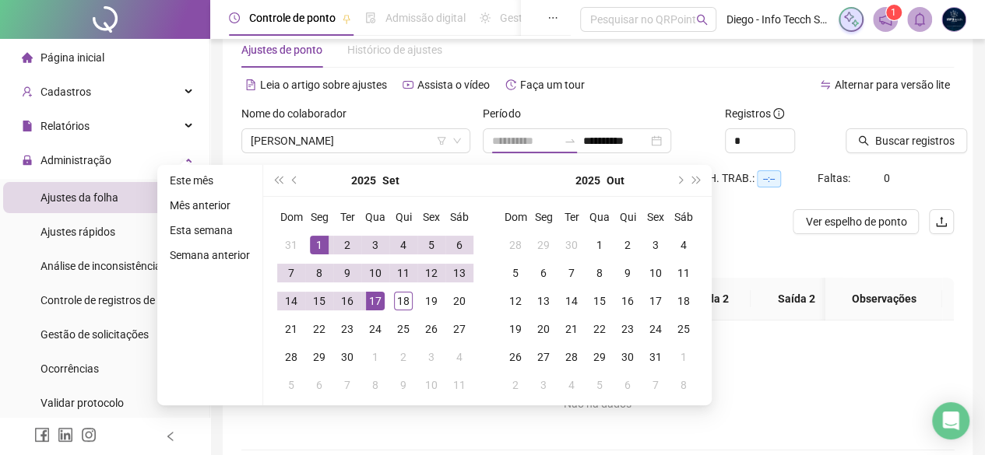
click at [317, 248] on div "1" at bounding box center [319, 245] width 19 height 19
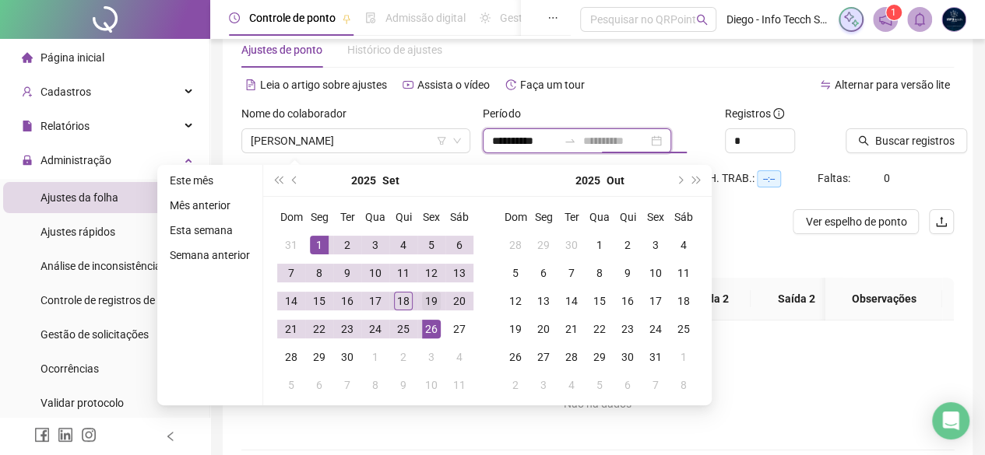
type input "**********"
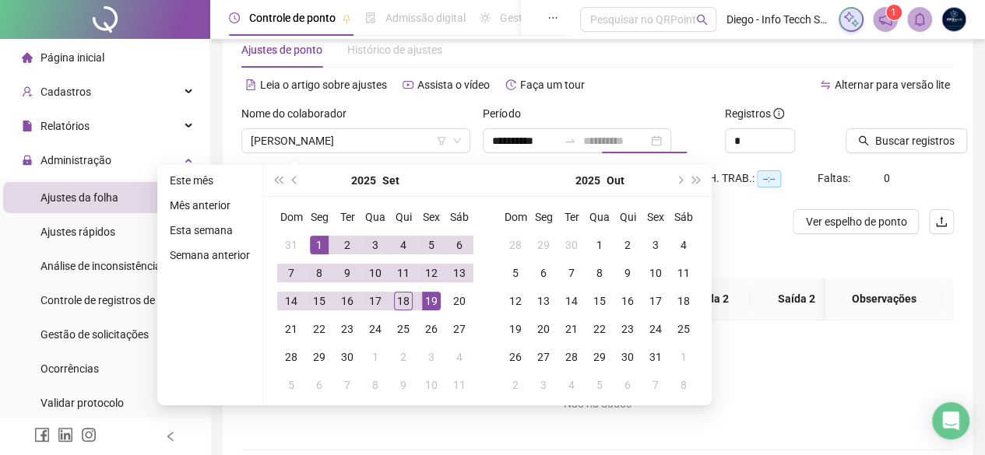
click at [433, 308] on div "19" at bounding box center [431, 301] width 19 height 19
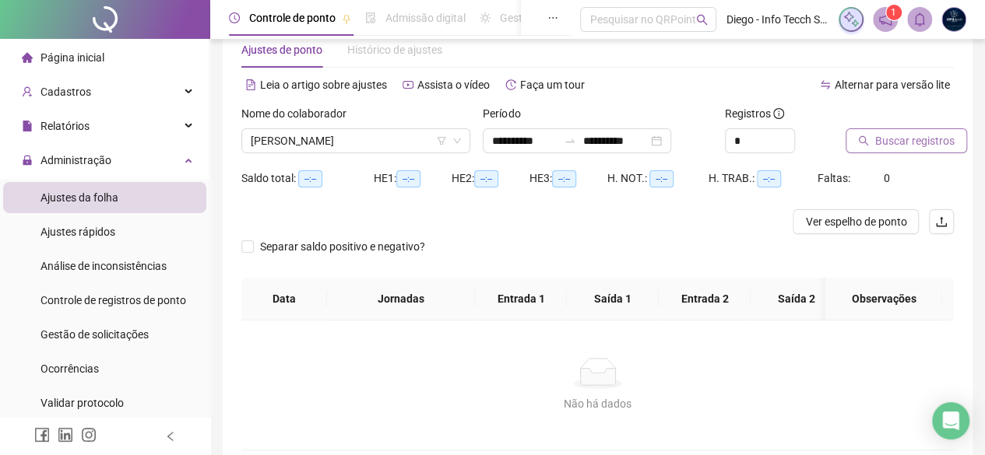
click at [881, 135] on span "Buscar registros" at bounding box center [914, 140] width 79 height 17
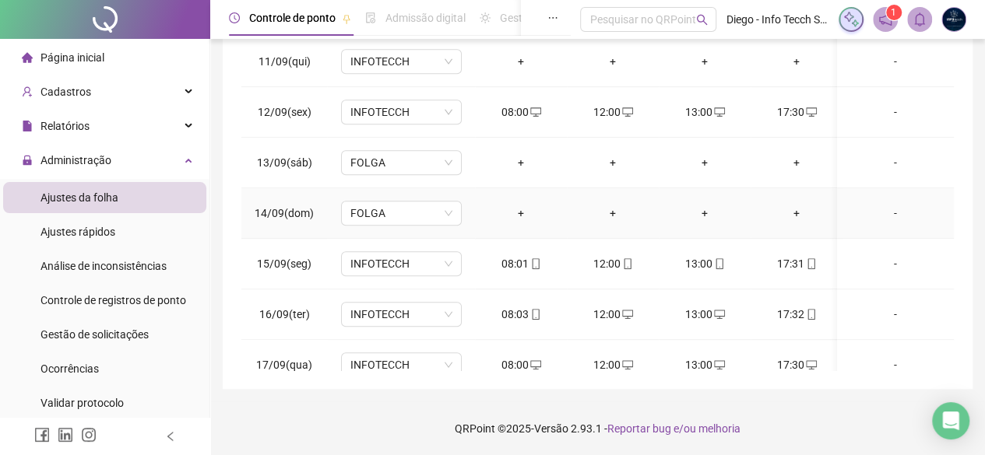
scroll to position [585, 0]
